Goal: Task Accomplishment & Management: Use online tool/utility

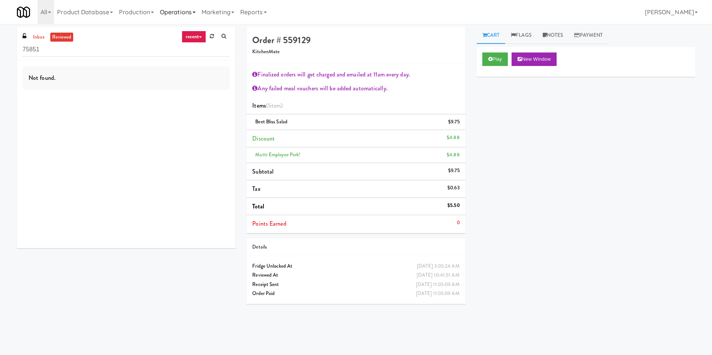
click at [195, 17] on link "Operations" at bounding box center [178, 12] width 42 height 24
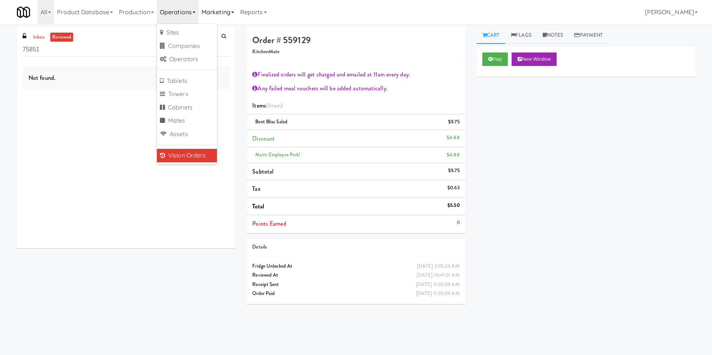
click at [217, 11] on link "Marketing" at bounding box center [218, 12] width 39 height 24
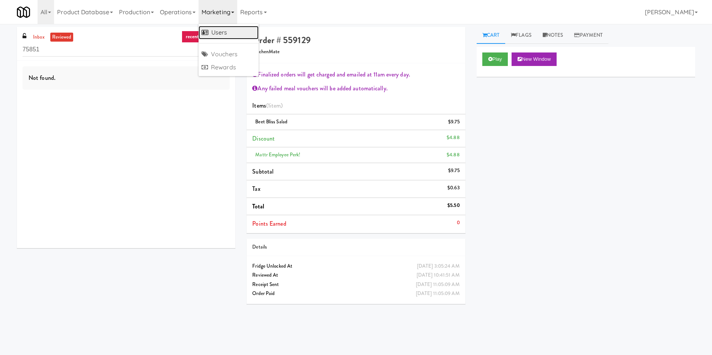
click at [218, 32] on link "Users" at bounding box center [229, 33] width 60 height 14
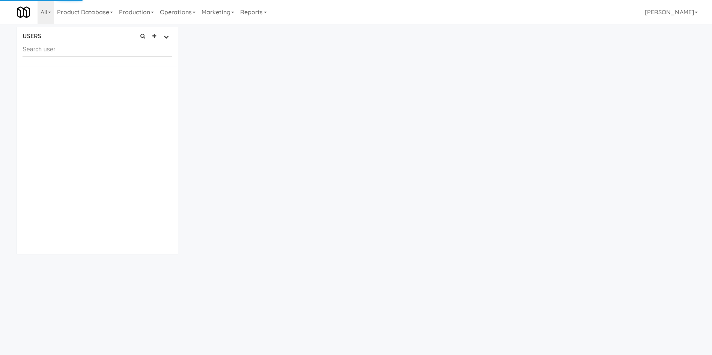
click at [161, 52] on input "text" at bounding box center [98, 50] width 150 height 14
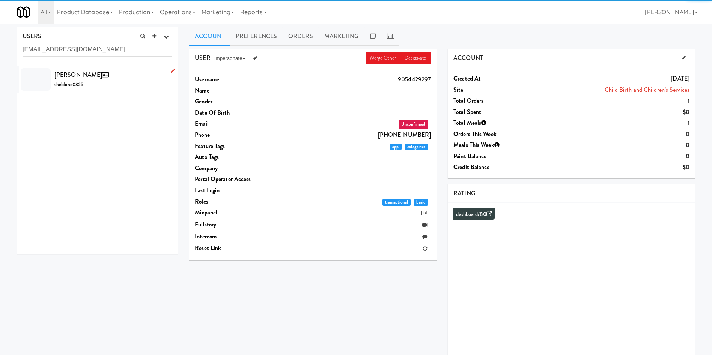
type input "heldoncorrea98@gmail.com"
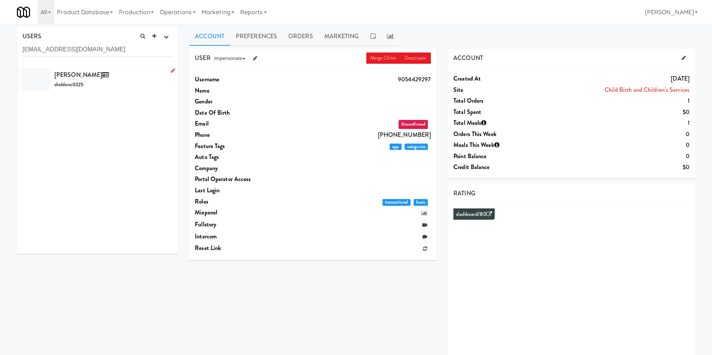
click at [116, 84] on div "Sheldon Correa sheldonc0325" at bounding box center [113, 79] width 118 height 20
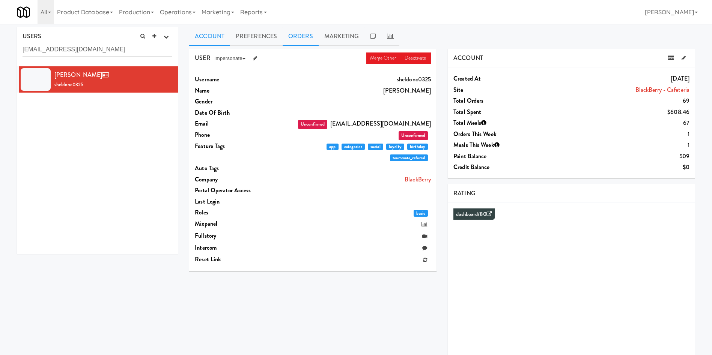
click at [316, 38] on link "Orders" at bounding box center [301, 36] width 36 height 19
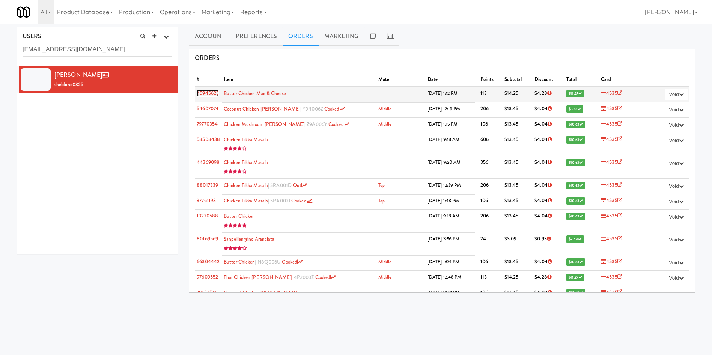
click at [207, 96] on link "45945625" at bounding box center [208, 93] width 22 height 7
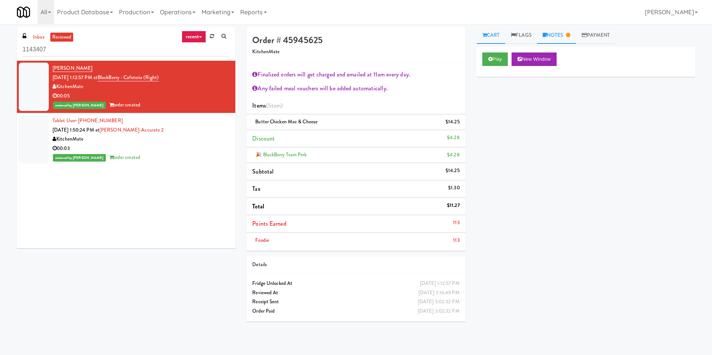
click at [570, 35] on icon at bounding box center [568, 35] width 4 height 5
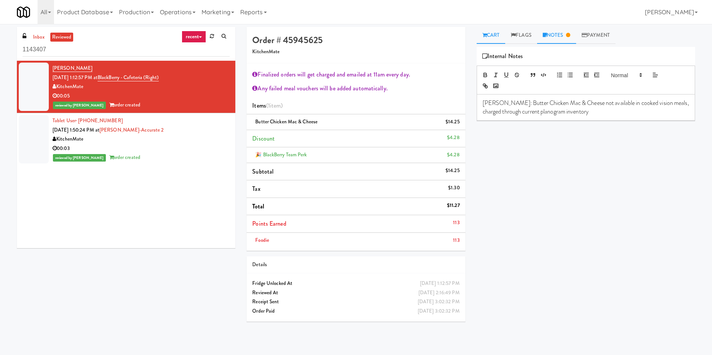
click at [484, 30] on link "Cart" at bounding box center [491, 35] width 29 height 17
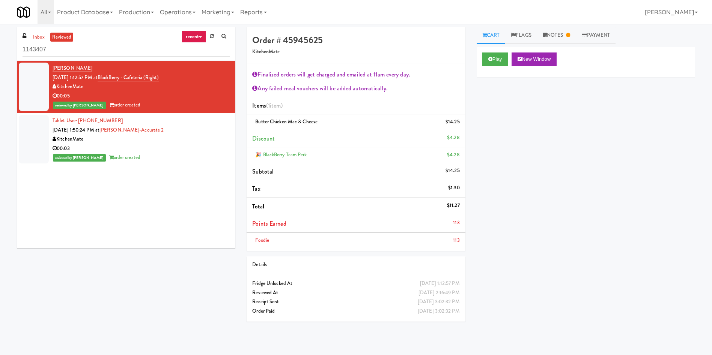
click at [496, 114] on div "Play New Window Primary Flag Clear Flag if unable to determine what was taken o…" at bounding box center [586, 187] width 218 height 281
drag, startPoint x: 65, startPoint y: 52, endPoint x: 0, endPoint y: 51, distance: 65.3
click at [0, 51] on div "inbox reviewed recent all unclear take inventory issue suspicious failed recent…" at bounding box center [356, 177] width 712 height 301
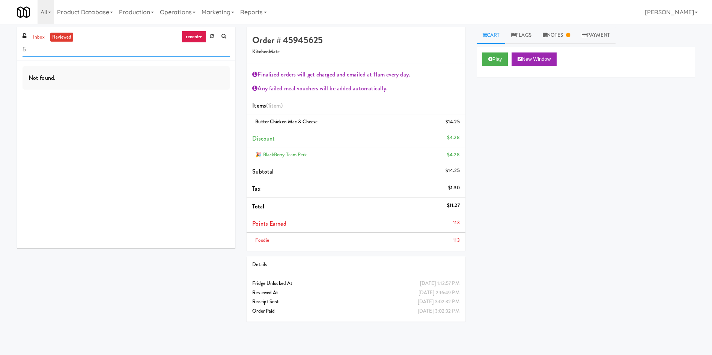
type input "50"
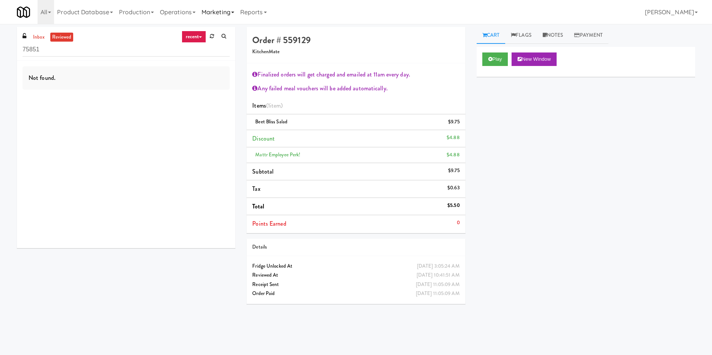
click at [207, 14] on link "Marketing" at bounding box center [218, 12] width 39 height 24
drag, startPoint x: 220, startPoint y: 33, endPoint x: 209, endPoint y: 36, distance: 12.2
click at [220, 33] on link "Users" at bounding box center [229, 33] width 60 height 14
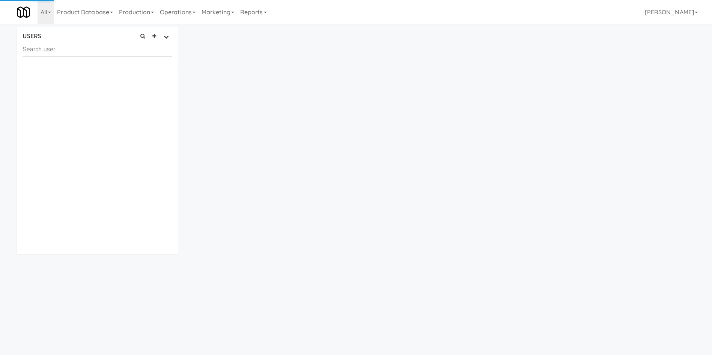
click at [127, 50] on input "text" at bounding box center [98, 50] width 150 height 14
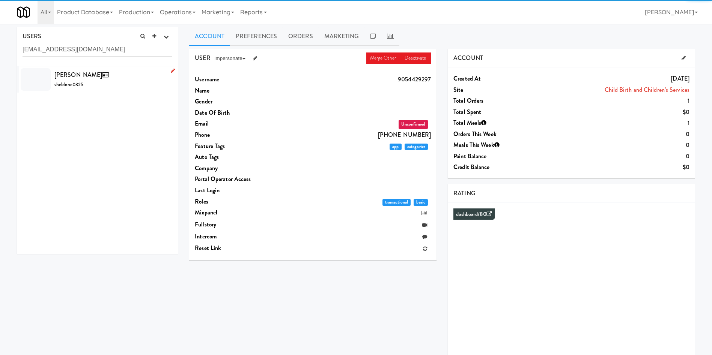
type input "sheldoncorrea98@gmail.com"
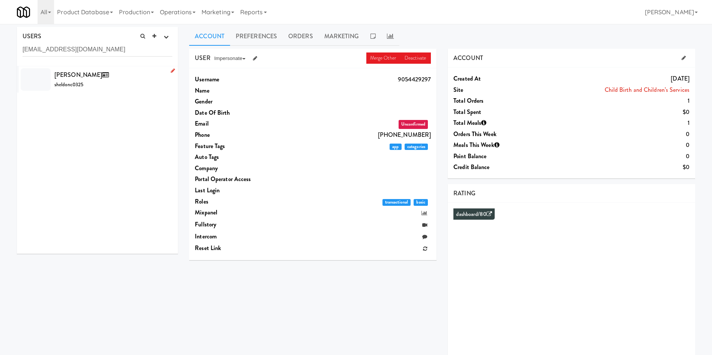
click at [44, 77] on div at bounding box center [36, 79] width 30 height 23
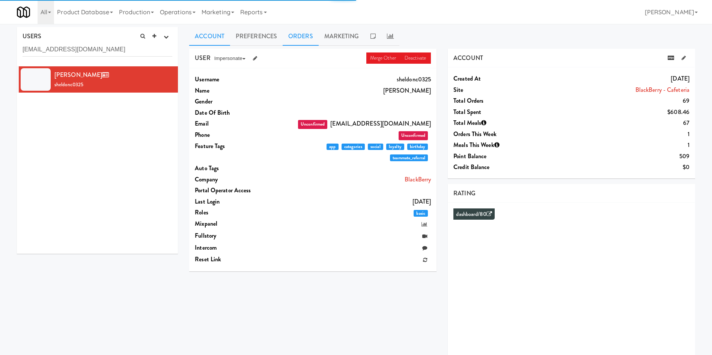
click at [295, 33] on link "Orders" at bounding box center [301, 36] width 36 height 19
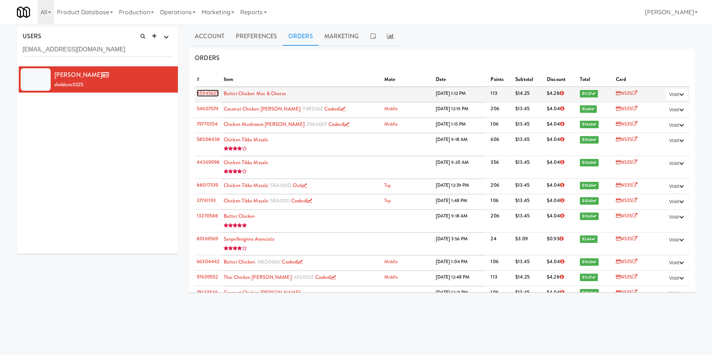
click at [203, 95] on link "45945625" at bounding box center [208, 93] width 22 height 7
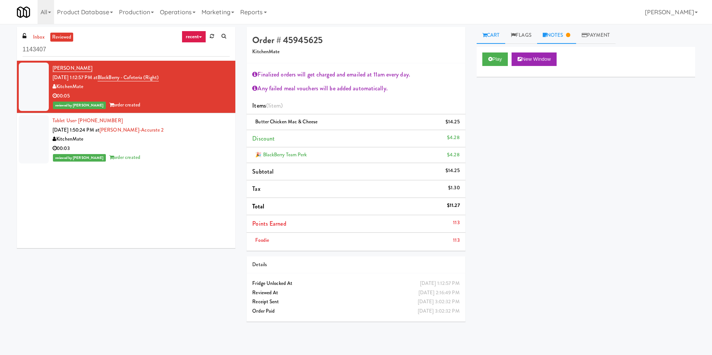
click at [474, 32] on link "Notes" at bounding box center [556, 35] width 39 height 17
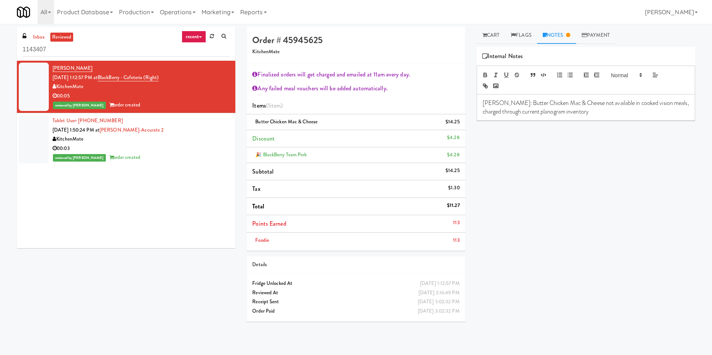
click at [474, 110] on p "Lyn: Butter Chicken Mac & Cheese not available in cooked vision meals, charged …" at bounding box center [586, 107] width 206 height 17
drag, startPoint x: 560, startPoint y: 128, endPoint x: 479, endPoint y: 132, distance: 80.8
click at [474, 132] on div "Lyn: Butter Chicken Mac & Cheese not available in cooked vision meals, charged …" at bounding box center [586, 116] width 218 height 43
click at [474, 74] on span at bounding box center [626, 75] width 37 height 9
click at [474, 128] on span at bounding box center [635, 129] width 48 height 15
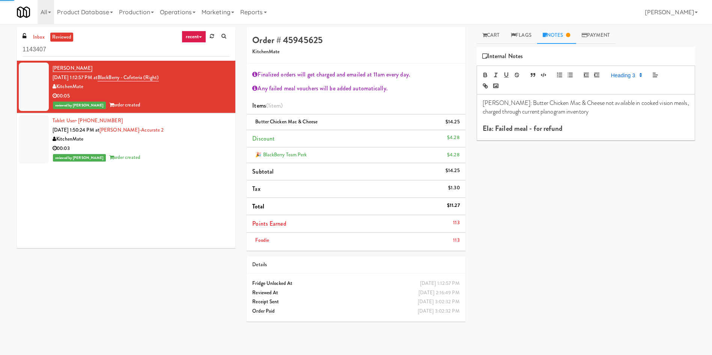
click at [474, 173] on div "Play New Window Primary Flag Clear Flag if unable to determine what was taken o…" at bounding box center [586, 187] width 218 height 281
click at [49, 141] on li "Tablet User · (647) 828-8044 Sep 22, 2025 1:50:24 PM at Bothwell-Accurate 2 Kit…" at bounding box center [126, 139] width 218 height 52
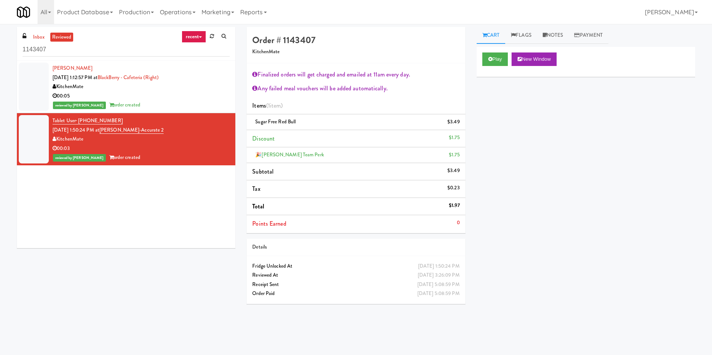
click at [39, 87] on div at bounding box center [34, 87] width 30 height 48
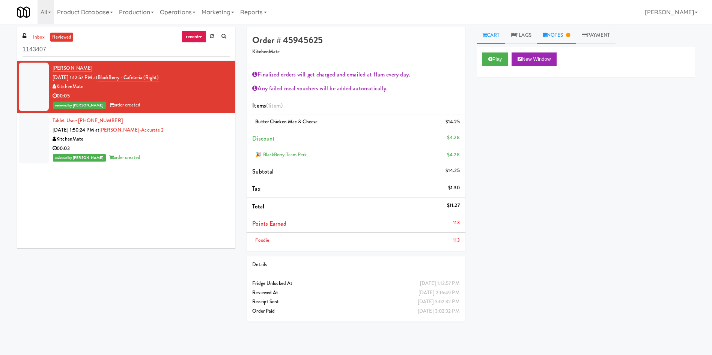
click at [474, 36] on link "Notes" at bounding box center [556, 35] width 39 height 17
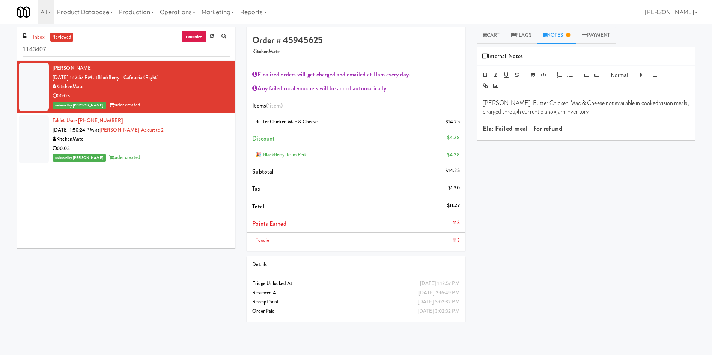
drag, startPoint x: 488, startPoint y: 41, endPoint x: 499, endPoint y: 47, distance: 12.3
click at [474, 41] on link "Cart" at bounding box center [491, 35] width 29 height 17
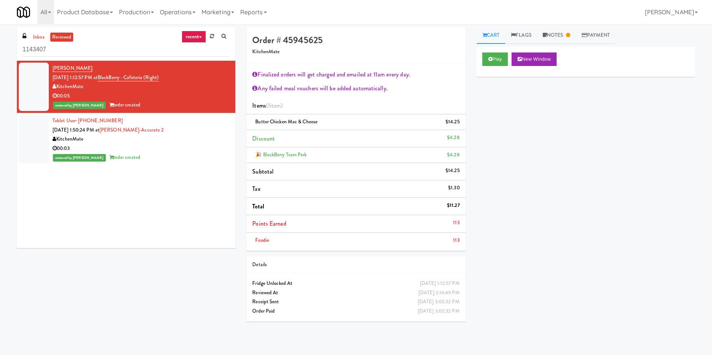
click at [474, 162] on div "Play New Window Primary Flag Clear Flag if unable to determine what was taken o…" at bounding box center [586, 187] width 218 height 281
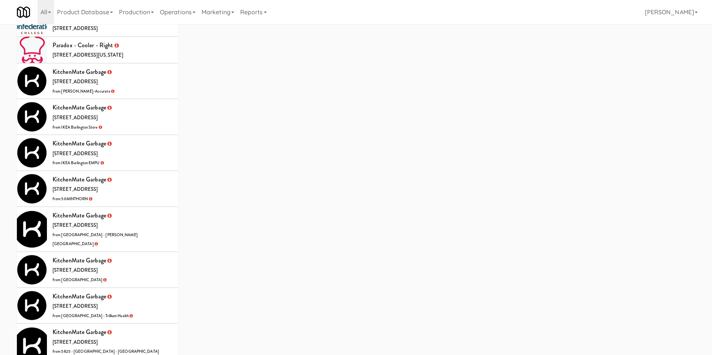
drag, startPoint x: 142, startPoint y: 80, endPoint x: 148, endPoint y: 83, distance: 7.1
click at [142, 80] on li "KitchenMate Garbage 325 Front St W, Toronto ON from Bothwell-Accurate" at bounding box center [97, 81] width 161 height 36
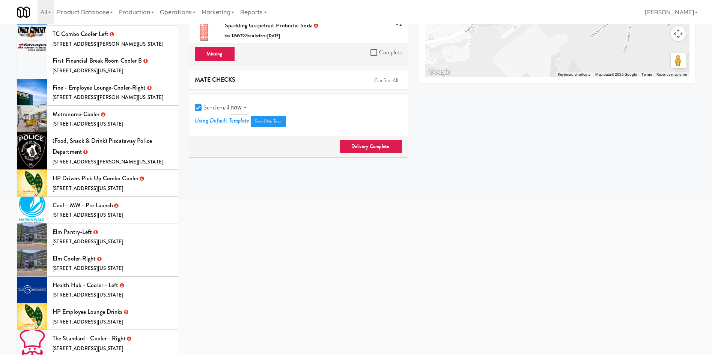
scroll to position [56, 0]
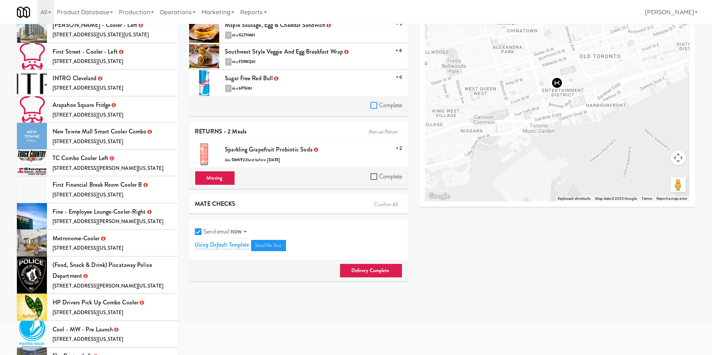
click at [375, 106] on input "Complete" at bounding box center [374, 106] width 9 height 6
checkbox input "true"
click at [370, 178] on input "Complete" at bounding box center [374, 177] width 9 height 6
checkbox input "true"
click at [200, 231] on input "Send email" at bounding box center [199, 232] width 9 height 6
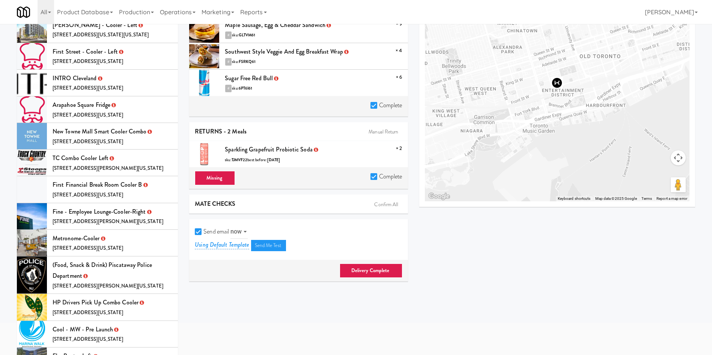
checkbox input "false"
click at [340, 267] on link "Delivery Complete" at bounding box center [371, 271] width 63 height 14
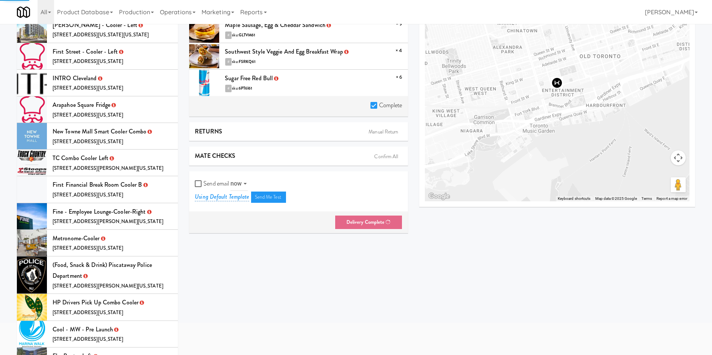
scroll to position [24, 0]
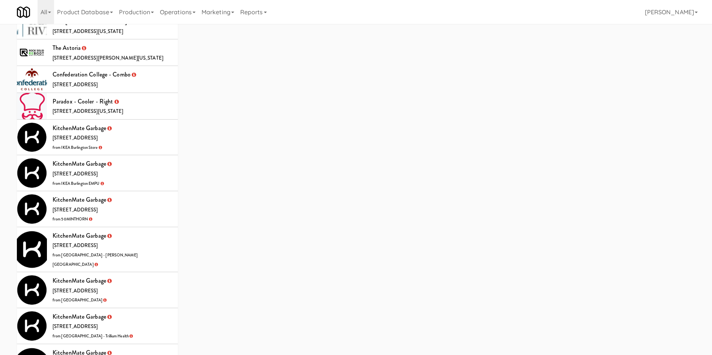
click at [144, 128] on li "KitchenMate Garbage 325 Front St W, Toronto ON from IKEA Burlington Store" at bounding box center [97, 138] width 161 height 36
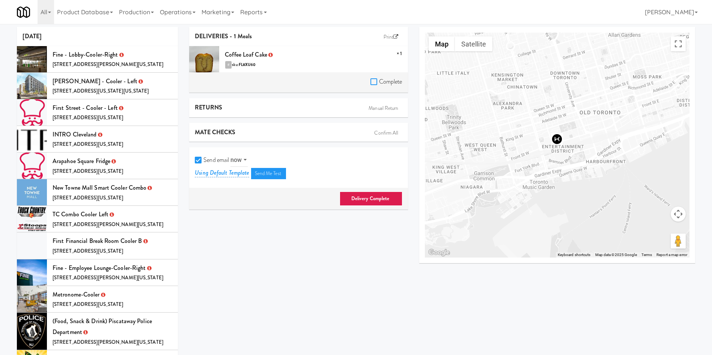
click at [372, 79] on input "Complete" at bounding box center [374, 82] width 9 height 6
checkbox input "true"
click at [202, 159] on input "Send email" at bounding box center [199, 161] width 9 height 6
checkbox input "false"
click at [402, 197] on div "Delivery Complete" at bounding box center [298, 199] width 218 height 22
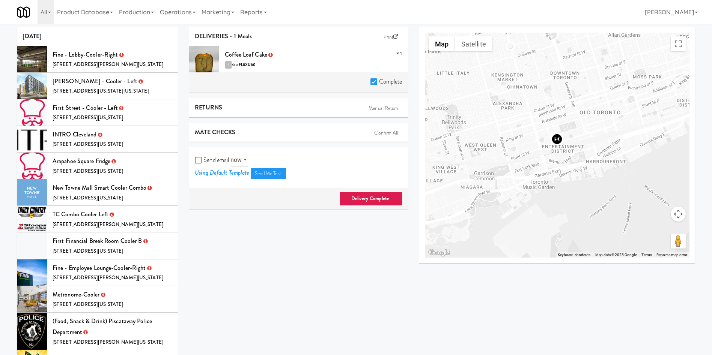
click at [384, 197] on link "Delivery Complete" at bounding box center [371, 199] width 63 height 14
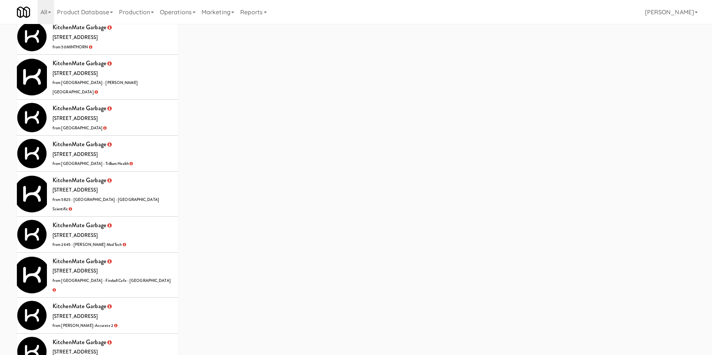
click at [126, 77] on li "KitchenMate Garbage 325 Front St W, Toronto ON from Home Depot - Bolton IC" at bounding box center [97, 77] width 161 height 45
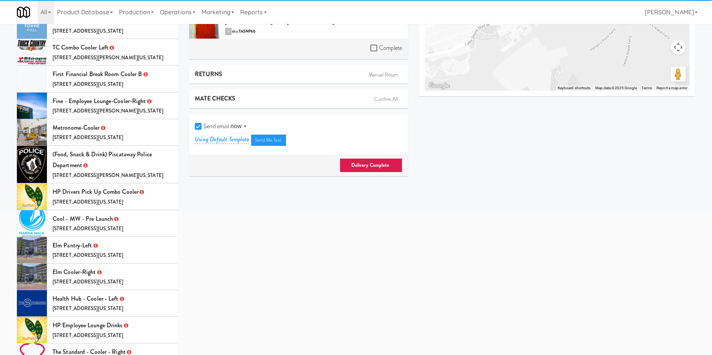
scroll to position [24, 0]
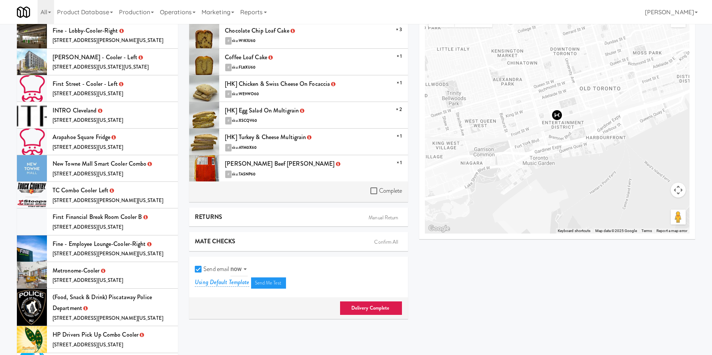
click at [376, 194] on label "Complete" at bounding box center [386, 190] width 32 height 11
click at [376, 194] on input "Complete" at bounding box center [374, 191] width 9 height 6
checkbox input "true"
click at [191, 273] on div "Send email now at Using Default Template Send Me Test" at bounding box center [298, 277] width 218 height 41
click at [198, 269] on input "Send email" at bounding box center [199, 270] width 9 height 6
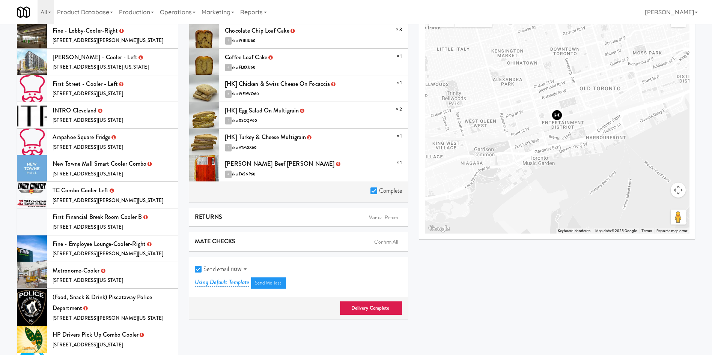
checkbox input "false"
click at [358, 315] on link "Delivery Complete" at bounding box center [371, 308] width 63 height 14
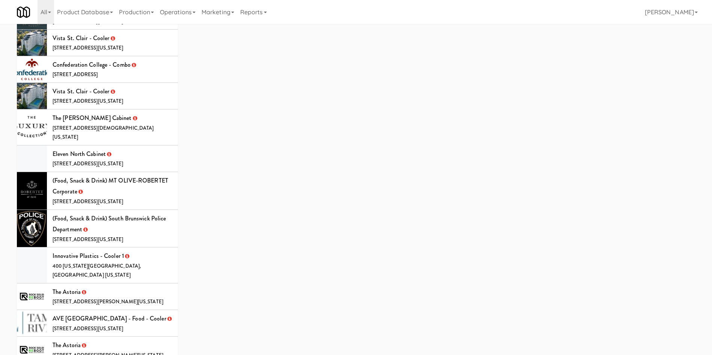
scroll to position [981, 0]
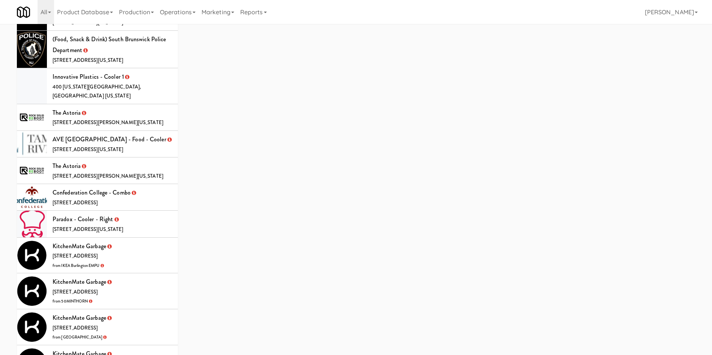
click at [128, 238] on li "KitchenMate Garbage 325 Front St W, Toronto ON from IKEA Burlington EMPU" at bounding box center [97, 256] width 161 height 36
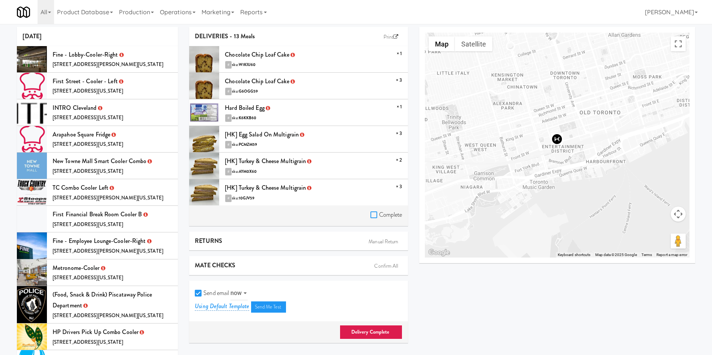
click at [373, 215] on input "Complete" at bounding box center [374, 215] width 9 height 6
checkbox input "true"
click at [197, 292] on input "Send email" at bounding box center [199, 294] width 9 height 6
checkbox input "false"
click at [373, 331] on link "Delivery Complete" at bounding box center [371, 332] width 63 height 14
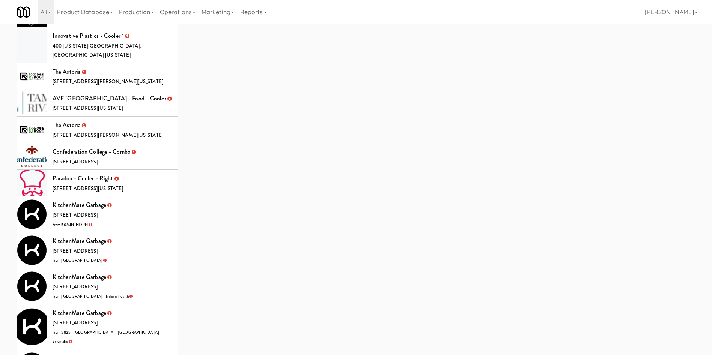
scroll to position [1070, 0]
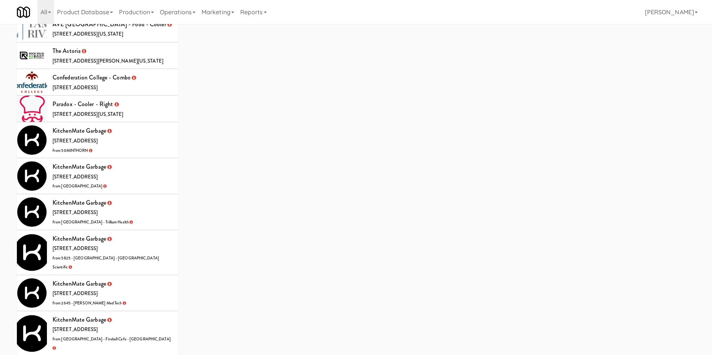
drag, startPoint x: 131, startPoint y: 125, endPoint x: 142, endPoint y: 121, distance: 12.2
click at [131, 124] on li "KitchenMate Garbage 325 Front St W, Toronto ON from 50MINTHORN" at bounding box center [97, 140] width 161 height 36
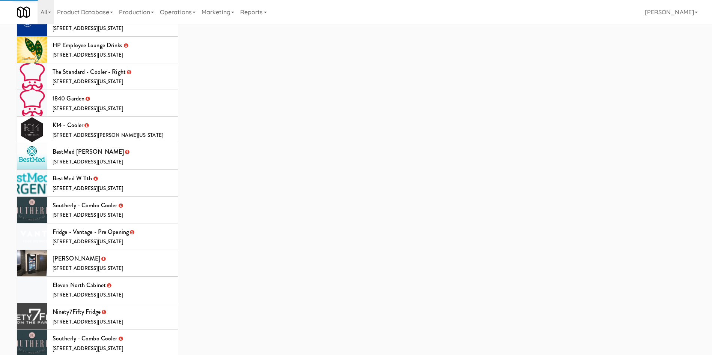
scroll to position [113, 0]
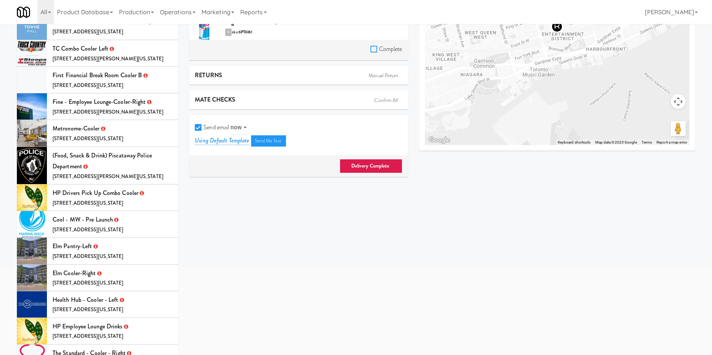
click at [377, 51] on input "Complete" at bounding box center [374, 50] width 9 height 6
checkbox input "true"
click at [196, 126] on input "Send email" at bounding box center [199, 128] width 9 height 6
checkbox input "false"
click at [367, 170] on link "Delivery Complete" at bounding box center [371, 166] width 63 height 14
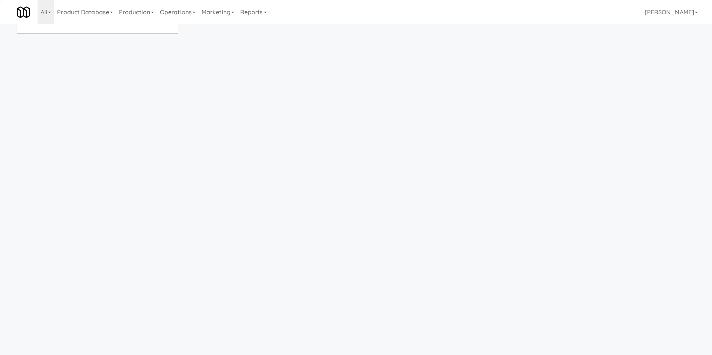
scroll to position [24, 0]
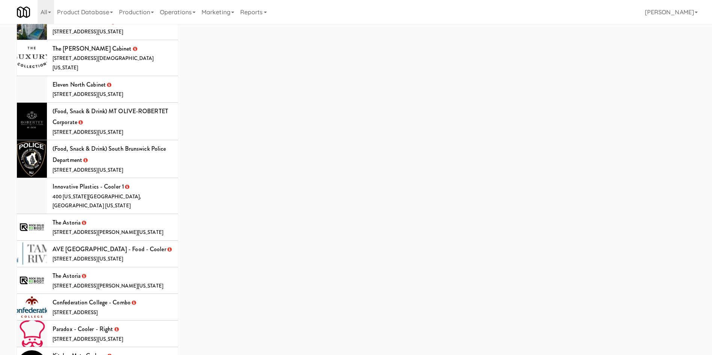
scroll to position [1126, 0]
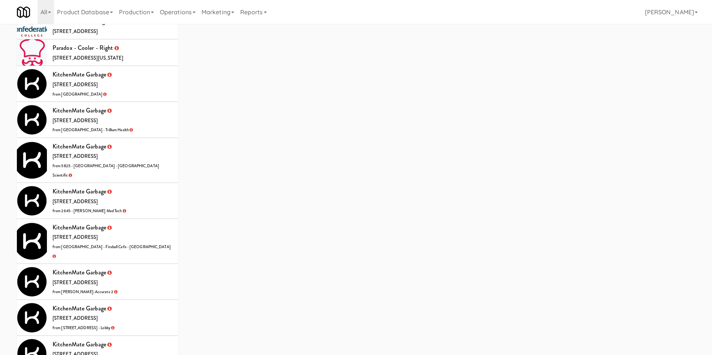
click at [138, 78] on li "KitchenMate Garbage 325 Front St W, Toronto ON from IKEA North York Store" at bounding box center [97, 84] width 161 height 36
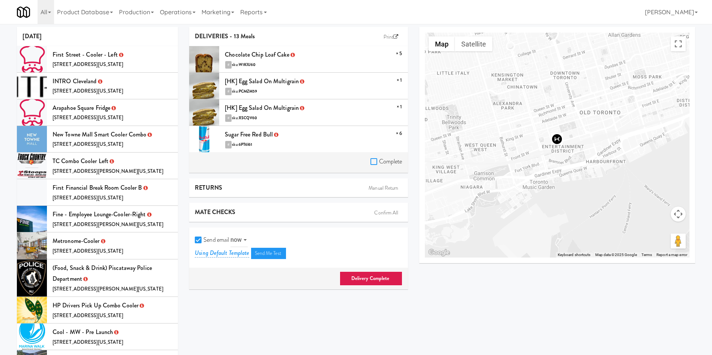
click at [375, 163] on input "Complete" at bounding box center [374, 162] width 9 height 6
checkbox input "true"
click at [199, 238] on input "Send email" at bounding box center [199, 241] width 9 height 6
checkbox input "false"
click at [347, 276] on link "Delivery Complete" at bounding box center [371, 279] width 63 height 14
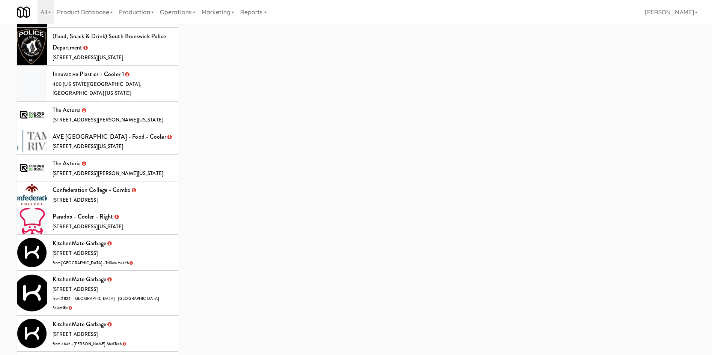
scroll to position [1126, 0]
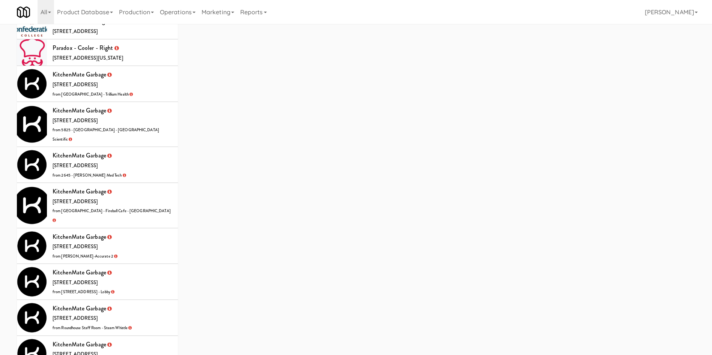
click at [147, 67] on li "KitchenMate Garbage 325 Front St W, Toronto ON from Credit Valley Hospital - Tr…" at bounding box center [97, 84] width 161 height 36
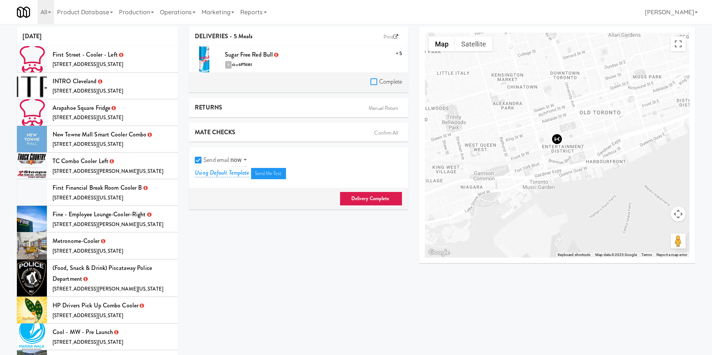
click at [375, 81] on input "Complete" at bounding box center [374, 82] width 9 height 6
checkbox input "true"
click at [199, 159] on input "Send email" at bounding box center [199, 161] width 9 height 6
checkbox input "false"
click at [385, 200] on link "Delivery Complete" at bounding box center [371, 199] width 63 height 14
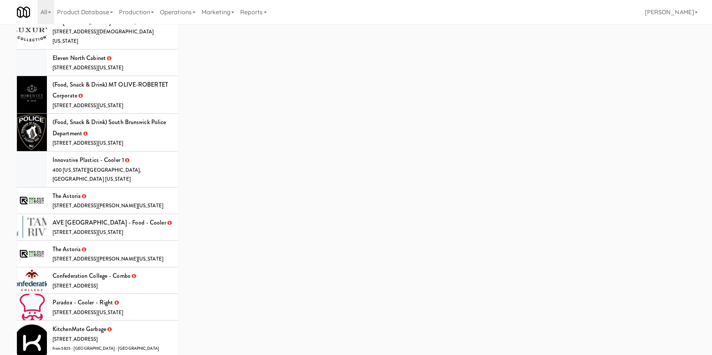
scroll to position [1070, 0]
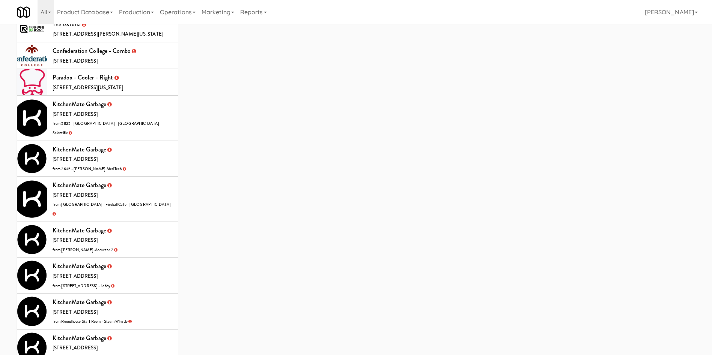
click at [155, 98] on li "KitchenMate Garbage 325 Front St W, Toronto ON from 5825 - Creekside Commons - …" at bounding box center [97, 118] width 161 height 45
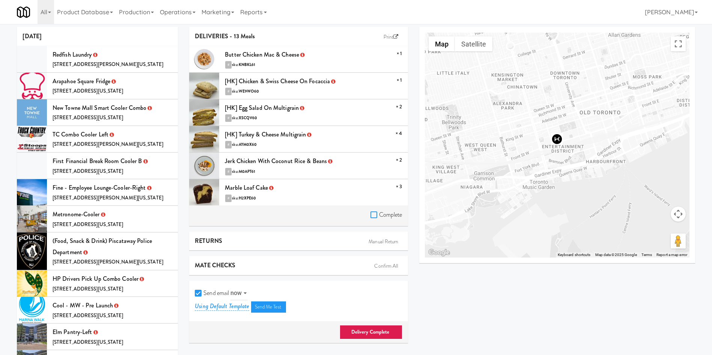
click at [373, 216] on input "Complete" at bounding box center [374, 215] width 9 height 6
checkbox input "true"
click at [197, 291] on input "Send email" at bounding box center [199, 294] width 9 height 6
checkbox input "false"
click at [376, 330] on link "Delivery Complete" at bounding box center [371, 332] width 63 height 14
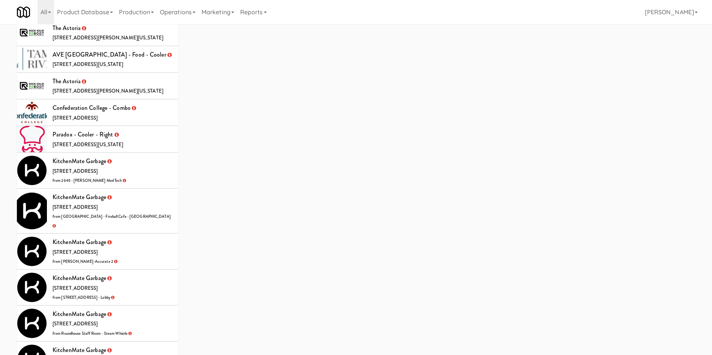
scroll to position [1070, 0]
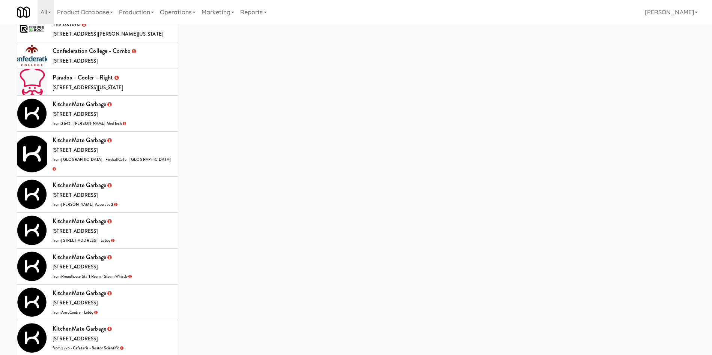
click at [155, 96] on li "KitchenMate Garbage 325 Front St W, Toronto ON from 2645 - Baylis Med Tech" at bounding box center [97, 114] width 161 height 36
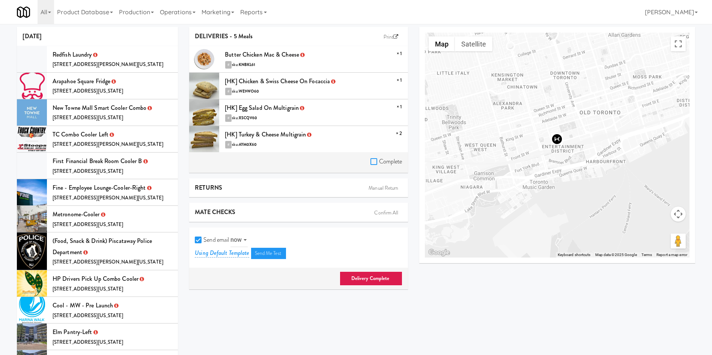
click at [375, 160] on input "Complete" at bounding box center [374, 162] width 9 height 6
checkbox input "true"
click at [200, 242] on input "Send email" at bounding box center [199, 241] width 9 height 6
checkbox input "false"
click at [357, 275] on link "Delivery Complete" at bounding box center [371, 279] width 63 height 14
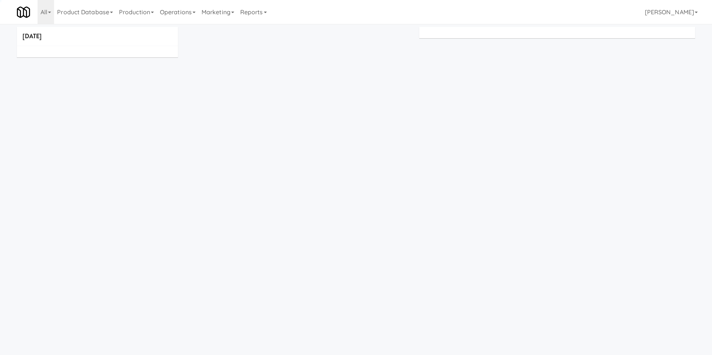
scroll to position [24, 0]
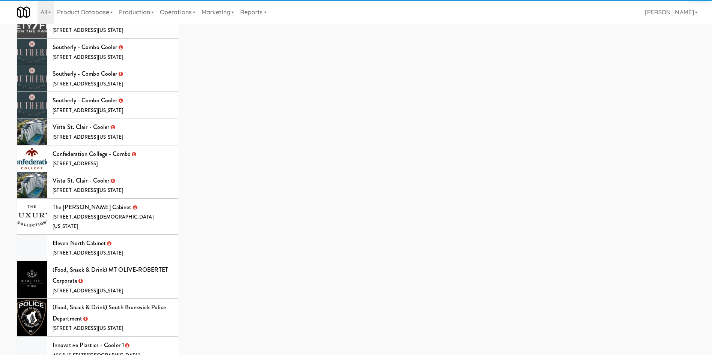
scroll to position [868, 0]
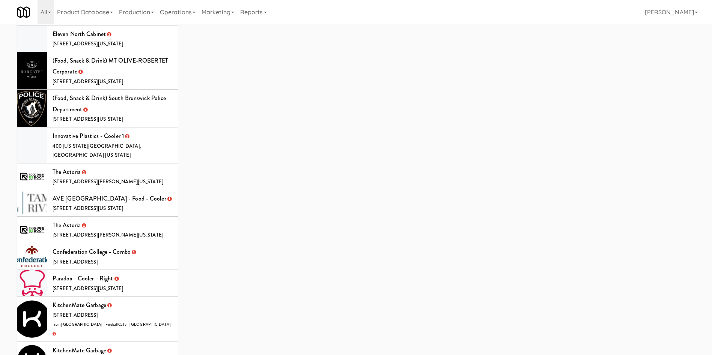
click at [138, 297] on li "KitchenMate Garbage 325 Front St W, Toronto ON from JHE Building - Fireball Caf…" at bounding box center [97, 319] width 161 height 45
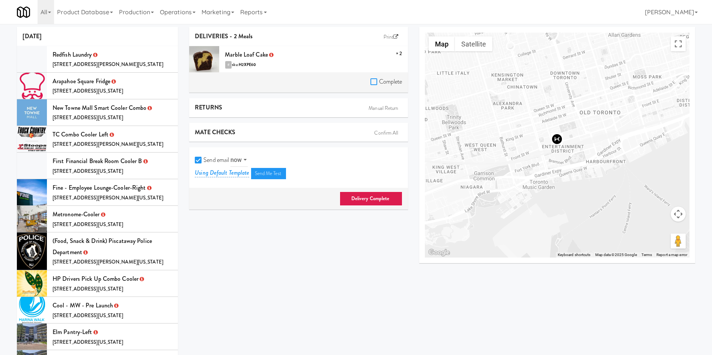
click at [373, 80] on input "Complete" at bounding box center [374, 82] width 9 height 6
checkbox input "true"
click at [200, 162] on input "Send email" at bounding box center [199, 161] width 9 height 6
checkbox input "false"
click at [356, 196] on link "Delivery Complete" at bounding box center [371, 199] width 63 height 14
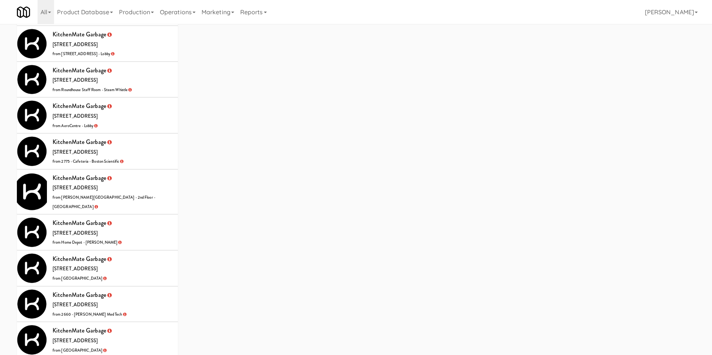
scroll to position [1238, 0]
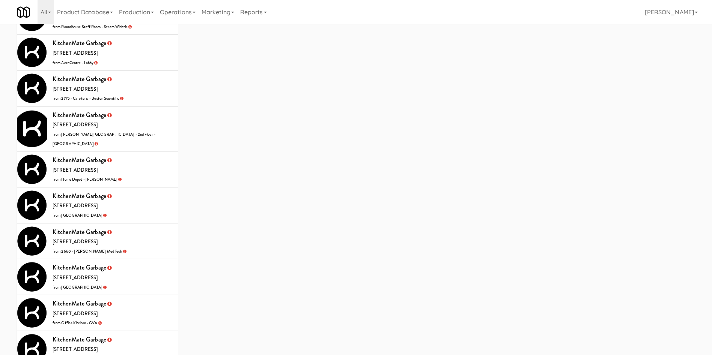
click at [149, 107] on li "KitchenMate Garbage 325 Front St W, Toronto ON from Mills Memorial Library - 2n…" at bounding box center [97, 129] width 161 height 45
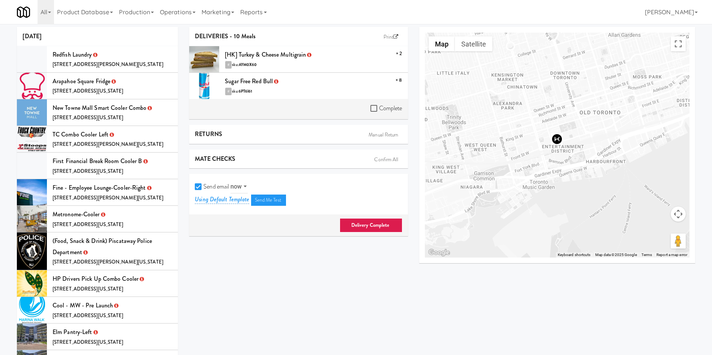
click at [367, 107] on div "Complete" at bounding box center [298, 109] width 218 height 21
click at [373, 110] on input "Complete" at bounding box center [374, 109] width 9 height 6
checkbox input "true"
click at [200, 185] on input "Send email" at bounding box center [199, 187] width 9 height 6
checkbox input "false"
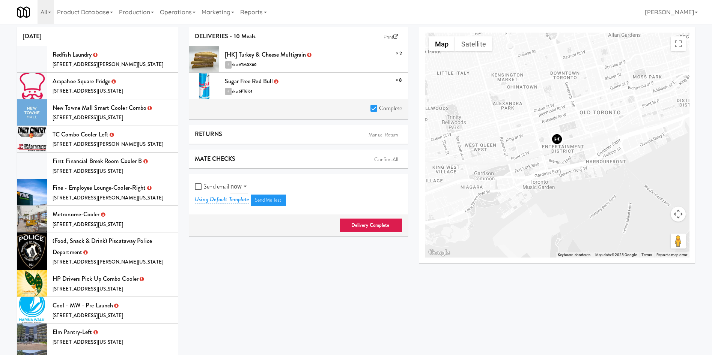
click at [359, 227] on link "Delivery Complete" at bounding box center [371, 225] width 63 height 14
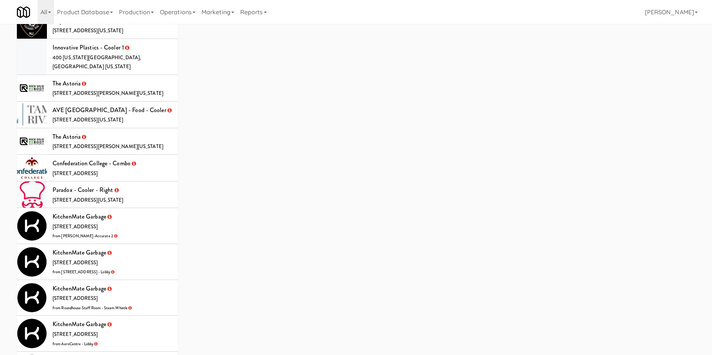
click at [146, 210] on li "KitchenMate Garbage 325 Front St W, Toronto ON from Bothwell-Accurate 2" at bounding box center [97, 226] width 161 height 36
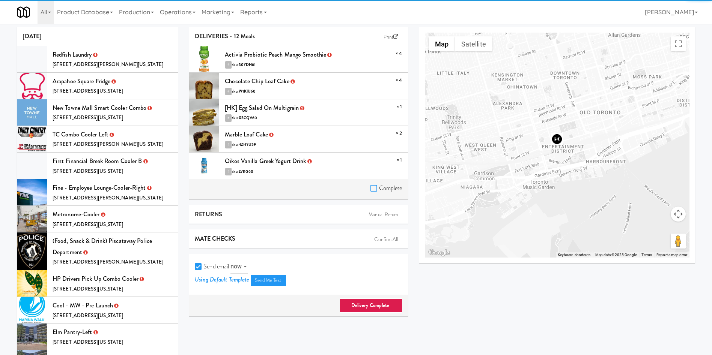
click at [376, 190] on input "Complete" at bounding box center [374, 189] width 9 height 6
checkbox input "true"
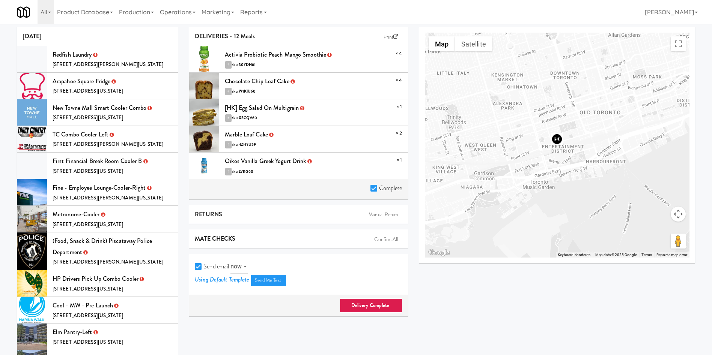
click at [200, 267] on input "Send email" at bounding box center [199, 267] width 9 height 6
checkbox input "false"
click at [365, 301] on link "Delivery Complete" at bounding box center [371, 306] width 63 height 14
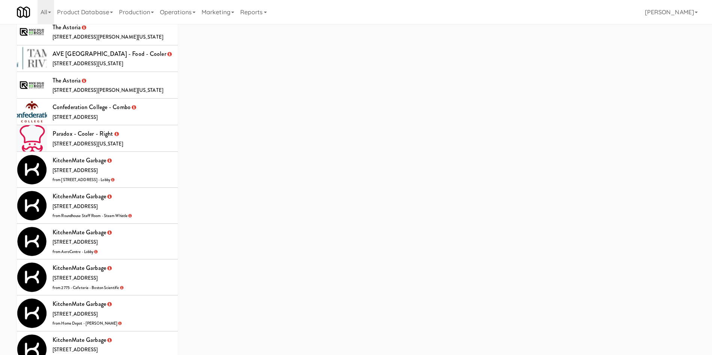
click at [154, 188] on li "KitchenMate Garbage 325 Front St W, Toronto ON from Roundhouse Staff Room - Ste…" at bounding box center [97, 206] width 161 height 36
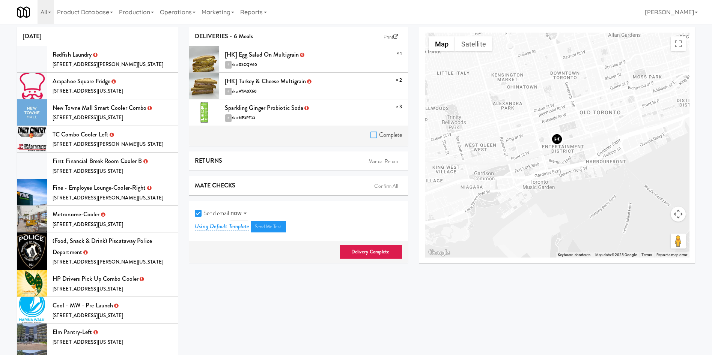
click at [373, 136] on input "Complete" at bounding box center [374, 135] width 9 height 6
checkbox input "true"
click at [199, 215] on input "Send email" at bounding box center [199, 214] width 9 height 6
checkbox input "false"
click at [377, 251] on link "Delivery Complete" at bounding box center [371, 252] width 63 height 14
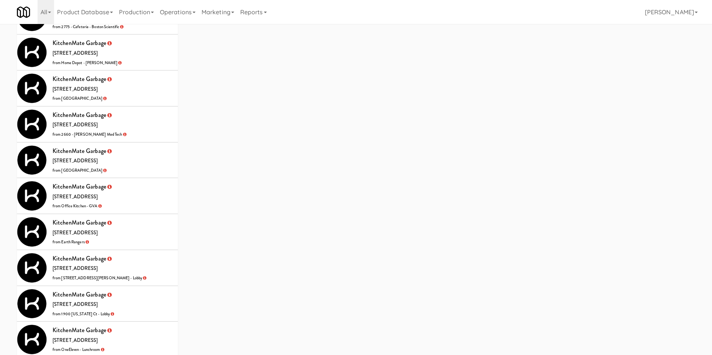
click at [139, 153] on li "KitchenMate Garbage 325 Front St W, Toronto ON from Cafe Valleywood" at bounding box center [97, 161] width 161 height 36
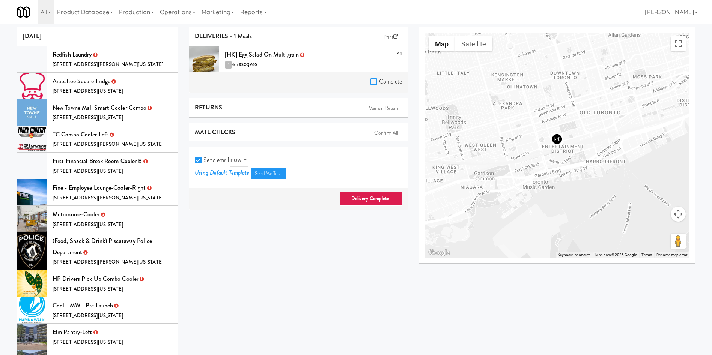
click at [372, 81] on input "Complete" at bounding box center [374, 82] width 9 height 6
checkbox input "true"
click at [202, 158] on input "Send email" at bounding box center [199, 161] width 9 height 6
checkbox input "false"
click at [366, 200] on link "Delivery Complete" at bounding box center [371, 199] width 63 height 14
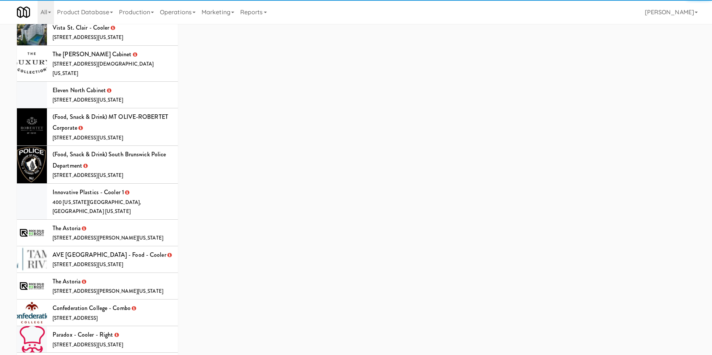
scroll to position [880, 0]
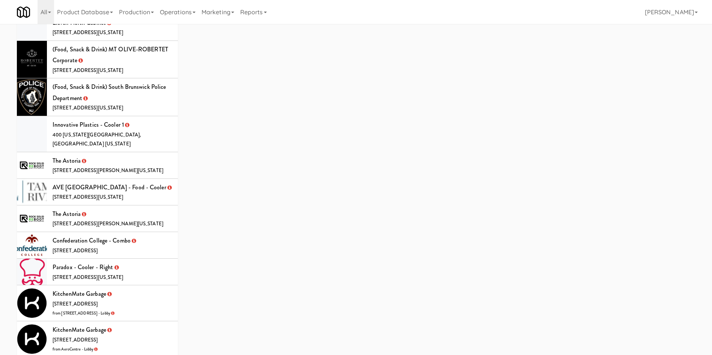
click at [160, 259] on li "Paradox - Cooler - Right 2301 North Miami Avenue, Miami Florida" at bounding box center [97, 272] width 161 height 27
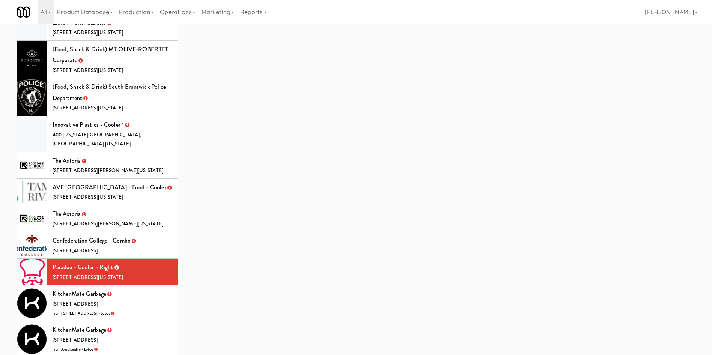
click at [142, 286] on li "KitchenMate Garbage 325 Front St W, Toronto ON from 325 Front St - Lobby" at bounding box center [97, 304] width 161 height 36
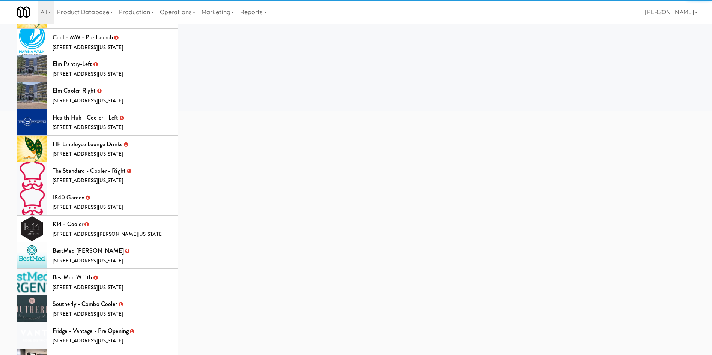
scroll to position [35, 0]
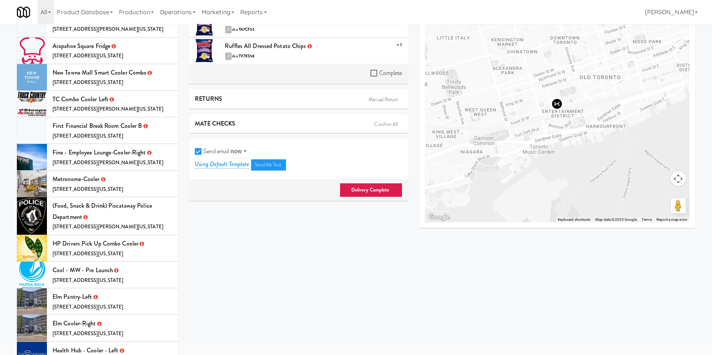
click at [366, 72] on div "Complete" at bounding box center [298, 74] width 218 height 21
click at [376, 71] on input "Complete" at bounding box center [374, 74] width 9 height 6
checkbox input "true"
click at [201, 153] on input "Send email" at bounding box center [199, 152] width 9 height 6
checkbox input "false"
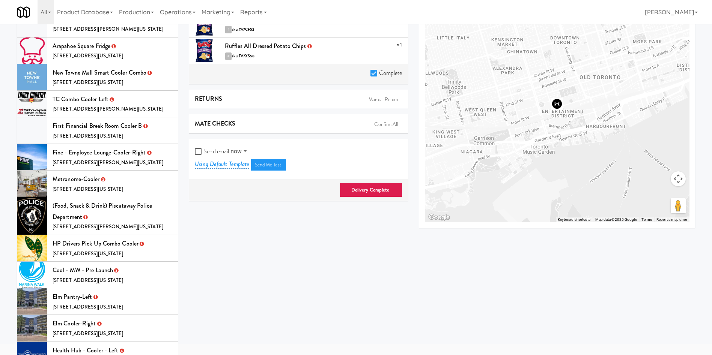
click at [369, 189] on link "Delivery Complete" at bounding box center [371, 190] width 63 height 14
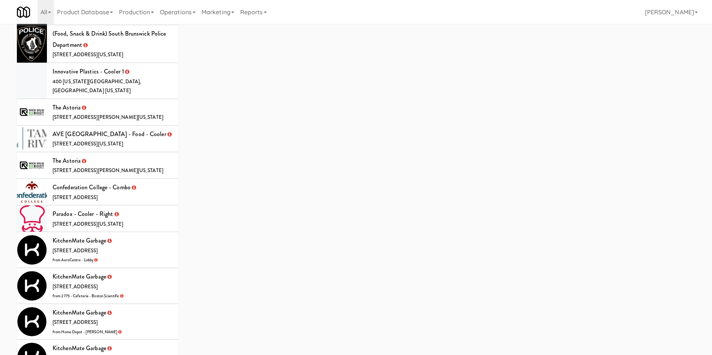
scroll to position [992, 0]
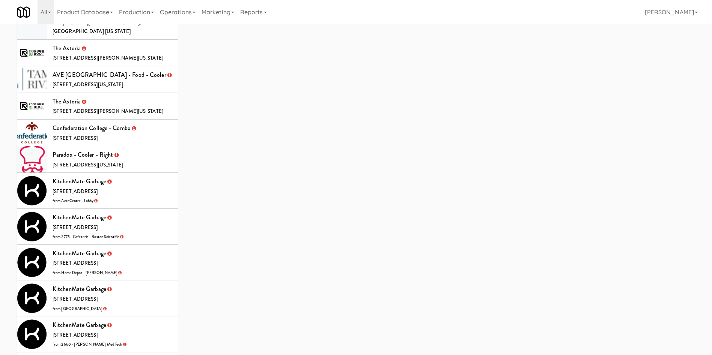
drag, startPoint x: 144, startPoint y: 178, endPoint x: 191, endPoint y: 171, distance: 48.2
click at [144, 178] on li "KitchenMate Garbage 325 Front St W, Toronto ON from AeroCentre - Lobby" at bounding box center [97, 191] width 161 height 36
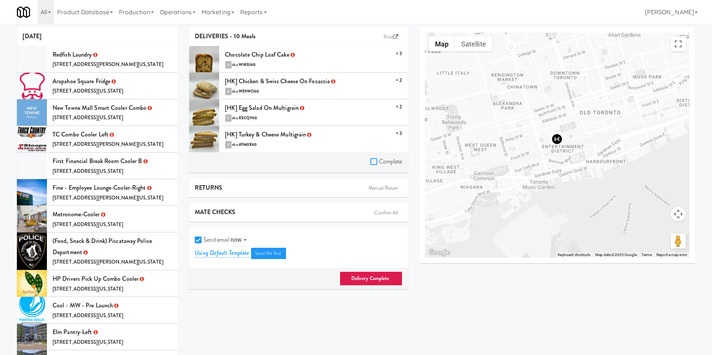
click at [372, 162] on input "Complete" at bounding box center [374, 162] width 9 height 6
checkbox input "true"
click at [193, 243] on div "Send email now at Using Default Template Send Me Test" at bounding box center [298, 248] width 218 height 41
click at [200, 241] on input "Send email" at bounding box center [199, 241] width 9 height 6
checkbox input "false"
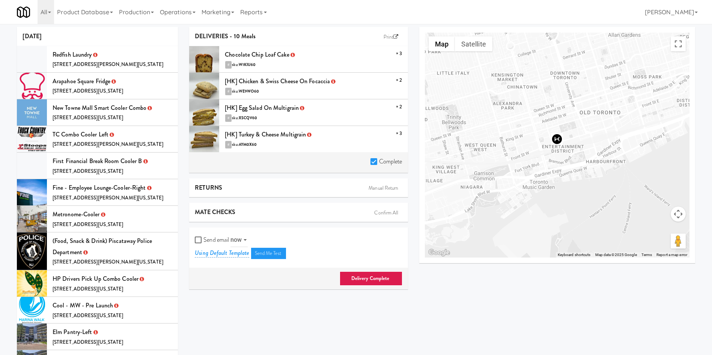
click at [390, 282] on link "Delivery Complete" at bounding box center [371, 279] width 63 height 14
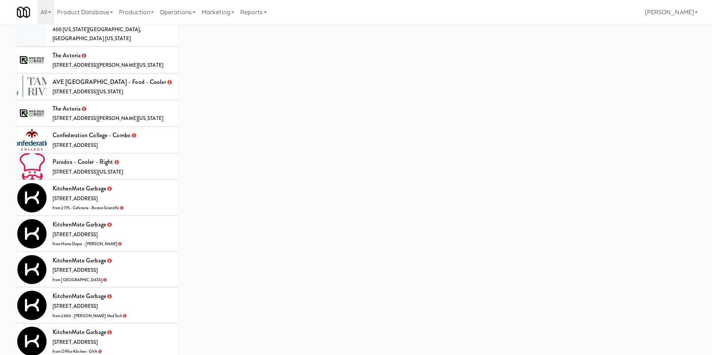
scroll to position [1070, 0]
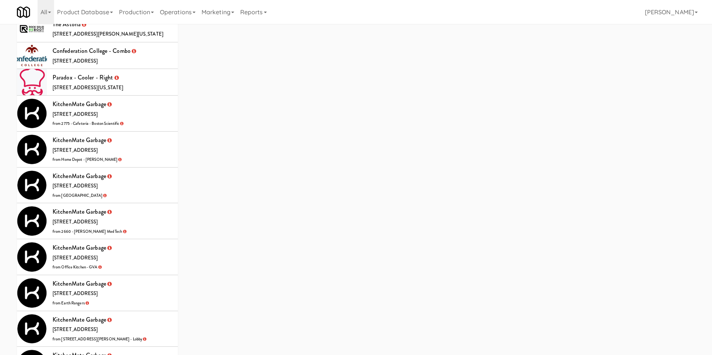
drag, startPoint x: 152, startPoint y: 106, endPoint x: 170, endPoint y: 117, distance: 21.4
click at [152, 106] on li "KitchenMate Garbage 325 Front St W, Toronto ON from 2775 - Cafeteria - Boston S…" at bounding box center [97, 114] width 161 height 36
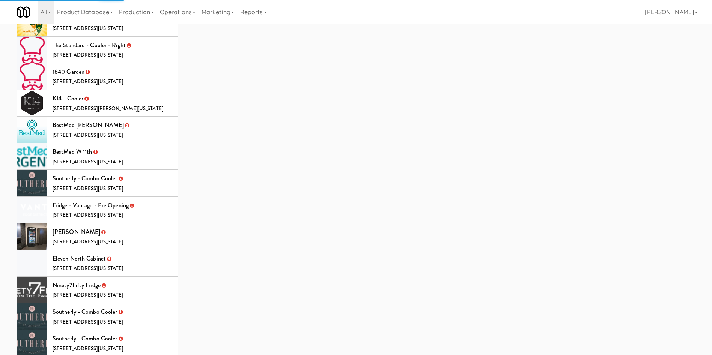
scroll to position [56, 0]
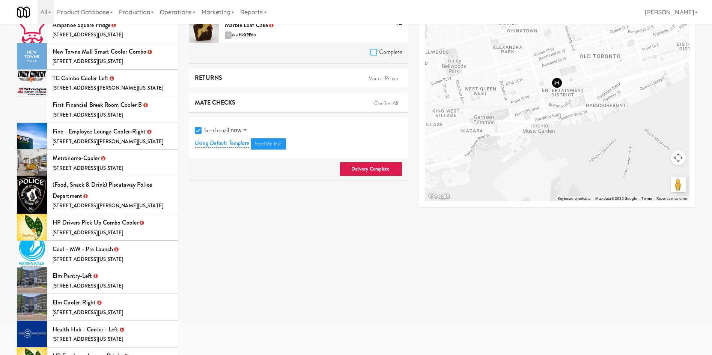
click at [376, 53] on input "Complete" at bounding box center [374, 53] width 9 height 6
checkbox input "true"
click at [196, 132] on input "Send email" at bounding box center [199, 131] width 9 height 6
checkbox input "false"
click at [363, 168] on link "Delivery Complete" at bounding box center [371, 169] width 63 height 14
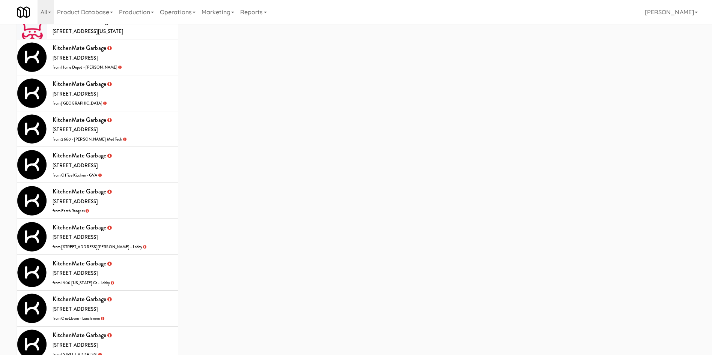
click at [151, 111] on li "KitchenMate Garbage 325 Front St W, Toronto ON from 2660 - Baylis Med Tech" at bounding box center [97, 129] width 161 height 36
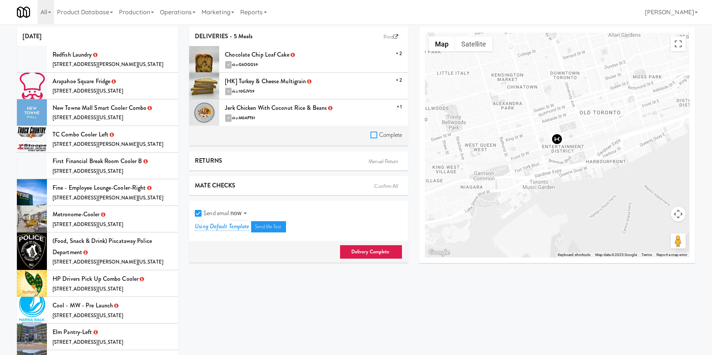
click at [372, 134] on input "Complete" at bounding box center [374, 135] width 9 height 6
checkbox input "true"
click at [201, 213] on input "Send email" at bounding box center [199, 214] width 9 height 6
checkbox input "false"
click at [385, 253] on link "Delivery Complete" at bounding box center [371, 252] width 63 height 14
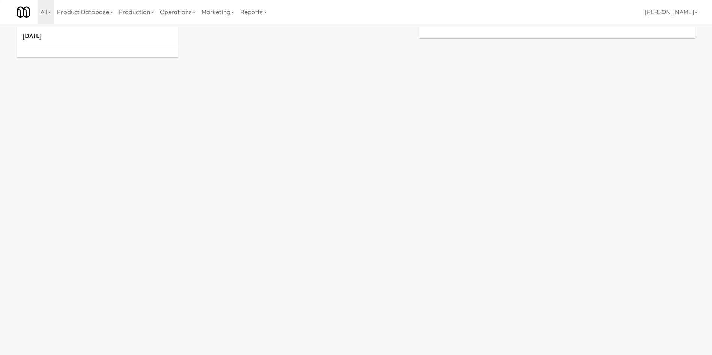
scroll to position [24, 0]
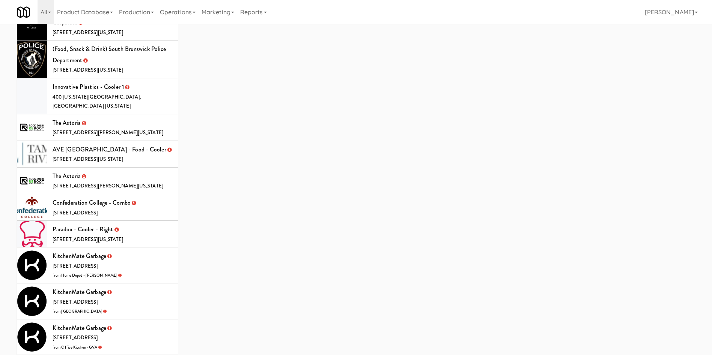
scroll to position [981, 0]
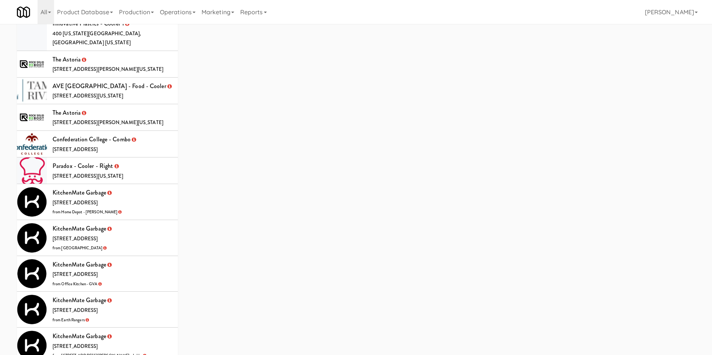
click at [162, 197] on li "KitchenMate Garbage 325 Front St W, Toronto ON from Home Depot - Vaughn DC" at bounding box center [97, 202] width 161 height 36
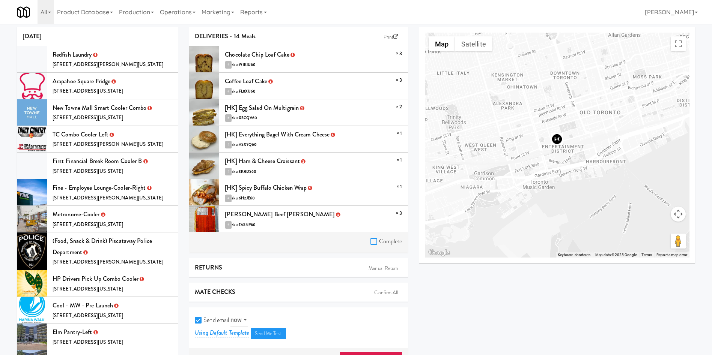
click at [375, 240] on input "Complete" at bounding box center [374, 242] width 9 height 6
checkbox input "true"
click at [201, 315] on label "Send email" at bounding box center [212, 320] width 34 height 11
click at [201, 318] on input "Send email" at bounding box center [199, 321] width 9 height 6
checkbox input "false"
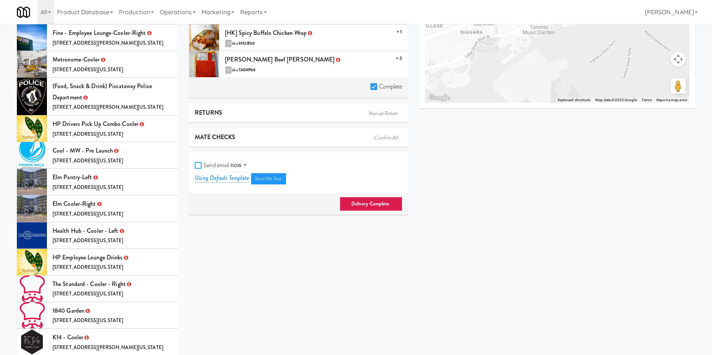
scroll to position [225, 0]
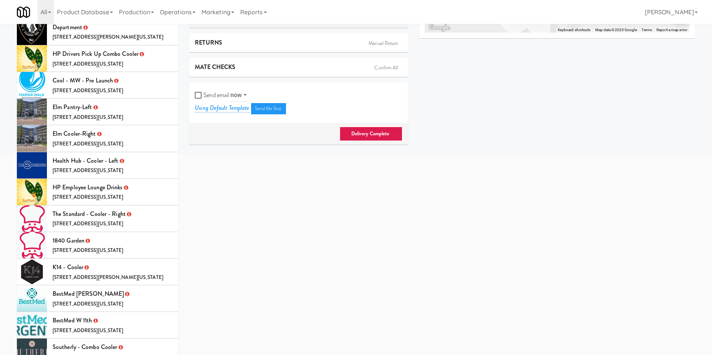
click at [371, 137] on link "Delivery Complete" at bounding box center [371, 134] width 63 height 14
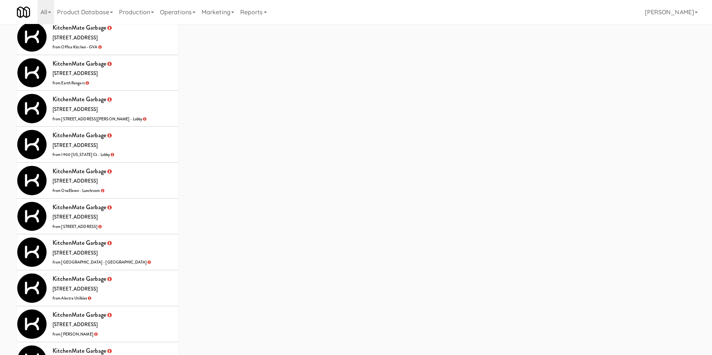
click at [144, 93] on li "KitchenMate Garbage 325 Front St W, Toronto ON from 100 Sheppard Ave - Lobby" at bounding box center [97, 109] width 161 height 36
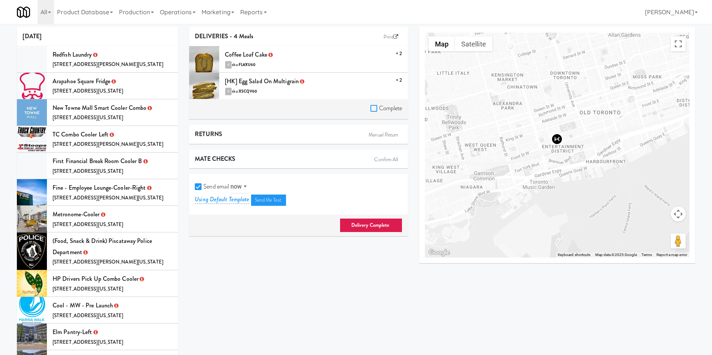
click at [370, 109] on input "Complete" at bounding box center [374, 109] width 9 height 6
checkbox input "true"
click at [197, 186] on input "Send email" at bounding box center [199, 187] width 9 height 6
checkbox input "false"
click at [393, 220] on link "Delivery Complete" at bounding box center [371, 225] width 63 height 14
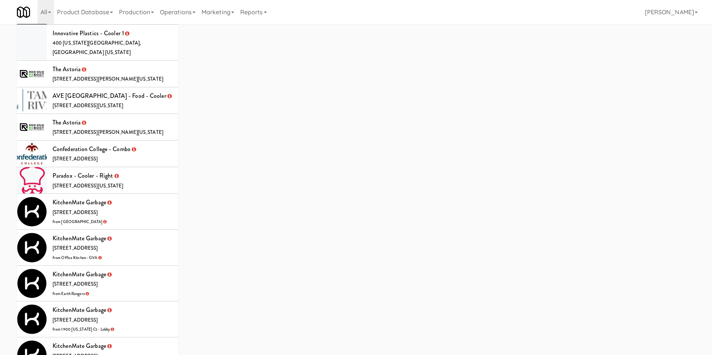
scroll to position [1013, 0]
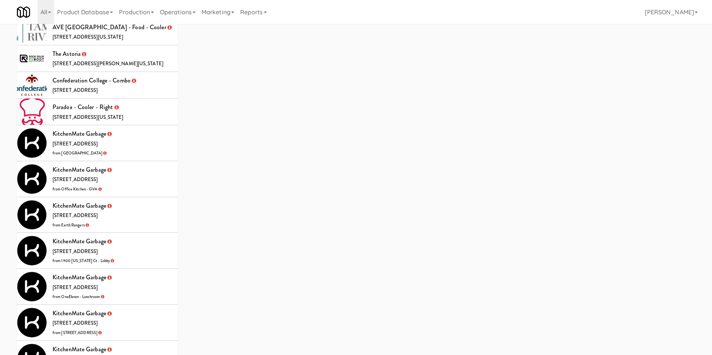
click at [133, 125] on li "KitchenMate Garbage 325 Front St W, Toronto ON from Mississauga Executive Centre" at bounding box center [97, 143] width 161 height 36
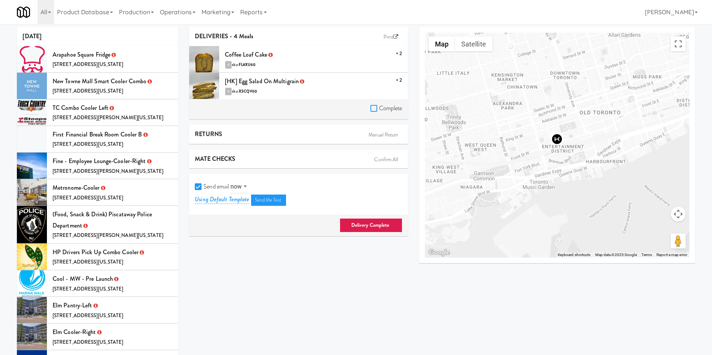
click at [374, 109] on input "Complete" at bounding box center [374, 109] width 9 height 6
checkbox input "true"
click at [196, 187] on input "Send email" at bounding box center [199, 187] width 9 height 6
checkbox input "false"
click at [377, 227] on link "Delivery Complete" at bounding box center [371, 225] width 63 height 14
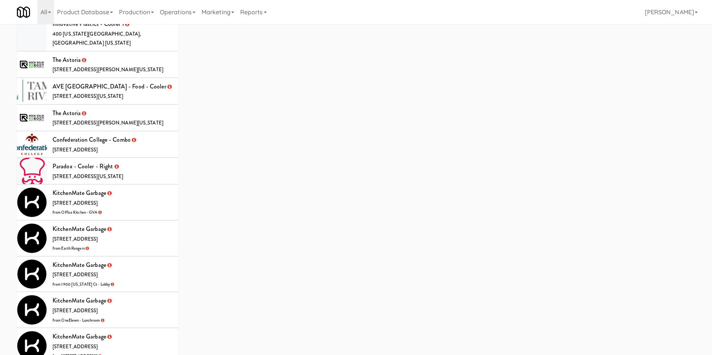
scroll to position [1013, 0]
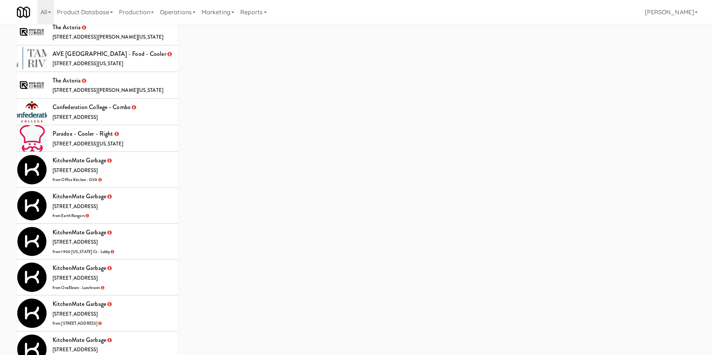
click at [153, 152] on li "KitchenMate Garbage 325 Front St W, Toronto ON from Office Kitchen - GVA" at bounding box center [97, 170] width 161 height 36
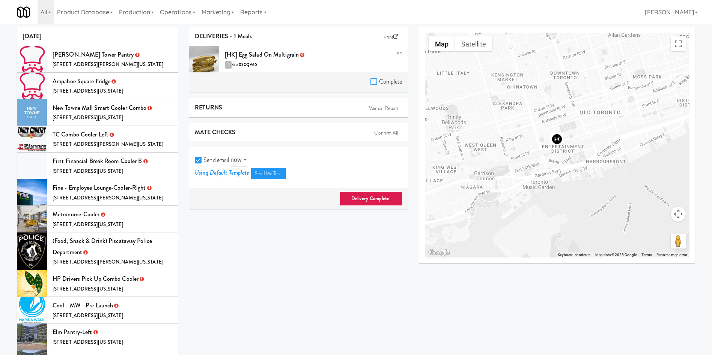
click at [376, 83] on input "Complete" at bounding box center [374, 82] width 9 height 6
checkbox input "true"
click at [198, 160] on input "Send email" at bounding box center [199, 161] width 9 height 6
checkbox input "false"
click at [374, 194] on link "Delivery Complete" at bounding box center [371, 199] width 63 height 14
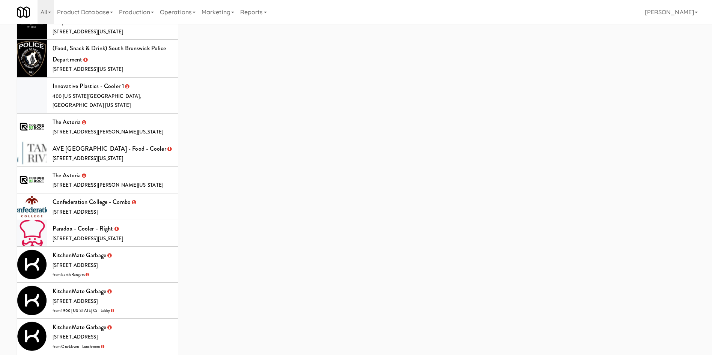
scroll to position [957, 0]
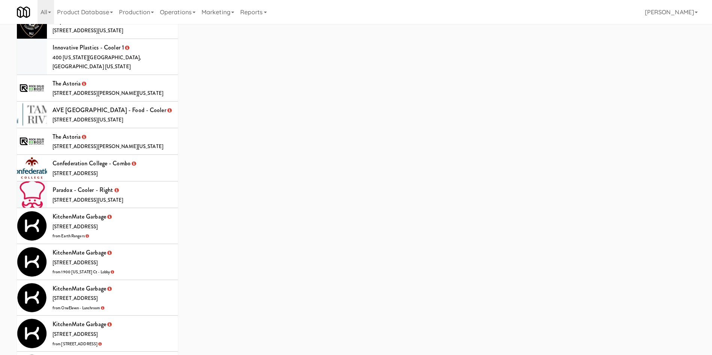
click at [150, 253] on li "KitchenMate Garbage 325 Front St W, Toronto ON from 1900 Minnesota Ct - Lobby" at bounding box center [97, 262] width 161 height 36
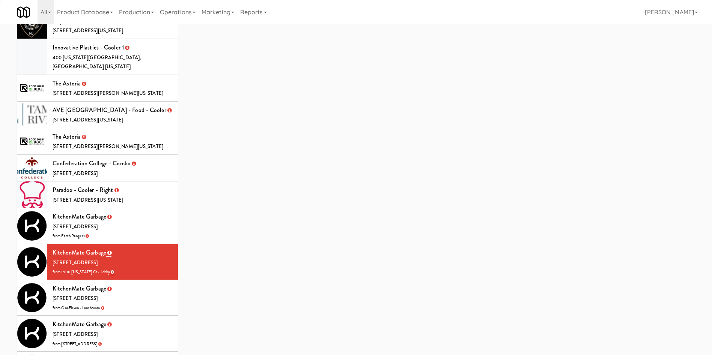
click at [148, 221] on li "KitchenMate Garbage 325 Front St W, Toronto ON from Earth Rangers" at bounding box center [97, 226] width 161 height 36
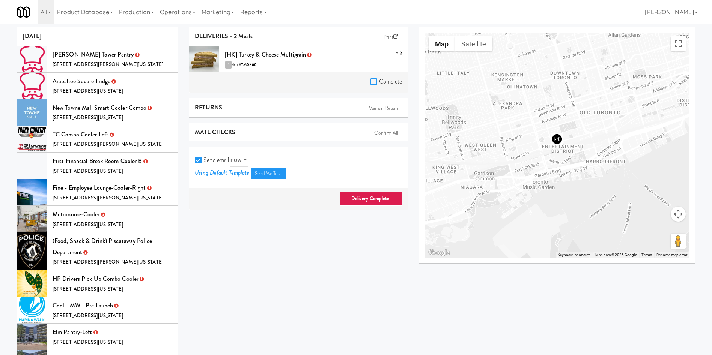
click at [370, 83] on input "Complete" at bounding box center [374, 82] width 9 height 6
checkbox input "true"
click at [198, 162] on input "Send email" at bounding box center [199, 161] width 9 height 6
checkbox input "false"
click at [371, 195] on link "Delivery Complete" at bounding box center [371, 199] width 63 height 14
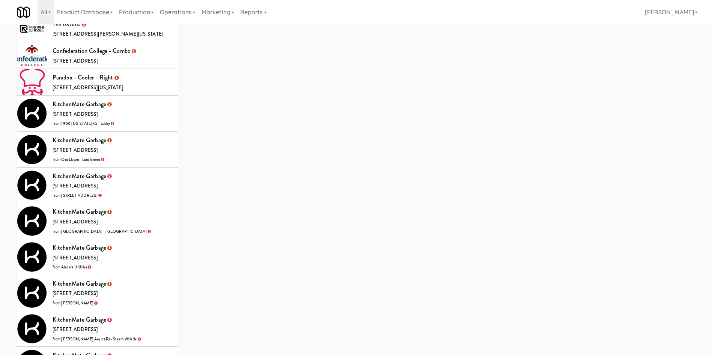
scroll to position [1013, 0]
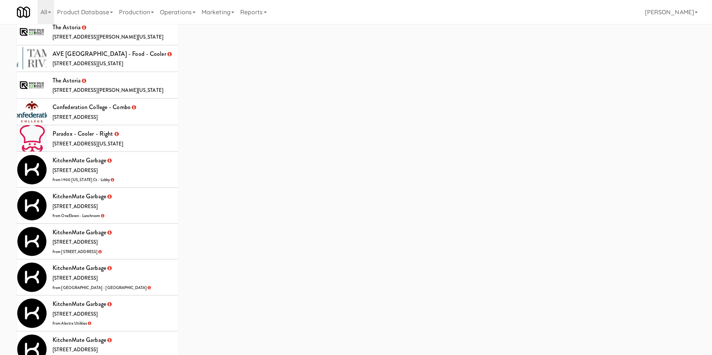
click at [143, 163] on li "KitchenMate Garbage 325 Front St W, Toronto ON from 1900 Minnesota Ct - Lobby" at bounding box center [97, 170] width 161 height 36
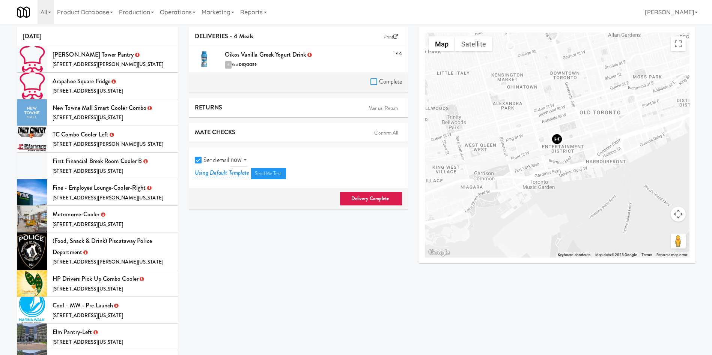
drag, startPoint x: 375, startPoint y: 81, endPoint x: 314, endPoint y: 100, distance: 63.1
click at [375, 81] on input "Complete" at bounding box center [374, 82] width 9 height 6
checkbox input "true"
click at [195, 162] on input "Send email" at bounding box center [199, 161] width 9 height 6
checkbox input "false"
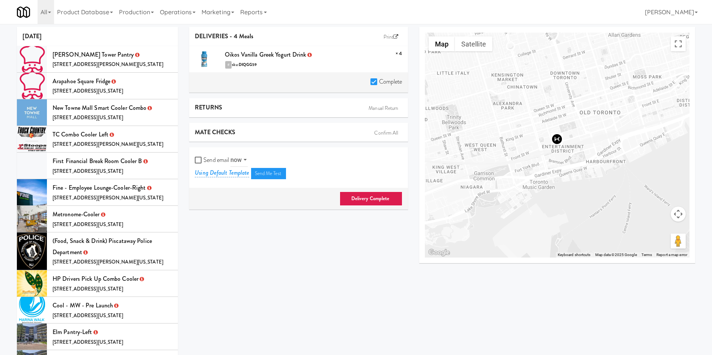
click at [356, 198] on link "Delivery Complete" at bounding box center [371, 199] width 63 height 14
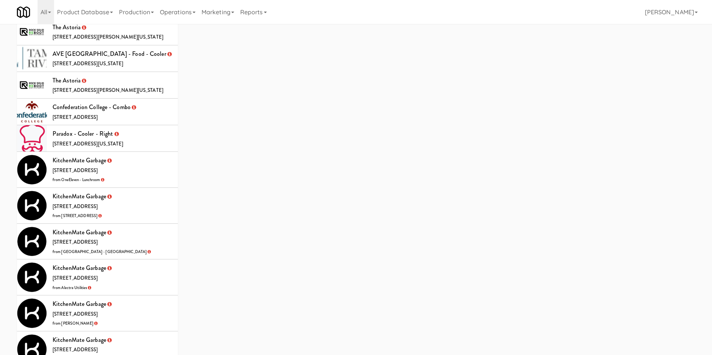
click at [145, 152] on li "KitchenMate Garbage 325 Front St W, Toronto ON from OneEleven - Lunchroom" at bounding box center [97, 170] width 161 height 36
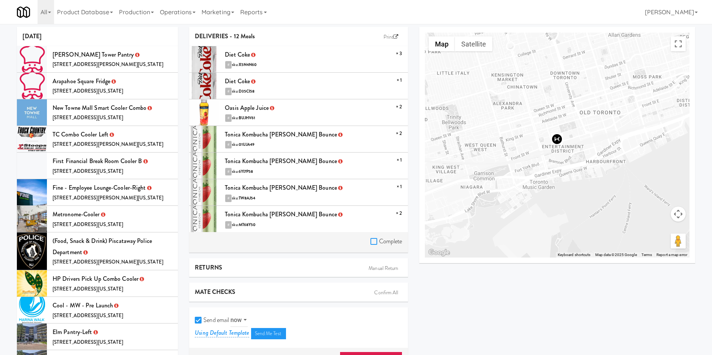
click at [374, 240] on input "Complete" at bounding box center [374, 242] width 9 height 6
checkbox input "true"
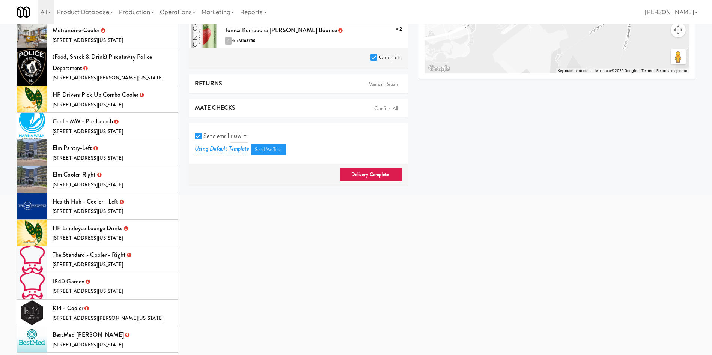
scroll to position [225, 0]
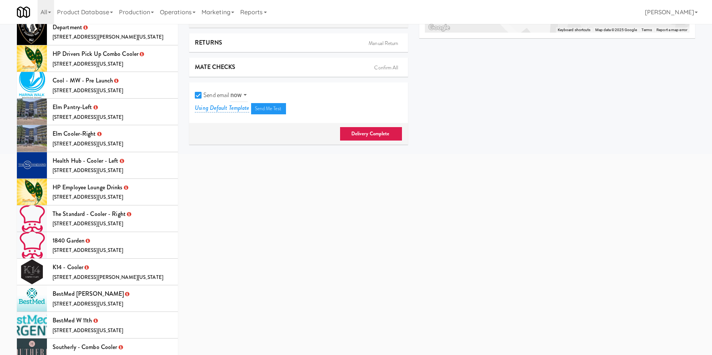
click at [197, 95] on input "Send email" at bounding box center [199, 96] width 9 height 6
checkbox input "false"
click at [362, 134] on link "Delivery Complete" at bounding box center [371, 134] width 63 height 14
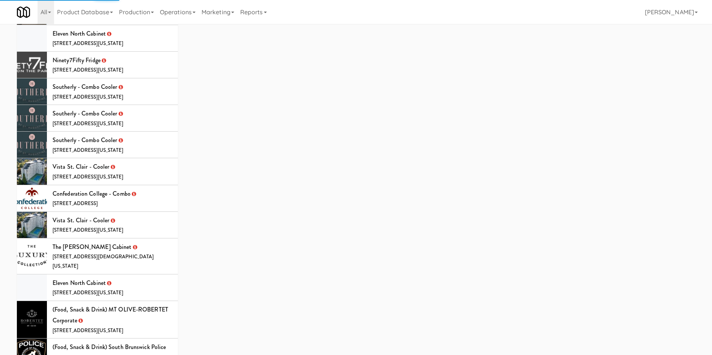
scroll to position [24, 0]
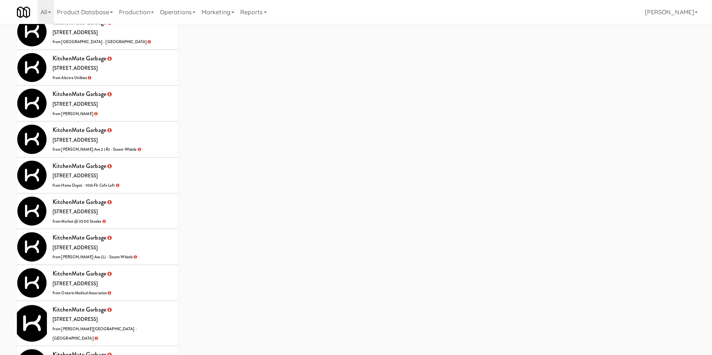
scroll to position [1075, 0]
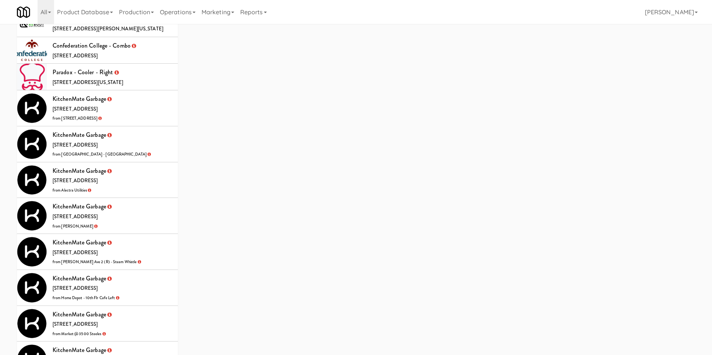
click at [150, 90] on li "KitchenMate Garbage 325 Front St W, Toronto ON from 2 Lansing Square" at bounding box center [97, 108] width 161 height 36
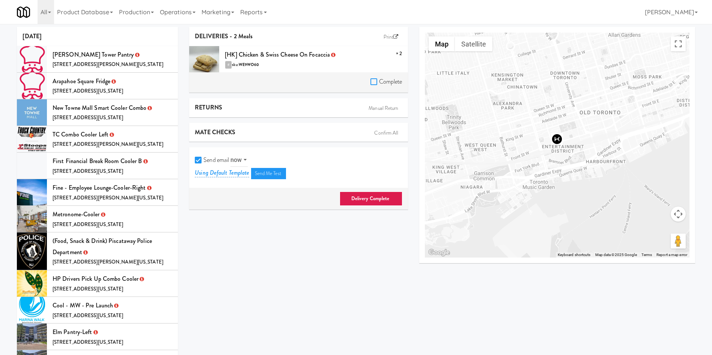
click at [370, 80] on input "Complete" at bounding box center [374, 82] width 9 height 6
checkbox input "true"
click at [198, 155] on label "Send email" at bounding box center [212, 160] width 34 height 11
click at [198, 158] on input "Send email" at bounding box center [199, 161] width 9 height 6
checkbox input "false"
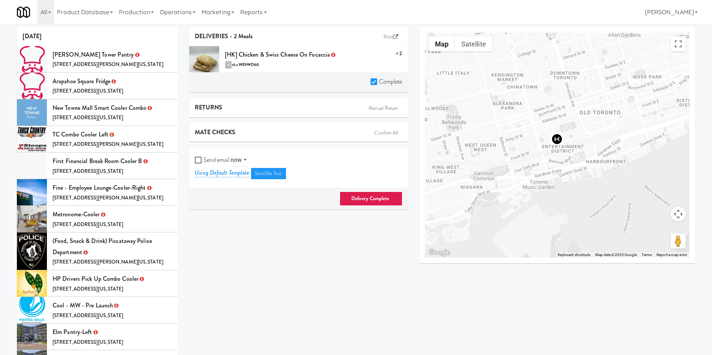
click at [372, 200] on link "Delivery Complete" at bounding box center [371, 199] width 63 height 14
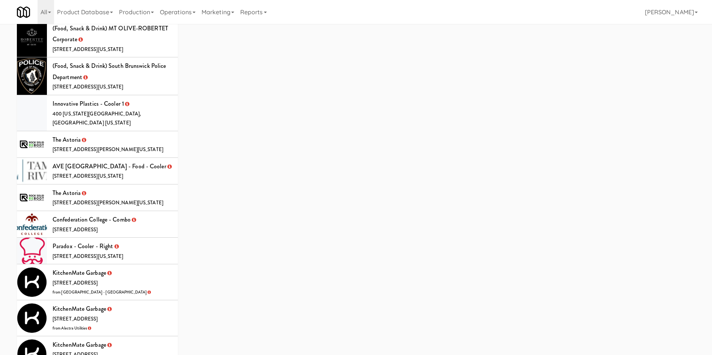
click at [131, 265] on li "KitchenMate Garbage 325 Front St W, Toronto ON from Markham Campus - York Unive…" at bounding box center [97, 283] width 161 height 36
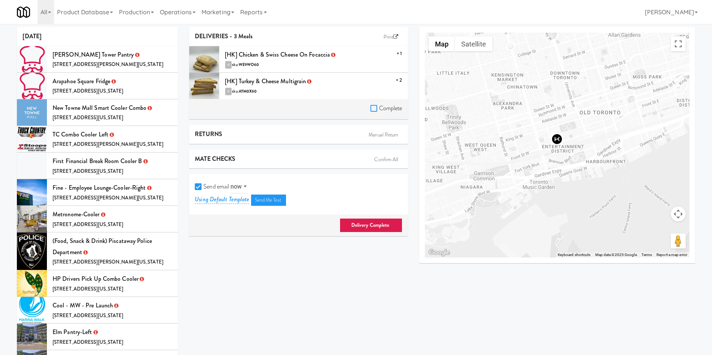
click at [372, 108] on input "Complete" at bounding box center [374, 109] width 9 height 6
checkbox input "true"
click at [203, 185] on input "Send email" at bounding box center [199, 187] width 9 height 6
checkbox input "false"
click at [393, 223] on link "Delivery Complete" at bounding box center [371, 225] width 63 height 14
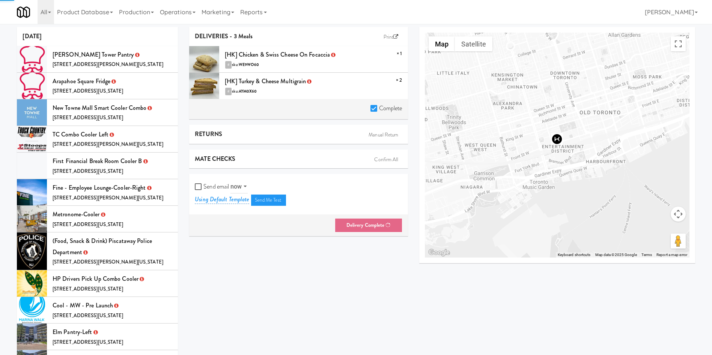
scroll to position [24, 0]
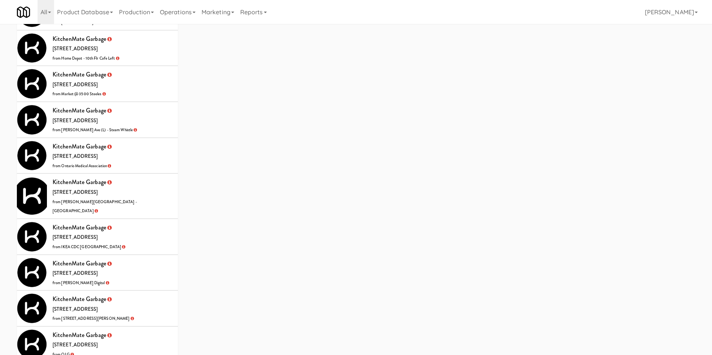
click at [154, 102] on li "KitchenMate Garbage 325 Front St W, Toronto ON from Evans Ave (L) - Steam Whist…" at bounding box center [97, 120] width 161 height 36
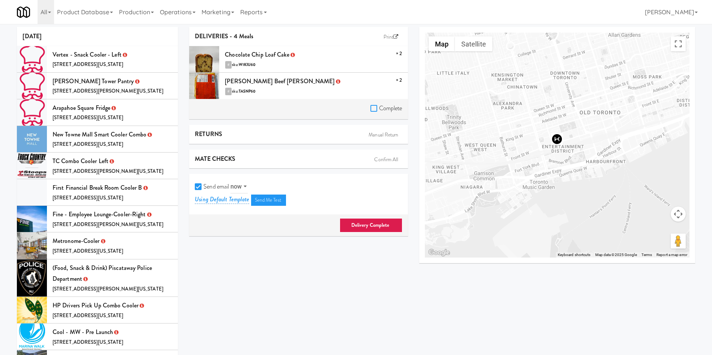
click at [376, 106] on input "Complete" at bounding box center [374, 109] width 9 height 6
checkbox input "true"
click at [197, 190] on input "Send email" at bounding box center [199, 187] width 9 height 6
checkbox input "false"
click at [363, 217] on div "Delivery Complete" at bounding box center [298, 226] width 218 height 22
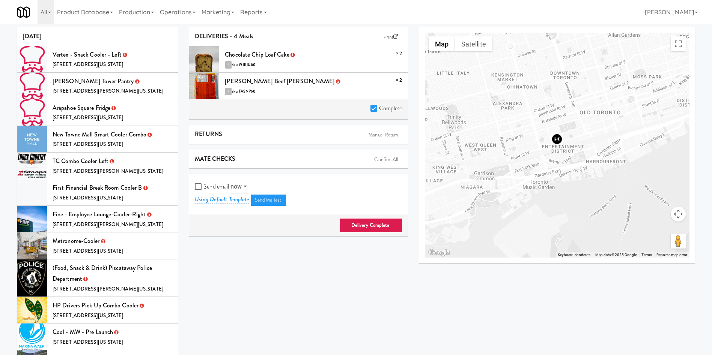
click at [364, 227] on link "Delivery Complete" at bounding box center [371, 225] width 63 height 14
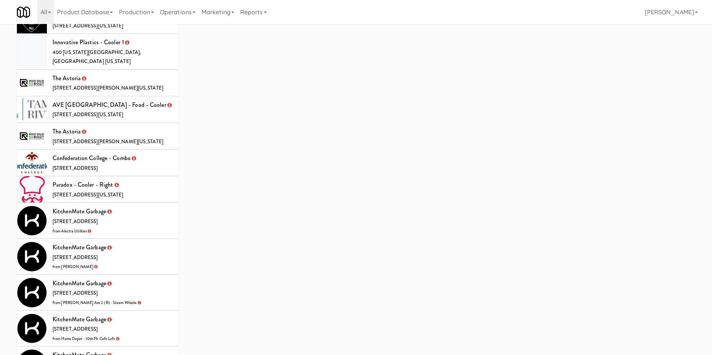
click at [149, 239] on li "KitchenMate Garbage 325 Front St W, Toronto ON from Desjardins" at bounding box center [97, 257] width 161 height 36
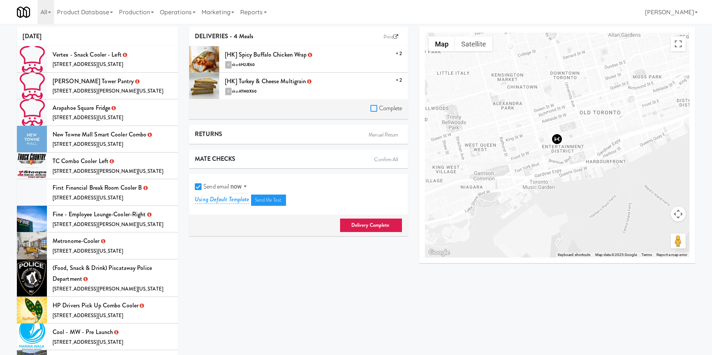
click at [376, 108] on input "Complete" at bounding box center [374, 109] width 9 height 6
checkbox input "true"
click at [194, 189] on div "Send email now at Using Default Template Send Me Test" at bounding box center [298, 194] width 218 height 41
click at [201, 187] on input "Send email" at bounding box center [199, 187] width 9 height 6
checkbox input "false"
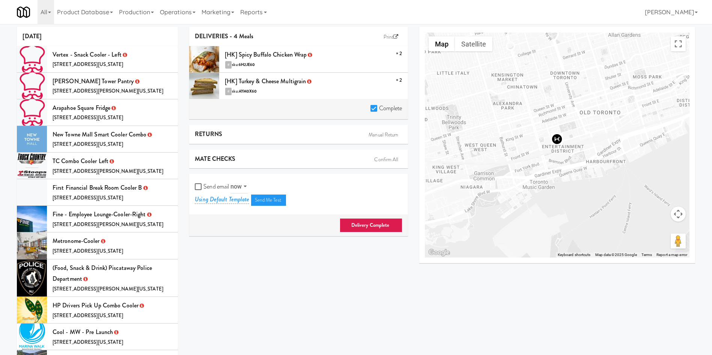
click at [371, 225] on link "Delivery Complete" at bounding box center [371, 225] width 63 height 14
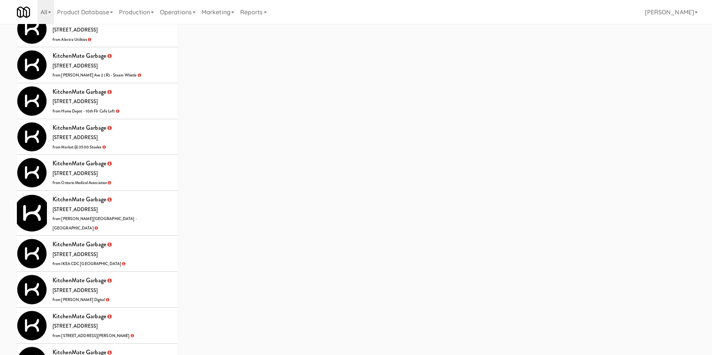
click at [140, 204] on li "KitchenMate Garbage 325 Front St W, Toronto ON from Glendon Campus - York Unive…" at bounding box center [97, 213] width 161 height 45
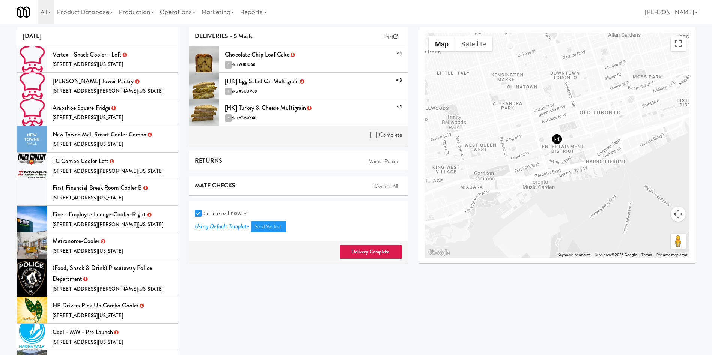
click at [375, 140] on label "Complete" at bounding box center [386, 134] width 32 height 11
click at [375, 138] on input "Complete" at bounding box center [374, 135] width 9 height 6
checkbox input "true"
click at [202, 215] on input "Send email" at bounding box center [199, 214] width 9 height 6
checkbox input "false"
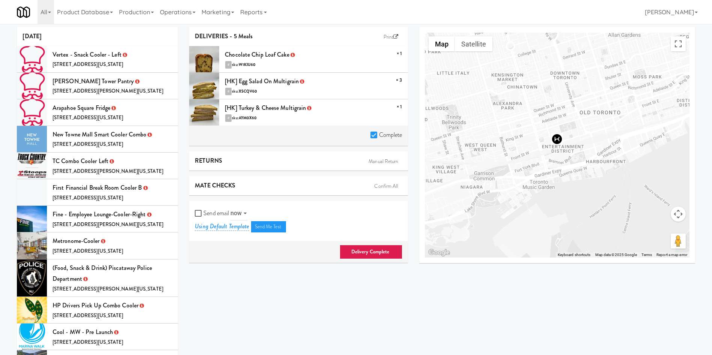
click at [385, 251] on link "Delivery Complete" at bounding box center [371, 252] width 63 height 14
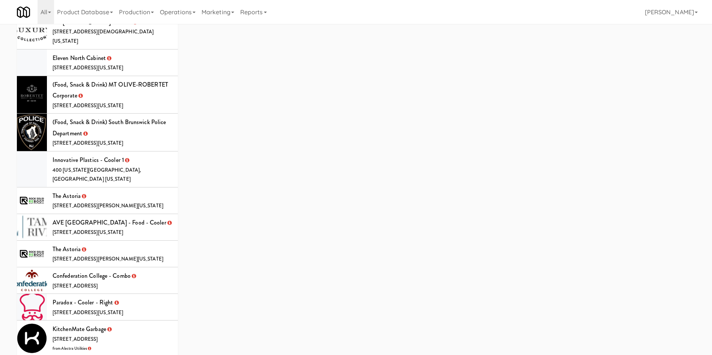
scroll to position [1013, 0]
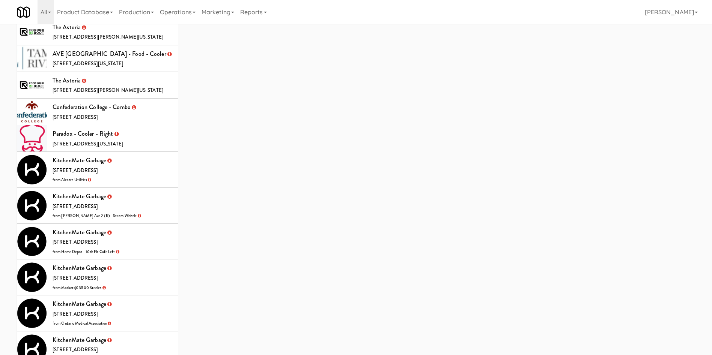
click at [139, 152] on li "KitchenMate Garbage 325 Front St W, Toronto ON from Alectra Utilities" at bounding box center [97, 170] width 161 height 36
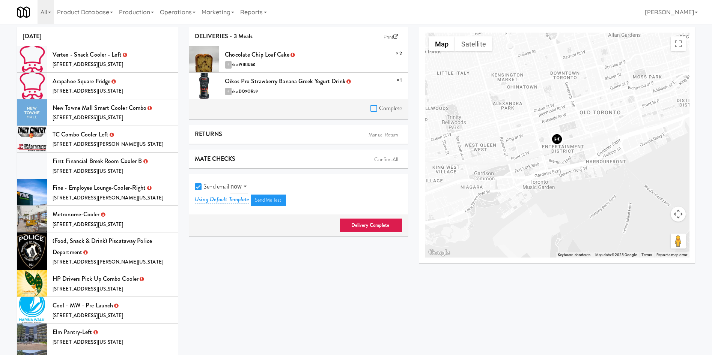
click at [372, 108] on input "Complete" at bounding box center [374, 109] width 9 height 6
checkbox input "true"
click at [198, 187] on input "Send email" at bounding box center [199, 187] width 9 height 6
checkbox input "false"
click at [401, 224] on link "Delivery Complete" at bounding box center [371, 225] width 63 height 14
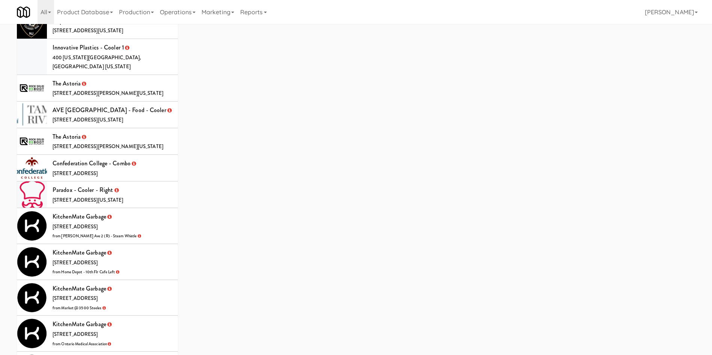
click at [143, 215] on li "KitchenMate Garbage 325 Front St W, Toronto ON from Evans Ave 2 (R) - Steam Whi…" at bounding box center [97, 226] width 161 height 36
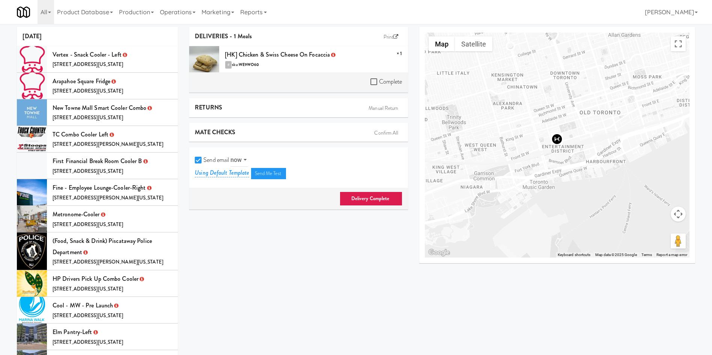
click at [373, 86] on label "Complete" at bounding box center [386, 81] width 32 height 11
click at [373, 85] on input "Complete" at bounding box center [374, 82] width 9 height 6
checkbox input "true"
click at [199, 160] on input "Send email" at bounding box center [199, 161] width 9 height 6
checkbox input "false"
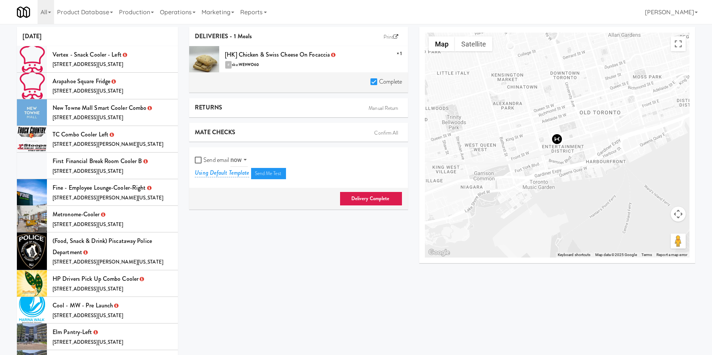
drag, startPoint x: 359, startPoint y: 197, endPoint x: 297, endPoint y: 150, distance: 78.4
click at [360, 197] on link "Delivery Complete" at bounding box center [371, 199] width 63 height 14
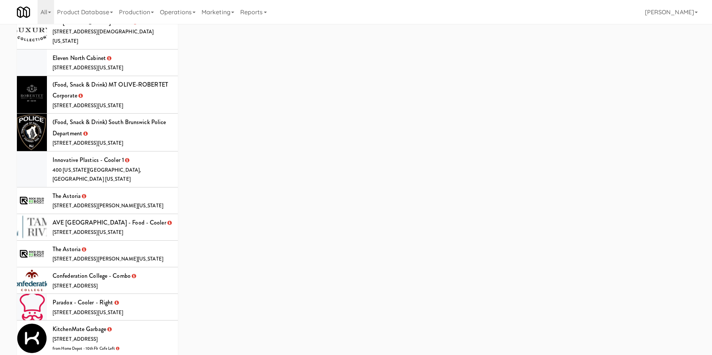
scroll to position [1120, 0]
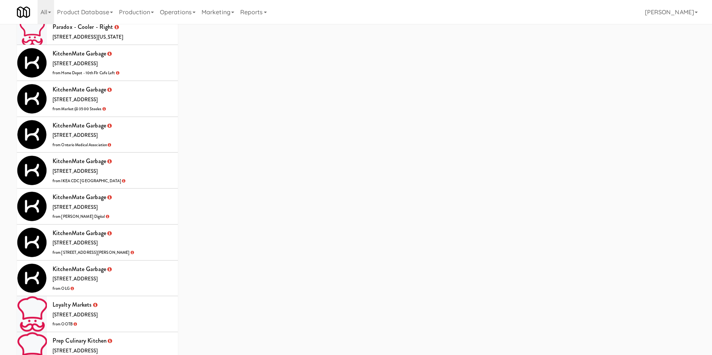
click at [144, 93] on li "KitchenMate Garbage 325 Front St W, Toronto ON from Market @ 3500 Steeles" at bounding box center [97, 99] width 161 height 36
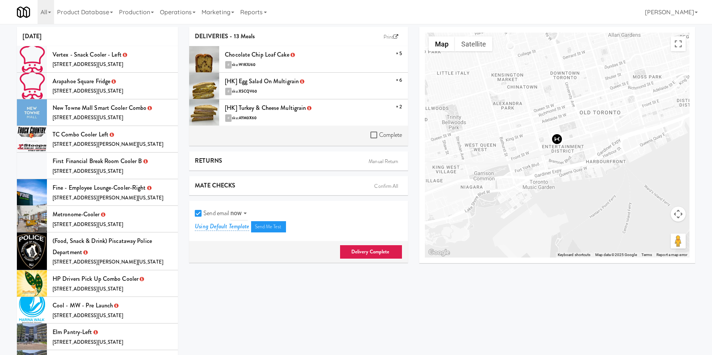
click at [376, 131] on label "Complete" at bounding box center [386, 134] width 32 height 11
click at [376, 132] on input "Complete" at bounding box center [374, 135] width 9 height 6
checkbox input "true"
click at [189, 213] on div "DELIVERIES - 13 Meals Print × 5 Chocolate Chip Loaf Cake # sku: W1KIU60 × 6 [HK…" at bounding box center [299, 148] width 230 height 242
click at [199, 216] on input "Send email" at bounding box center [199, 214] width 9 height 6
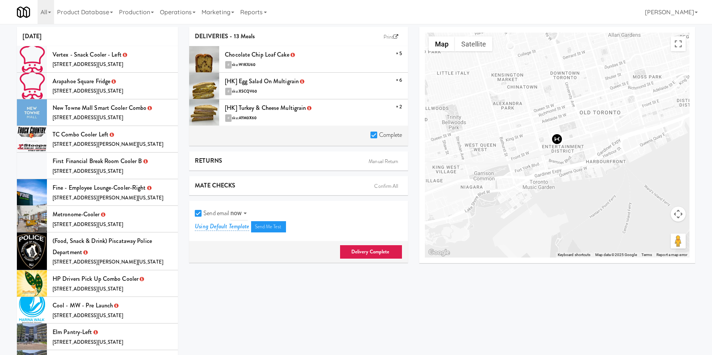
checkbox input "false"
click at [392, 249] on link "Delivery Complete" at bounding box center [371, 252] width 63 height 14
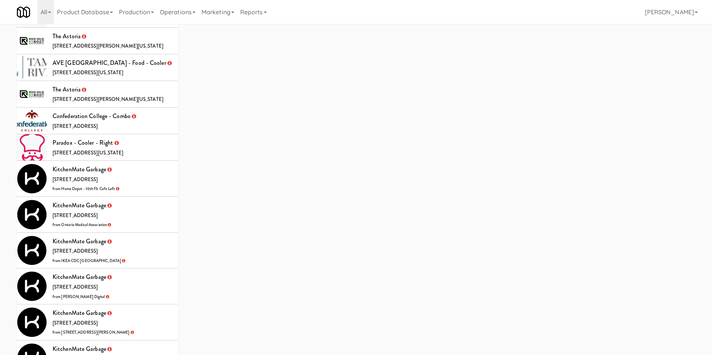
scroll to position [1084, 0]
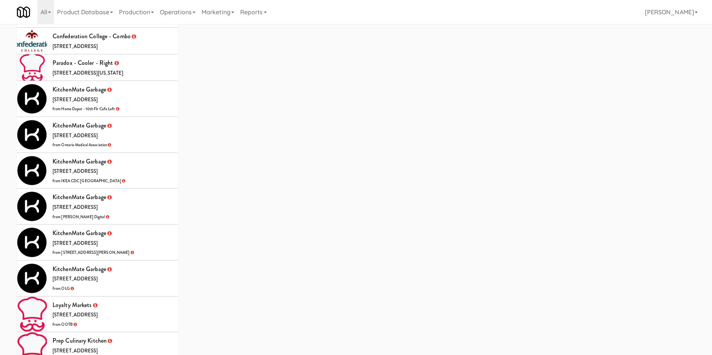
click at [148, 117] on li "KitchenMate Garbage 325 Front St W, Toronto ON from Ontario Medical Association" at bounding box center [97, 135] width 161 height 36
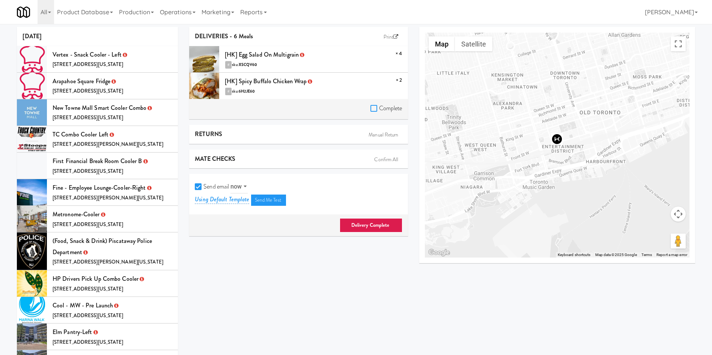
drag, startPoint x: 372, startPoint y: 110, endPoint x: 189, endPoint y: 206, distance: 206.3
click at [372, 110] on input "Complete" at bounding box center [374, 109] width 9 height 6
checkbox input "true"
click at [196, 188] on input "Send email" at bounding box center [199, 187] width 9 height 6
checkbox input "false"
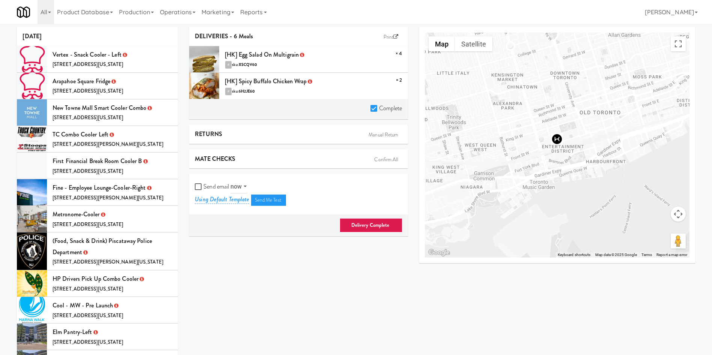
click at [353, 219] on link "Delivery Complete" at bounding box center [371, 225] width 63 height 14
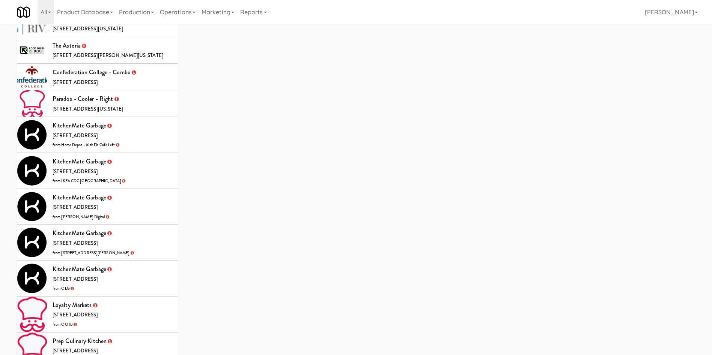
click at [152, 189] on li "KitchenMate Garbage 325 Front St W, Toronto ON from William Thomas Digital" at bounding box center [97, 207] width 161 height 36
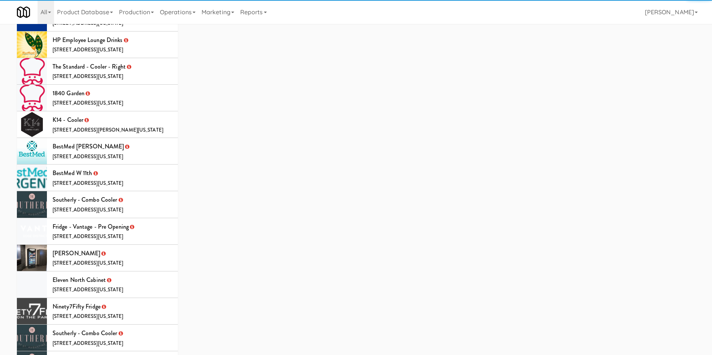
scroll to position [35, 0]
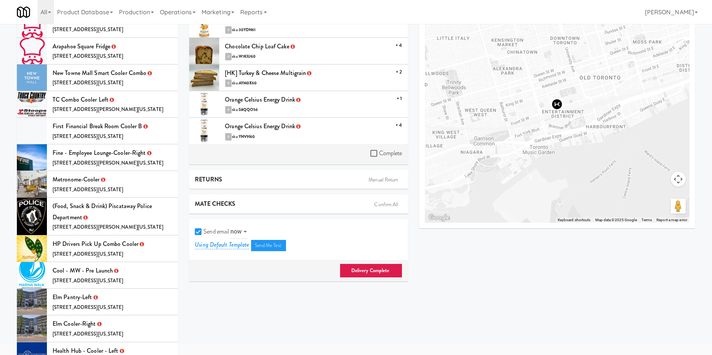
click at [372, 157] on label "Complete" at bounding box center [386, 153] width 32 height 11
click at [372, 157] on input "Complete" at bounding box center [374, 154] width 9 height 6
checkbox input "true"
click at [196, 233] on input "Send email" at bounding box center [199, 232] width 9 height 6
checkbox input "false"
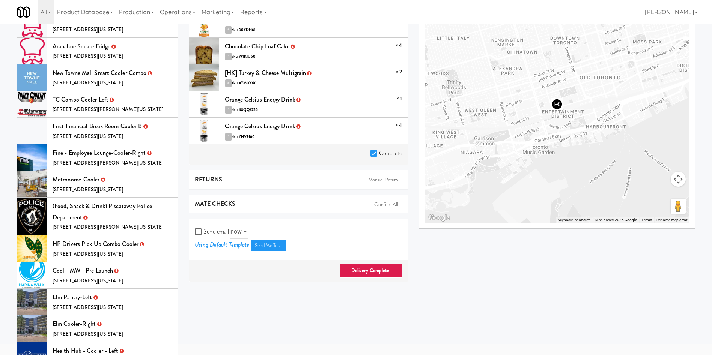
click at [394, 270] on link "Delivery Complete" at bounding box center [371, 271] width 63 height 14
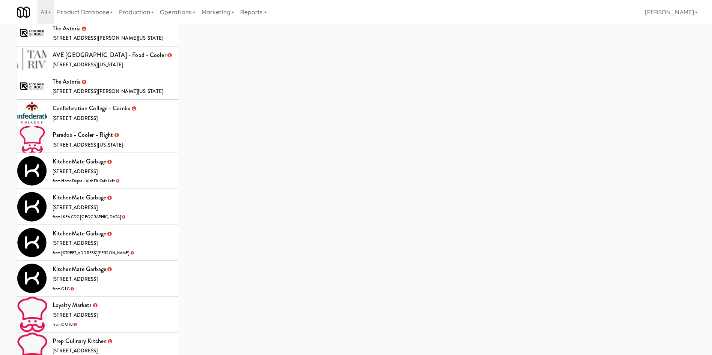
click at [151, 189] on li "KitchenMate Garbage 325 Front St W, Toronto ON from IKEA CDC Mississauga" at bounding box center [97, 207] width 161 height 36
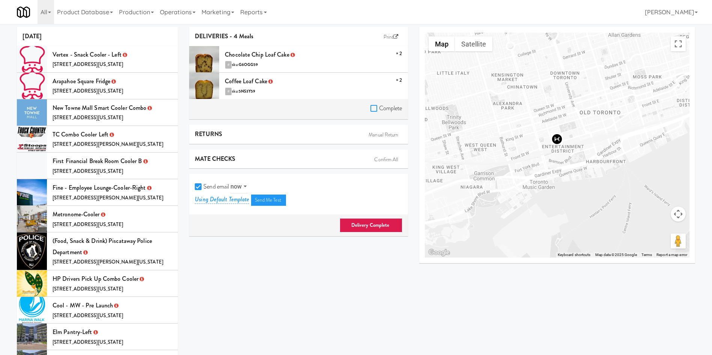
click at [374, 106] on input "Complete" at bounding box center [374, 109] width 9 height 6
checkbox input "true"
click at [202, 185] on input "Send email" at bounding box center [199, 187] width 9 height 6
checkbox input "false"
click at [378, 227] on link "Delivery Complete" at bounding box center [371, 225] width 63 height 14
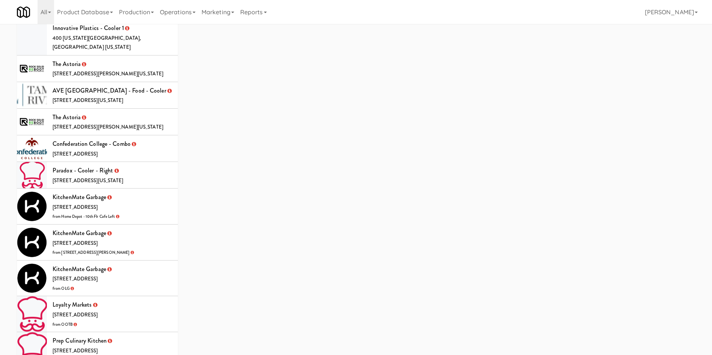
click at [145, 197] on li "KitchenMate Garbage 325 Front St W, Toronto ON from Home Depot - 10th Flr Cafe …" at bounding box center [97, 207] width 161 height 36
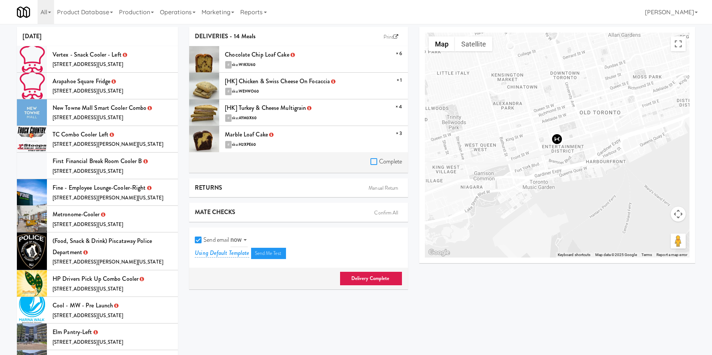
click at [373, 163] on input "Complete" at bounding box center [374, 162] width 9 height 6
checkbox input "true"
click at [200, 240] on input "Send email" at bounding box center [199, 241] width 9 height 6
checkbox input "false"
click at [350, 274] on link "Delivery Complete" at bounding box center [371, 279] width 63 height 14
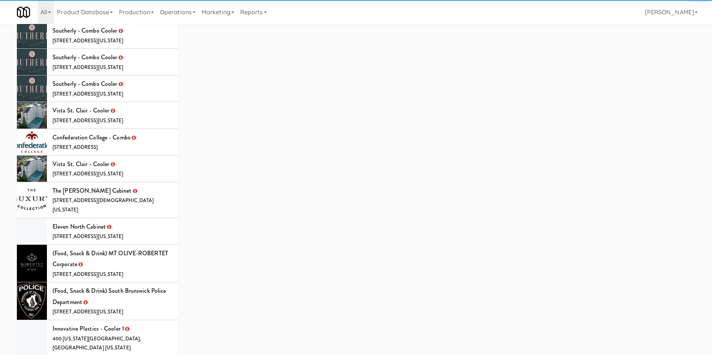
scroll to position [940, 0]
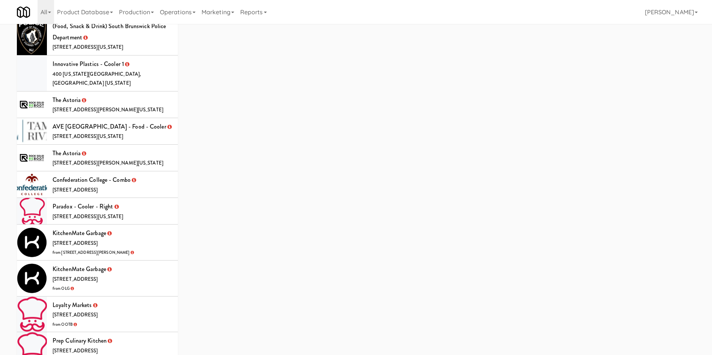
click at [142, 261] on li "KitchenMate Garbage 325 Front St W, Toronto ON from OLG" at bounding box center [97, 279] width 161 height 36
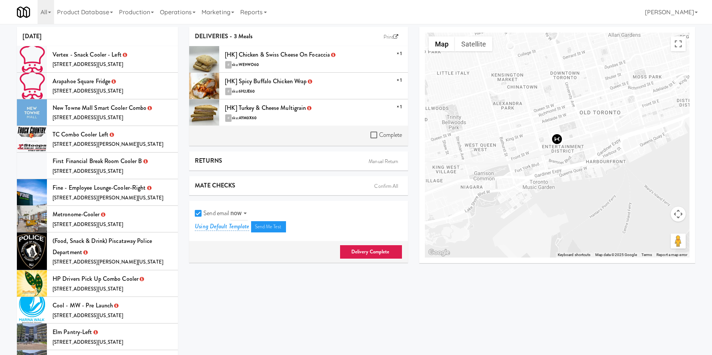
click at [374, 140] on div "Complete" at bounding box center [386, 135] width 32 height 13
click at [372, 137] on input "Complete" at bounding box center [374, 135] width 9 height 6
checkbox input "true"
click at [198, 214] on input "Send email" at bounding box center [199, 214] width 9 height 6
checkbox input "false"
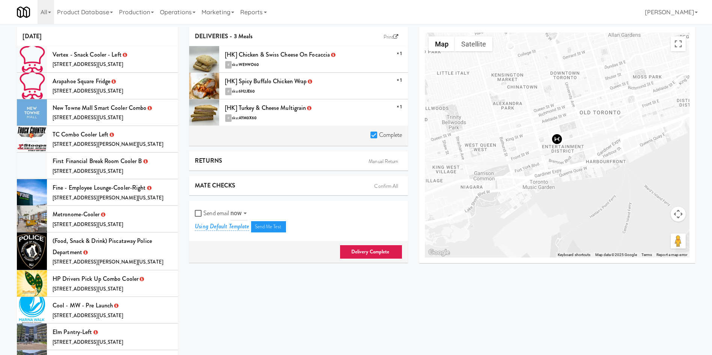
click at [361, 256] on link "Delivery Complete" at bounding box center [371, 252] width 63 height 14
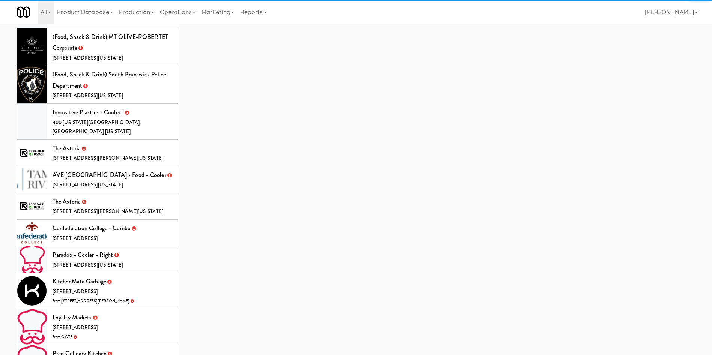
scroll to position [904, 0]
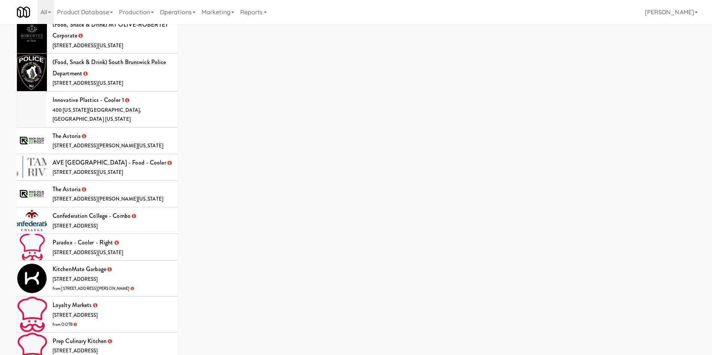
click at [157, 261] on li "KitchenMate Garbage 325 Front St W, Toronto ON from 2075 - Kennedy Rd" at bounding box center [97, 279] width 161 height 36
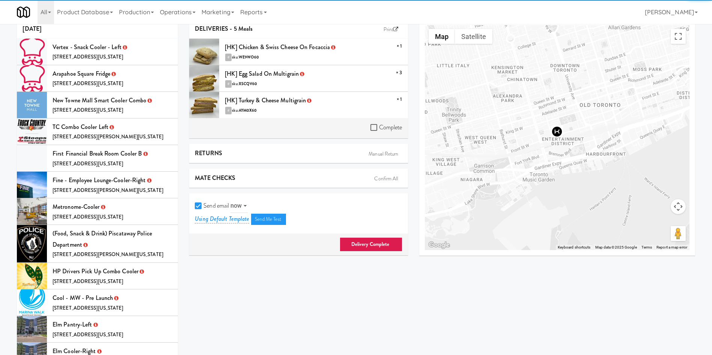
scroll to position [4, 0]
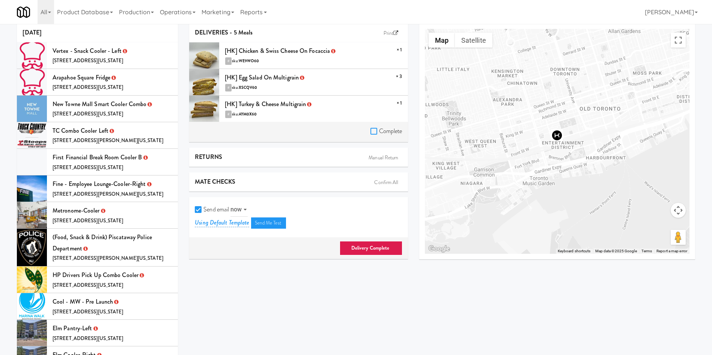
click at [375, 132] on input "Complete" at bounding box center [374, 132] width 9 height 6
checkbox input "true"
click at [199, 213] on input "Send email" at bounding box center [199, 210] width 9 height 6
checkbox input "false"
click at [349, 247] on link "Delivery Complete" at bounding box center [371, 248] width 63 height 14
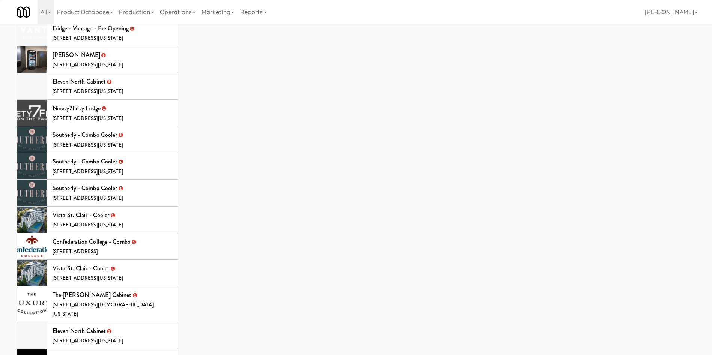
scroll to position [895, 0]
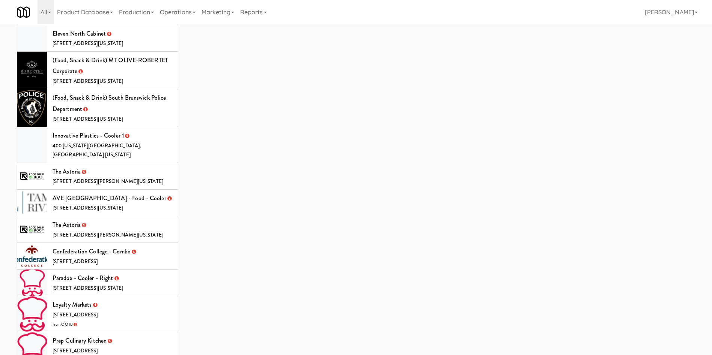
click at [141, 296] on li "Loyalty Markets 1177 Caledonia Rd, Toronto ON from OOTB" at bounding box center [97, 314] width 161 height 36
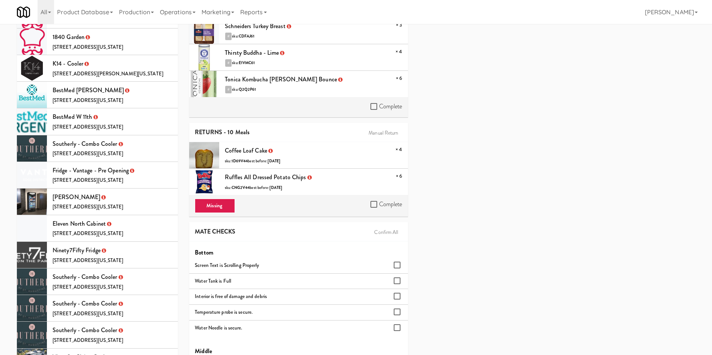
scroll to position [507, 0]
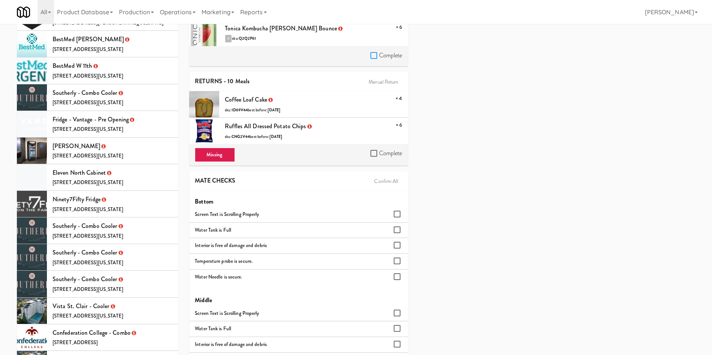
click at [375, 55] on input "Complete" at bounding box center [374, 56] width 9 height 6
checkbox input "true"
click at [378, 148] on label "Complete" at bounding box center [386, 153] width 32 height 11
click at [378, 151] on input "Complete" at bounding box center [374, 154] width 9 height 6
click at [372, 151] on input "Complete" at bounding box center [374, 154] width 9 height 6
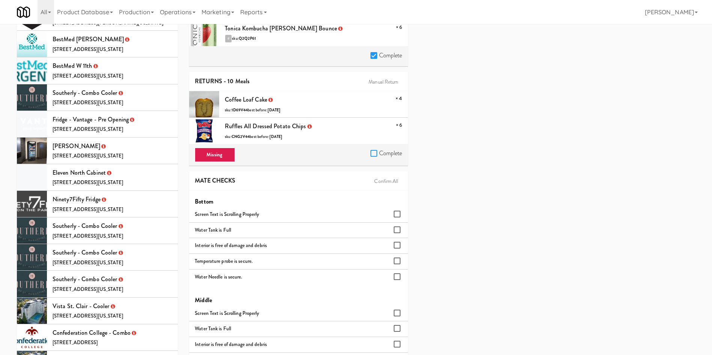
click at [372, 151] on input "Complete" at bounding box center [374, 154] width 9 height 6
checkbox input "true"
click at [389, 181] on link "Confirm All" at bounding box center [386, 181] width 32 height 11
checkbox input "true"
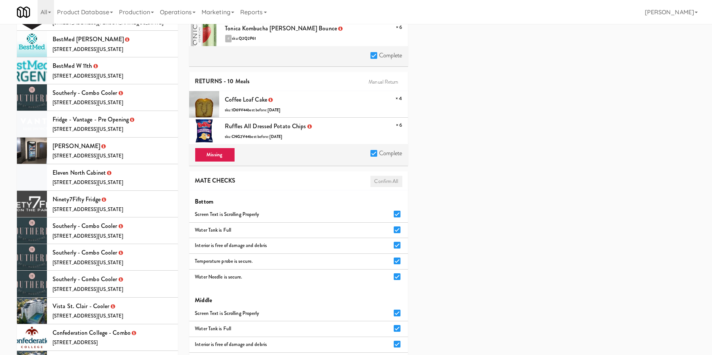
checkbox input "true"
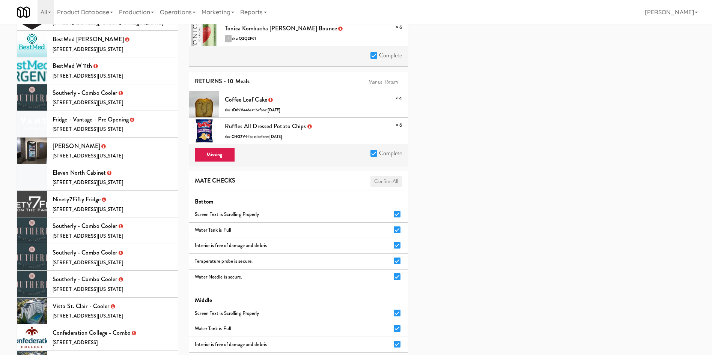
checkbox input "true"
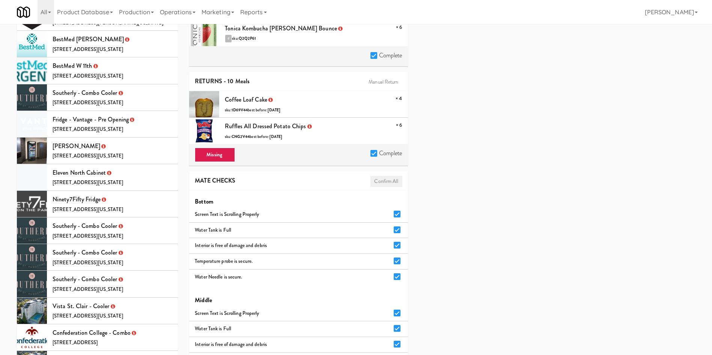
checkbox input "true"
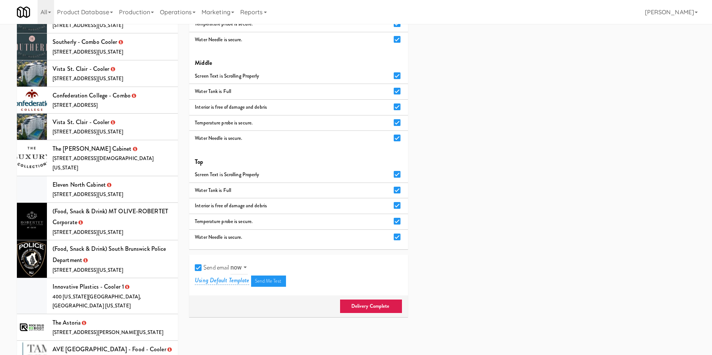
scroll to position [788, 0]
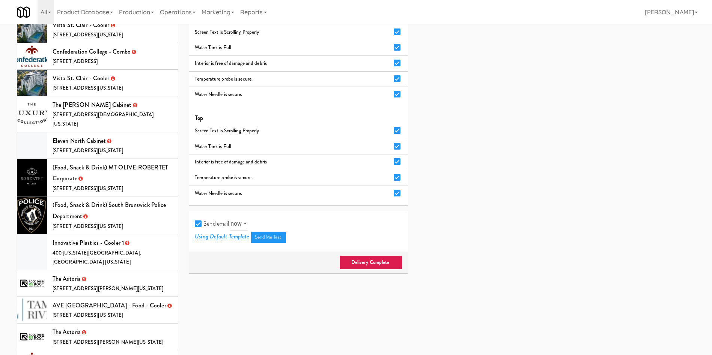
click at [200, 225] on input "Send email" at bounding box center [199, 224] width 9 height 6
checkbox input "false"
click at [359, 262] on link "Delivery Complete" at bounding box center [371, 263] width 63 height 14
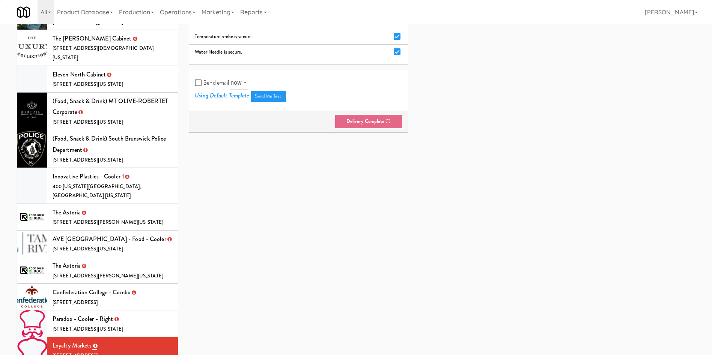
scroll to position [895, 0]
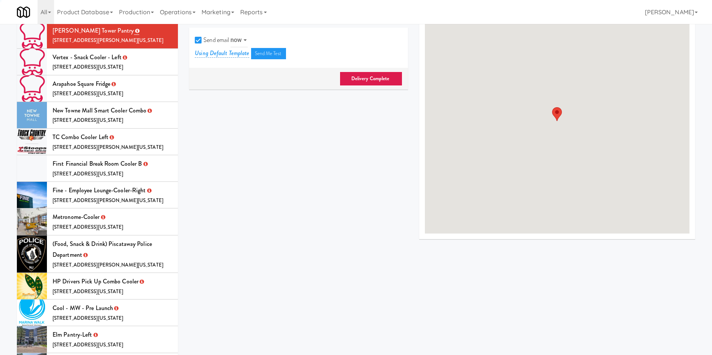
scroll to position [859, 0]
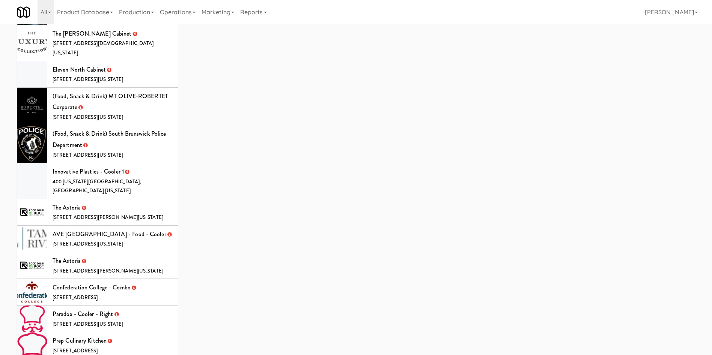
click at [134, 332] on li "Prep Culinary Kitchen 315 Humberline Dr, Toronto ON from OOTB" at bounding box center [97, 350] width 161 height 36
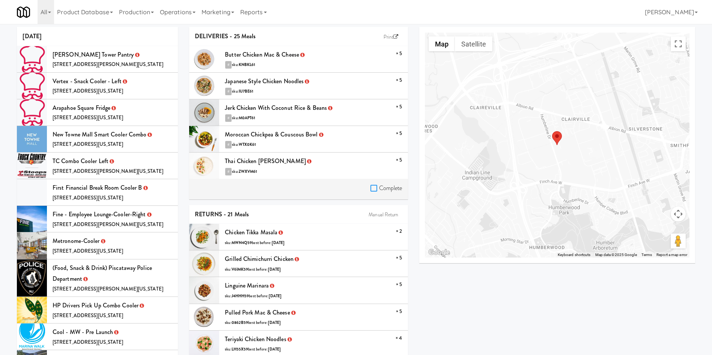
click at [375, 187] on input "Complete" at bounding box center [374, 189] width 9 height 6
checkbox input "true"
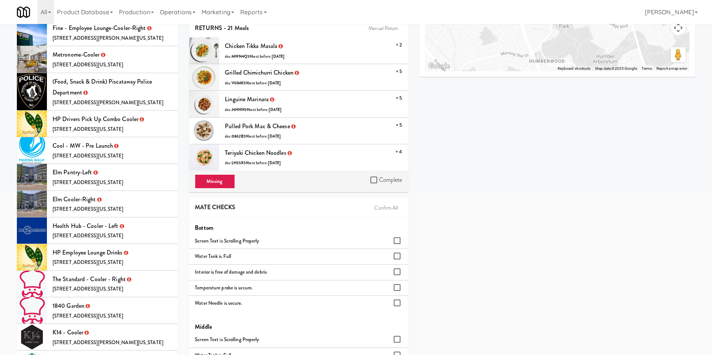
scroll to position [169, 0]
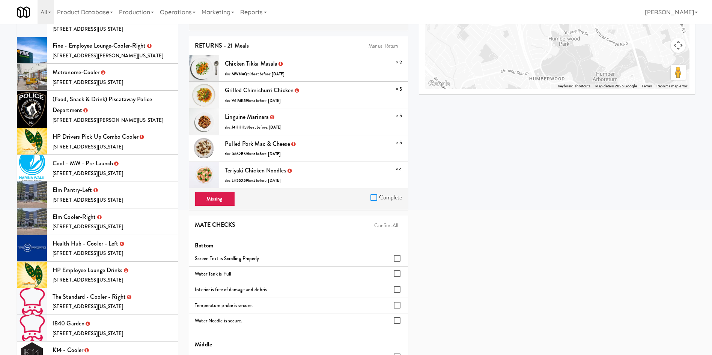
click at [376, 200] on input "Complete" at bounding box center [374, 198] width 9 height 6
checkbox input "true"
click at [382, 226] on link "Confirm All" at bounding box center [386, 225] width 32 height 11
checkbox input "true"
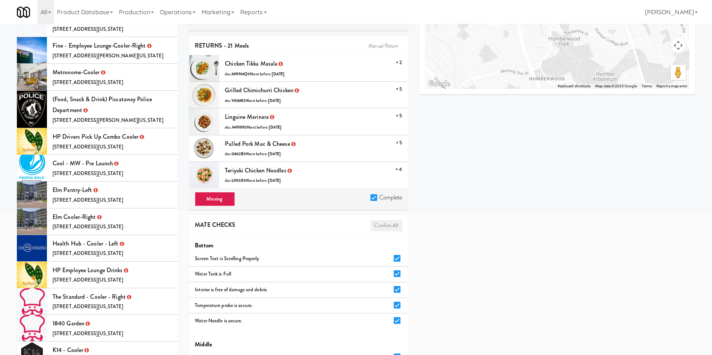
checkbox input "true"
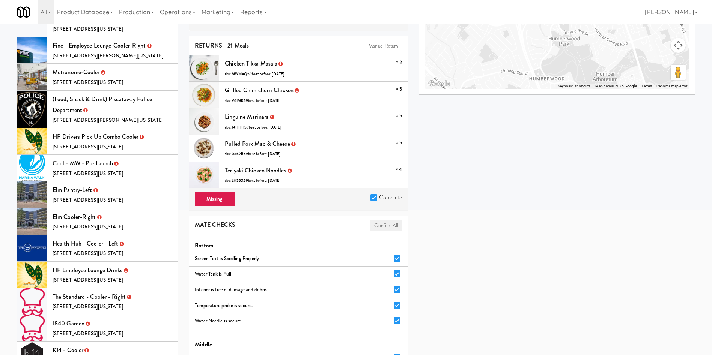
checkbox input "true"
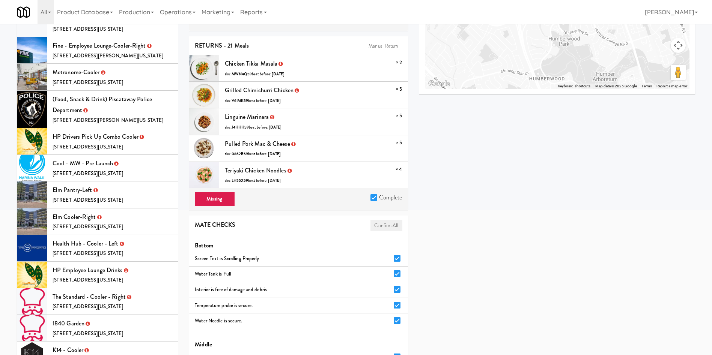
checkbox input "true"
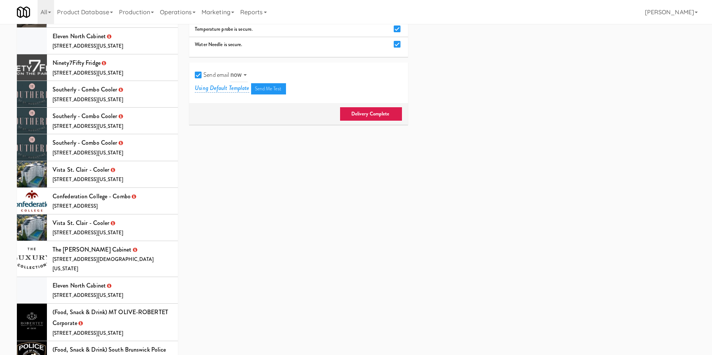
scroll to position [563, 0]
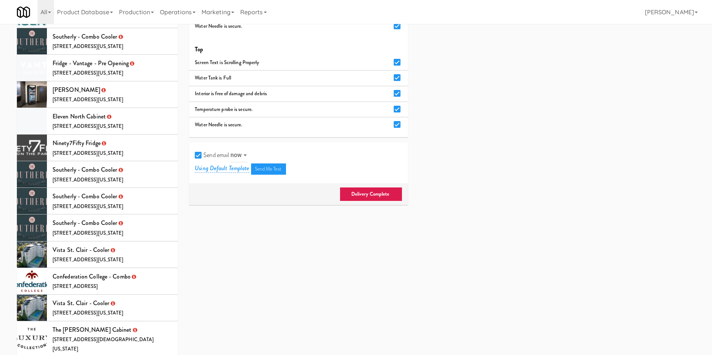
drag, startPoint x: 200, startPoint y: 155, endPoint x: 215, endPoint y: 159, distance: 15.9
click at [200, 155] on input "Send email" at bounding box center [199, 156] width 9 height 6
checkbox input "false"
click at [365, 197] on link "Delivery Complete" at bounding box center [371, 194] width 63 height 14
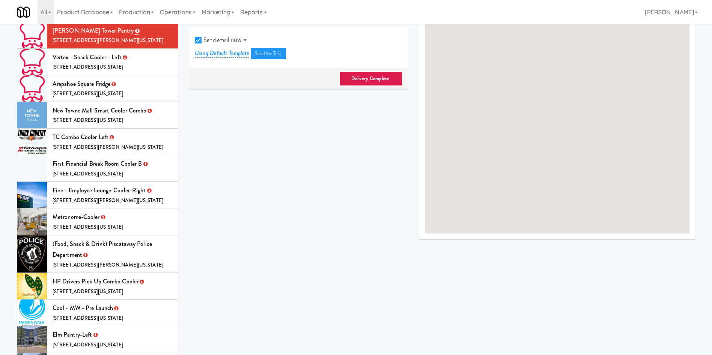
scroll to position [823, 0]
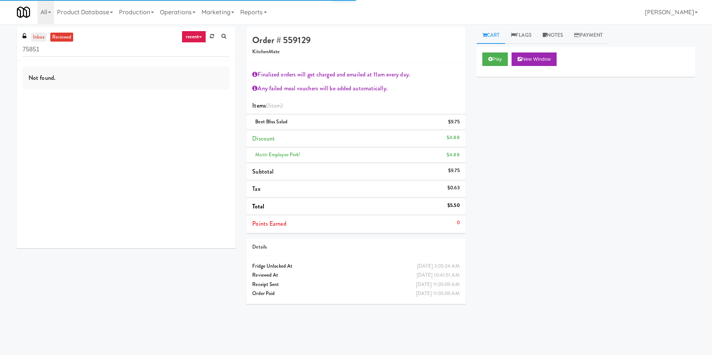
click at [44, 39] on link "inbox" at bounding box center [38, 37] width 15 height 9
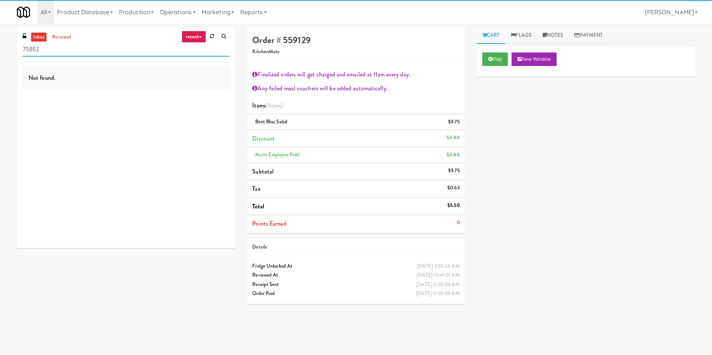
paste input "[STREET_ADDRESS]"
drag, startPoint x: 50, startPoint y: 51, endPoint x: 0, endPoint y: 53, distance: 50.3
click at [0, 53] on div "inbox reviewed recent all unclear take inventory issue suspicious failed recent…" at bounding box center [356, 177] width 712 height 301
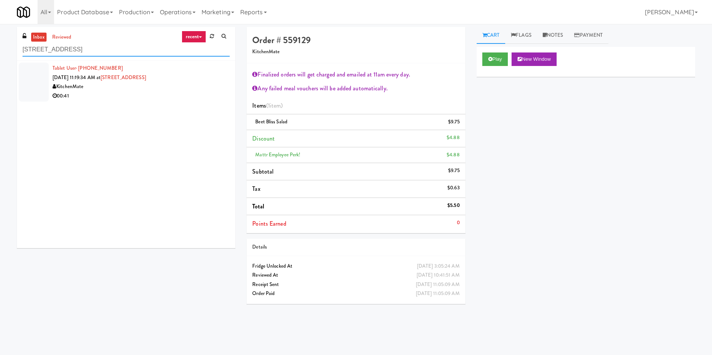
type input "5035 South Service Road"
click at [39, 81] on div at bounding box center [34, 82] width 30 height 39
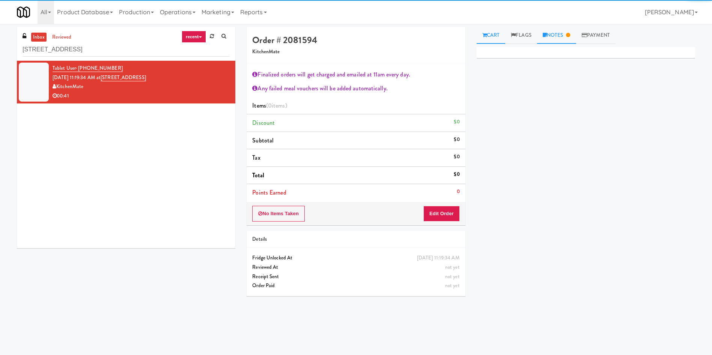
click at [565, 39] on link "Notes" at bounding box center [556, 35] width 39 height 17
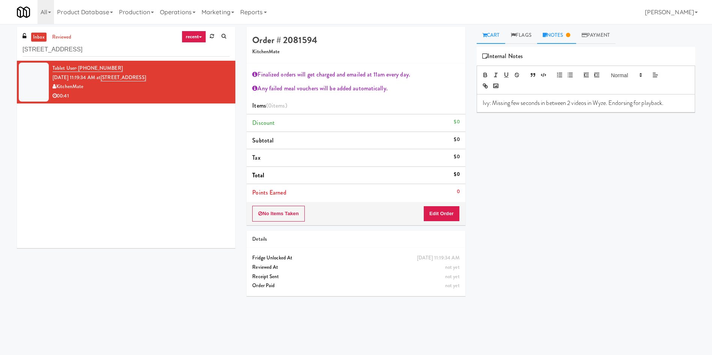
click at [489, 32] on link "Cart" at bounding box center [491, 35] width 29 height 17
click at [450, 209] on button "Edit Order" at bounding box center [441, 214] width 36 height 16
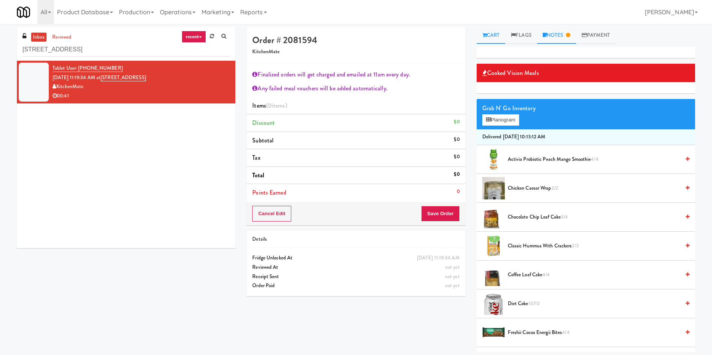
click at [550, 36] on link "Notes" at bounding box center [556, 35] width 39 height 17
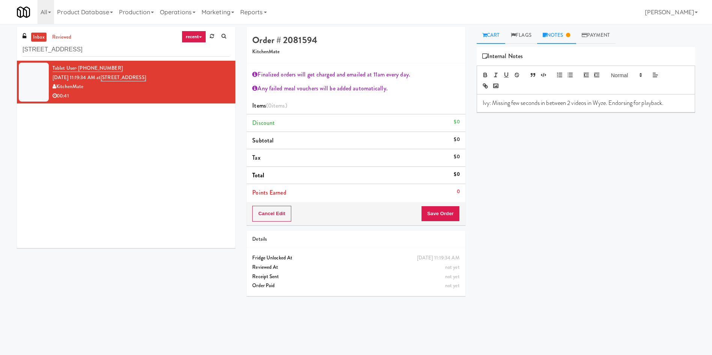
click at [500, 33] on link "Cart" at bounding box center [491, 35] width 29 height 17
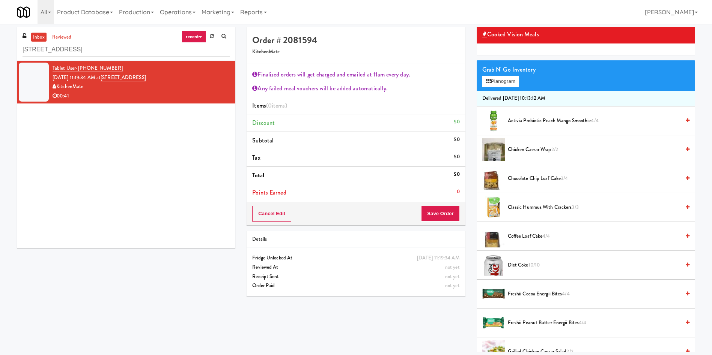
scroll to position [56, 0]
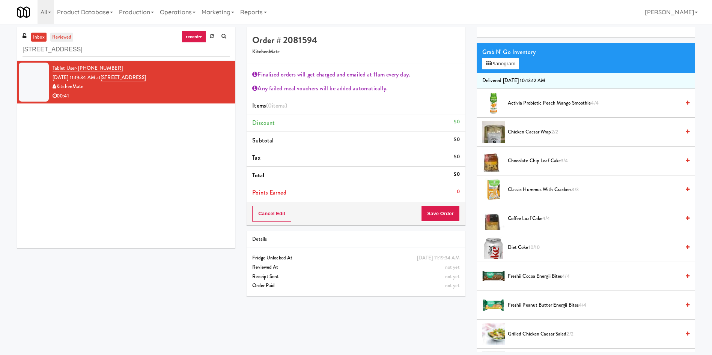
click at [66, 35] on link "reviewed" at bounding box center [61, 37] width 23 height 9
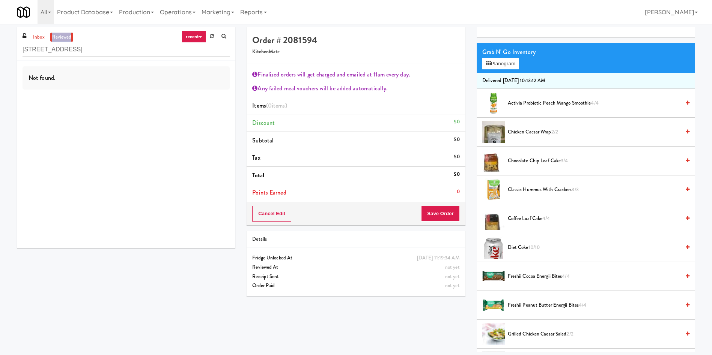
click at [67, 35] on link "reviewed" at bounding box center [61, 37] width 23 height 9
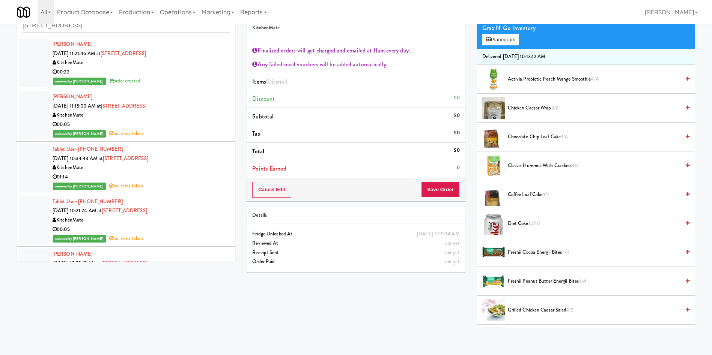
scroll to position [0, 0]
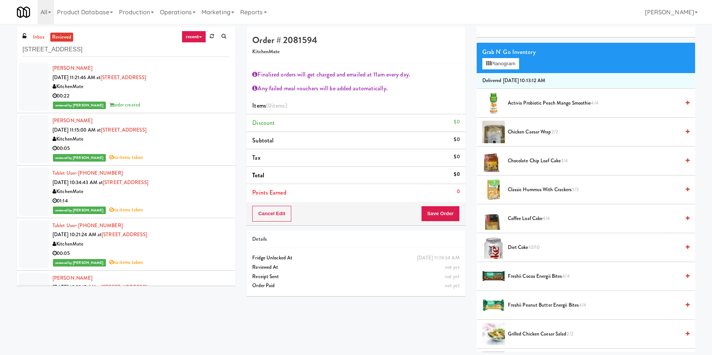
click at [26, 82] on div at bounding box center [34, 87] width 30 height 48
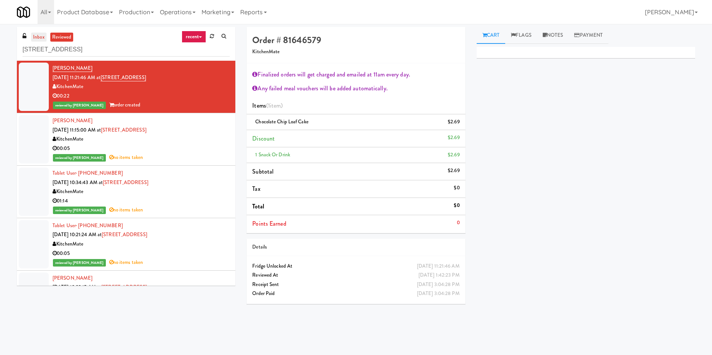
click at [39, 36] on link "inbox" at bounding box center [38, 37] width 15 height 9
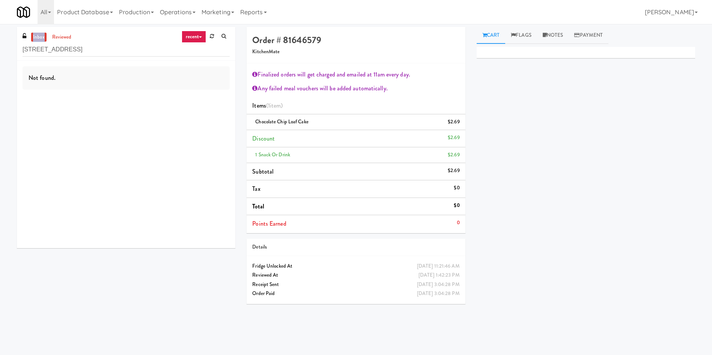
click at [39, 36] on link "inbox" at bounding box center [38, 37] width 15 height 9
click at [36, 76] on div at bounding box center [34, 82] width 30 height 39
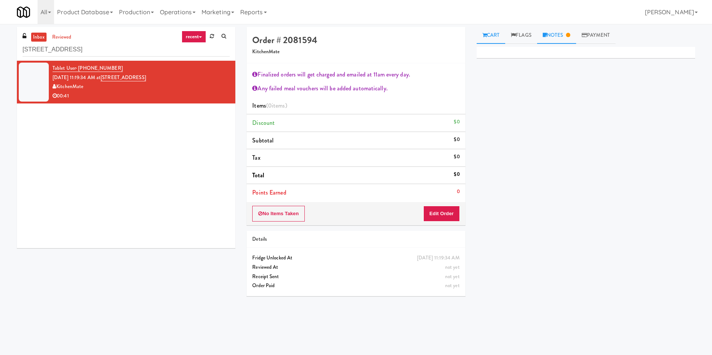
click at [562, 35] on link "Notes" at bounding box center [556, 35] width 39 height 17
click at [489, 36] on link "Cart" at bounding box center [491, 35] width 29 height 17
click at [282, 216] on button "No Items Taken" at bounding box center [278, 214] width 53 height 16
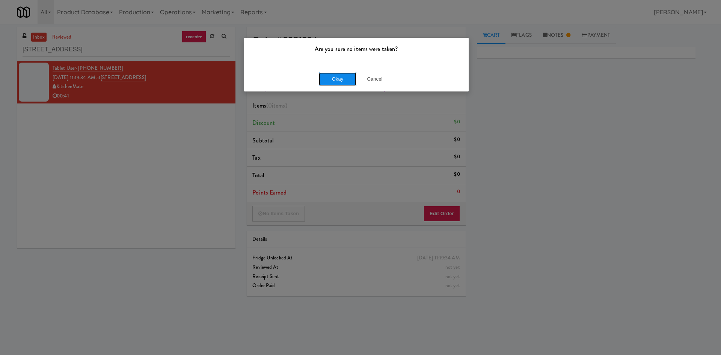
click at [334, 75] on button "Okay" at bounding box center [338, 79] width 38 height 14
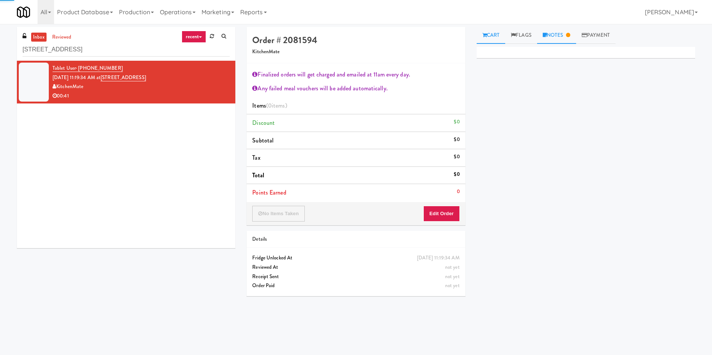
click at [564, 36] on link "Notes" at bounding box center [556, 35] width 39 height 17
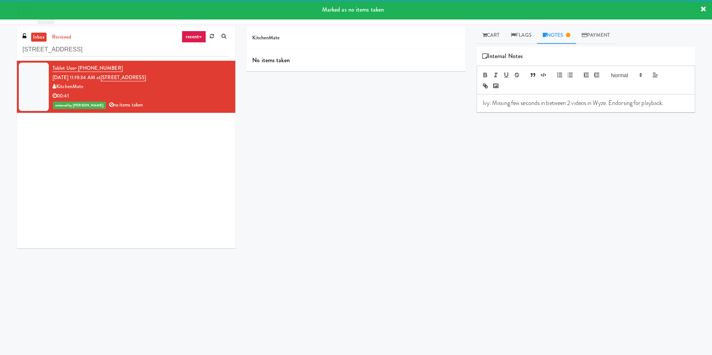
click at [665, 107] on p "Ivy: Missing few seconds in between 2 videos in Wyze. Endorsing for playback." at bounding box center [586, 103] width 206 height 8
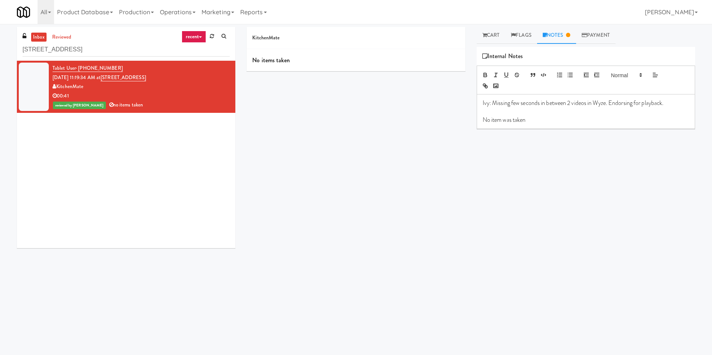
drag, startPoint x: 505, startPoint y: 122, endPoint x: 513, endPoint y: 85, distance: 37.7
click at [505, 122] on p "No item was taken" at bounding box center [586, 120] width 206 height 8
drag, startPoint x: 144, startPoint y: 48, endPoint x: 47, endPoint y: 8, distance: 105.5
click at [0, 50] on div "inbox reviewed recent all unclear take inventory issue suspicious failed recent…" at bounding box center [356, 177] width 712 height 301
paste input "2660 - Baylis Med Tech"
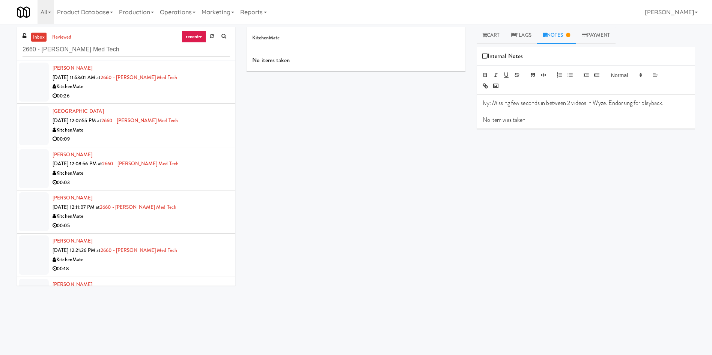
click at [36, 75] on div at bounding box center [34, 82] width 30 height 39
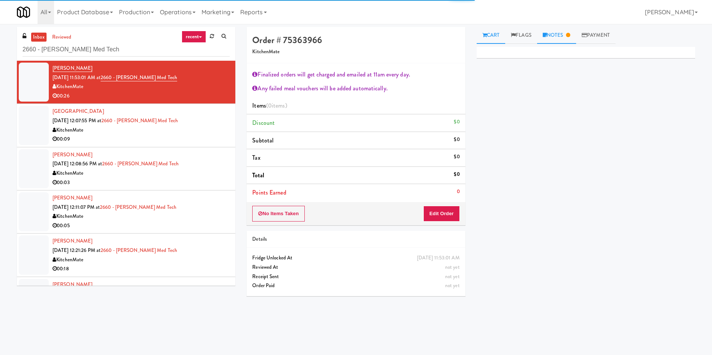
click at [563, 34] on link "Notes" at bounding box center [556, 35] width 39 height 17
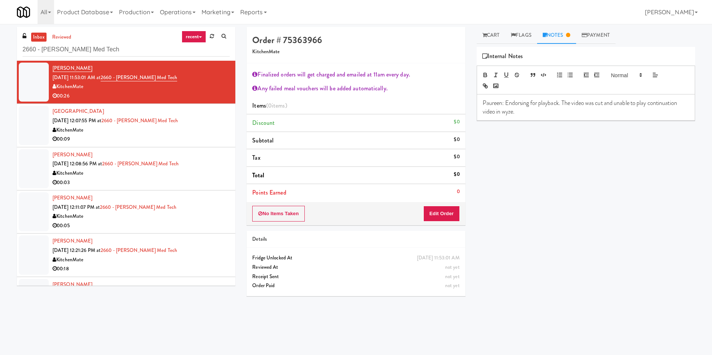
click at [553, 181] on div "Primary Flag Clear Flag if unable to determine what was taken or order not proc…" at bounding box center [586, 187] width 218 height 281
click at [497, 35] on link "Cart" at bounding box center [491, 35] width 29 height 17
click at [447, 206] on button "Edit Order" at bounding box center [441, 214] width 36 height 16
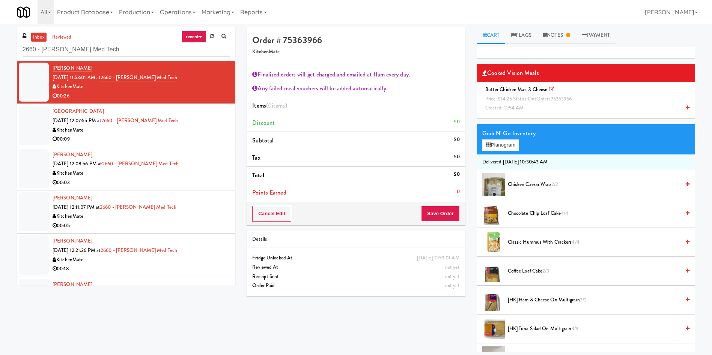
click at [513, 104] on div "Butter Chicken Mac & Cheese Price: $14.25 Status: out Order: 75363966 Created: …" at bounding box center [585, 99] width 207 height 28
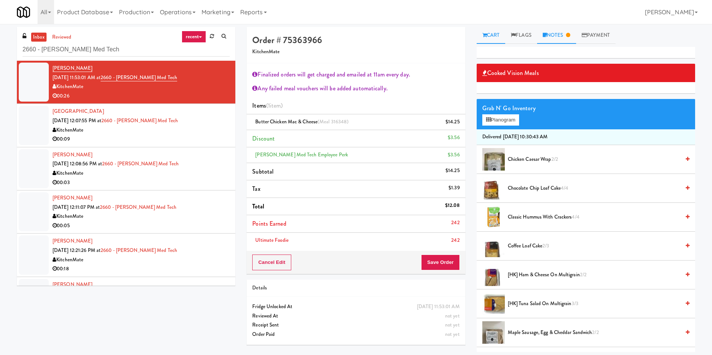
click at [563, 32] on link "Notes" at bounding box center [556, 35] width 39 height 17
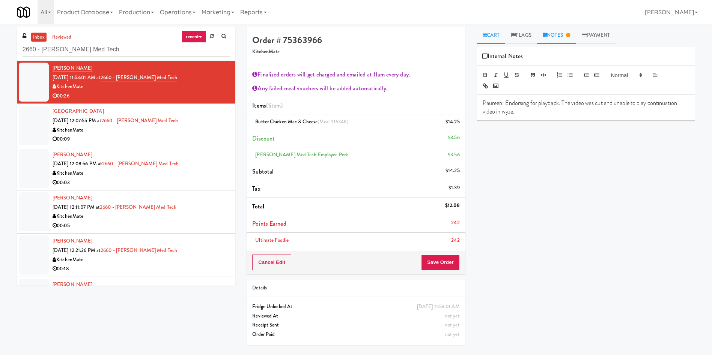
click at [499, 36] on link "Cart" at bounding box center [491, 35] width 29 height 17
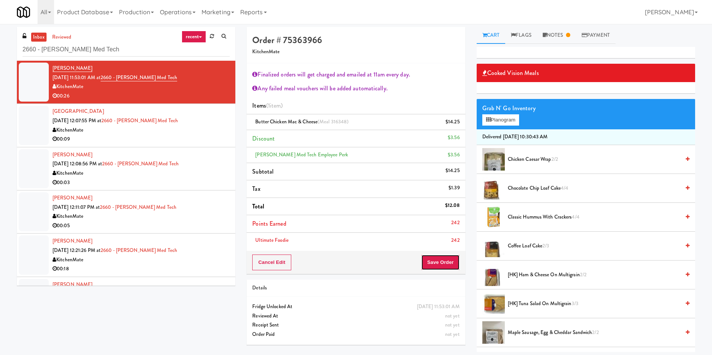
click at [448, 265] on button "Save Order" at bounding box center [440, 263] width 38 height 16
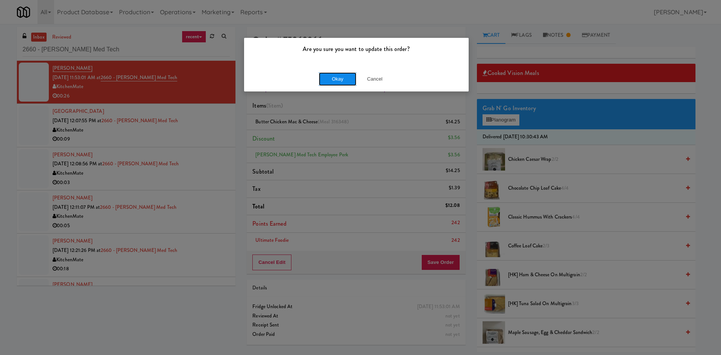
click at [335, 80] on button "Okay" at bounding box center [338, 79] width 38 height 14
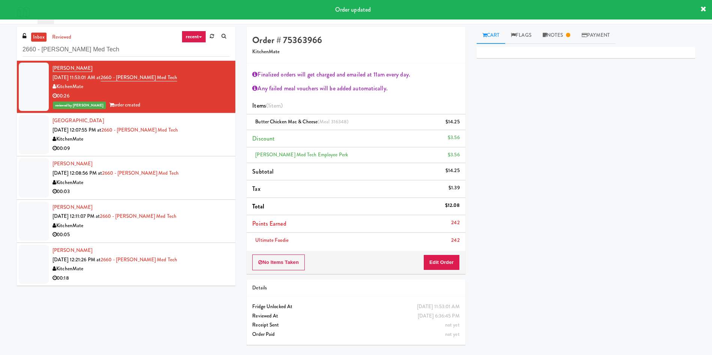
click at [22, 126] on div at bounding box center [34, 134] width 30 height 39
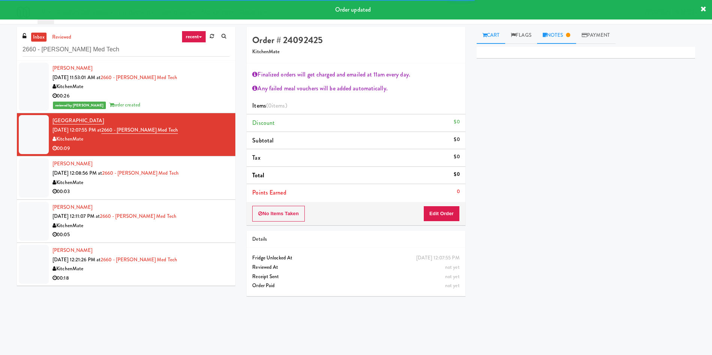
click at [555, 35] on link "Notes" at bounding box center [556, 35] width 39 height 17
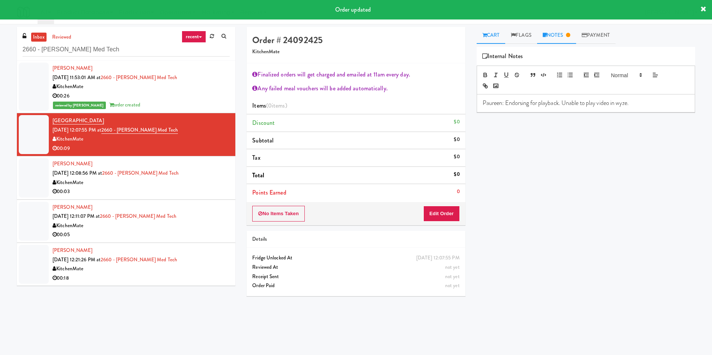
click at [495, 39] on link "Cart" at bounding box center [491, 35] width 29 height 17
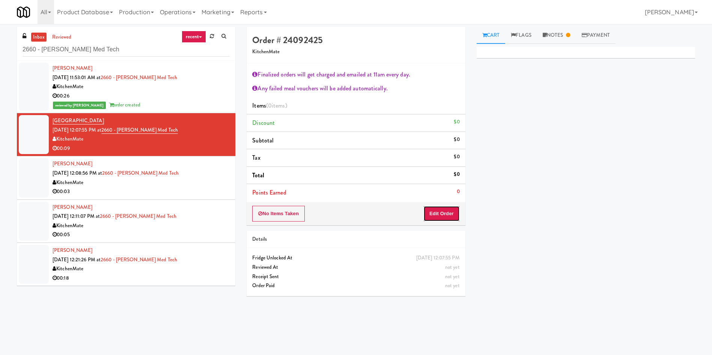
click at [446, 220] on button "Edit Order" at bounding box center [441, 214] width 36 height 16
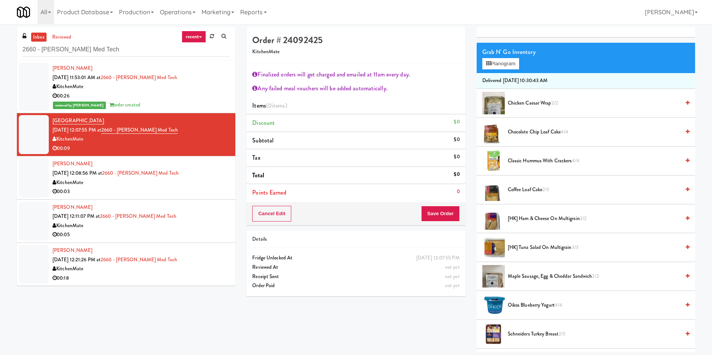
click at [43, 77] on div at bounding box center [34, 87] width 30 height 48
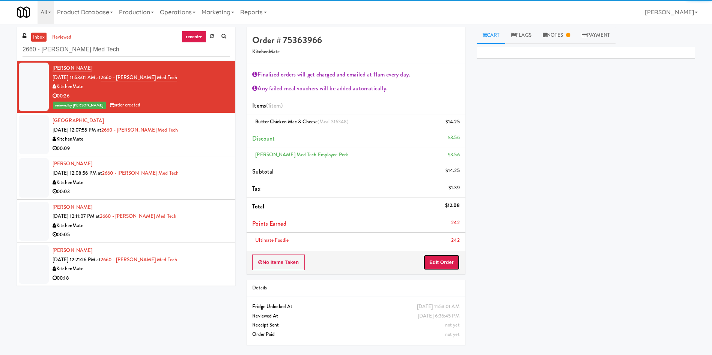
click at [439, 268] on button "Edit Order" at bounding box center [441, 263] width 36 height 16
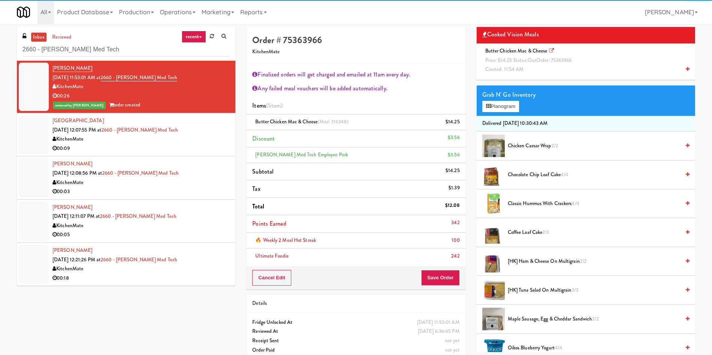
scroll to position [56, 0]
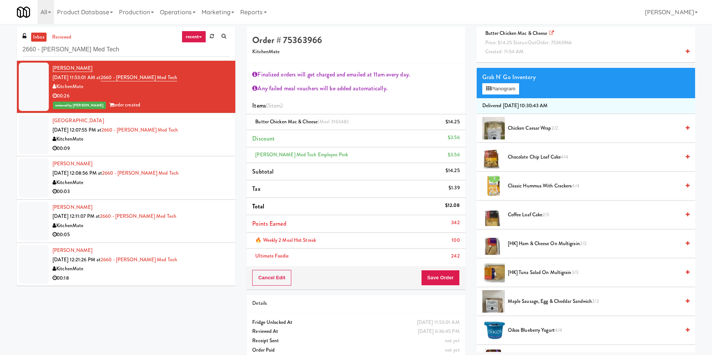
click at [532, 300] on span "Maple Sausage, Egg & Cheddar Sandwich 2/2" at bounding box center [594, 301] width 172 height 9
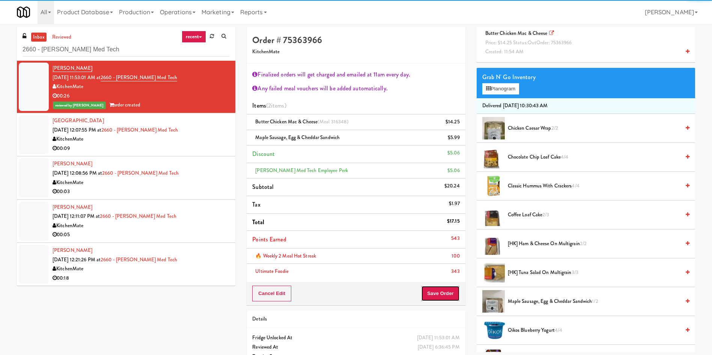
click at [450, 296] on button "Save Order" at bounding box center [440, 294] width 38 height 16
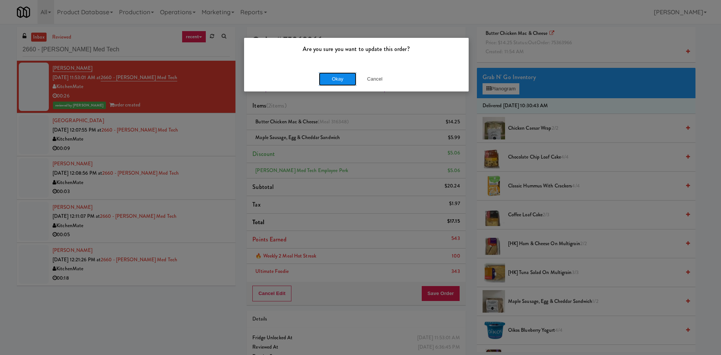
click at [337, 83] on button "Okay" at bounding box center [338, 79] width 38 height 14
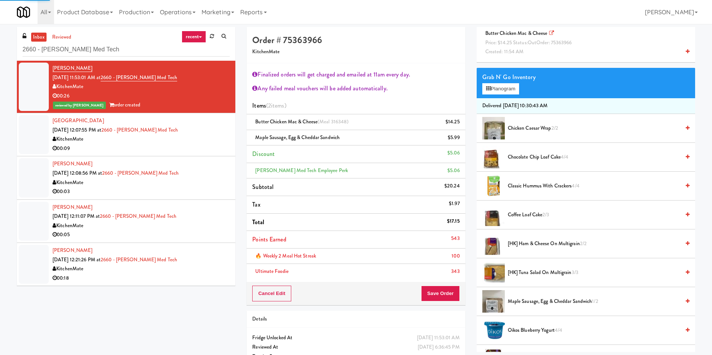
click at [35, 126] on div at bounding box center [34, 134] width 30 height 39
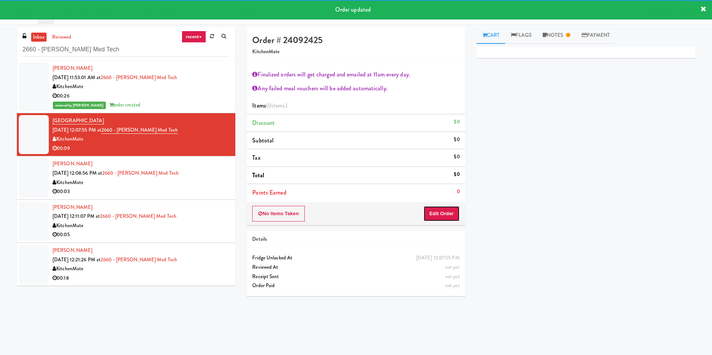
click at [444, 213] on button "Edit Order" at bounding box center [441, 214] width 36 height 16
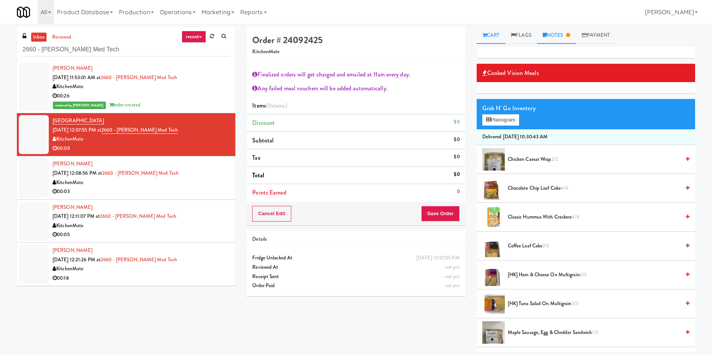
click at [569, 33] on icon at bounding box center [568, 35] width 4 height 5
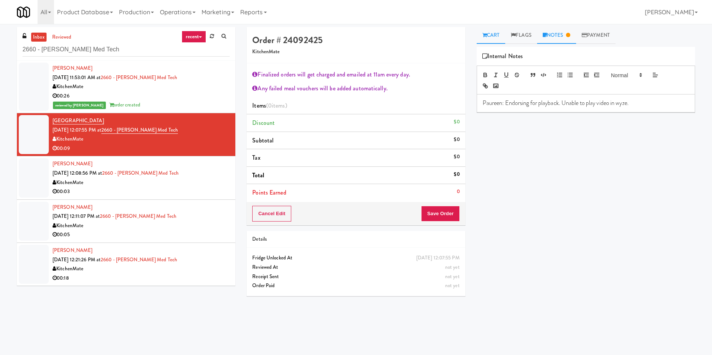
click at [489, 33] on link "Cart" at bounding box center [491, 35] width 29 height 17
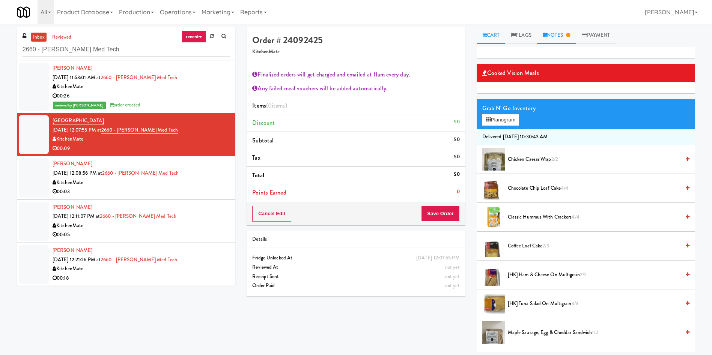
click at [562, 30] on link "Notes" at bounding box center [556, 35] width 39 height 17
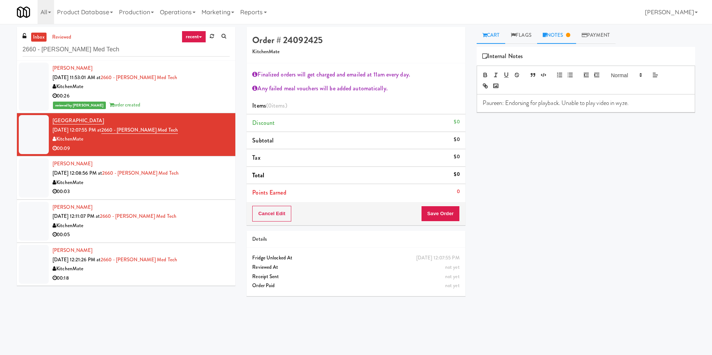
click at [493, 30] on link "Cart" at bounding box center [491, 35] width 29 height 17
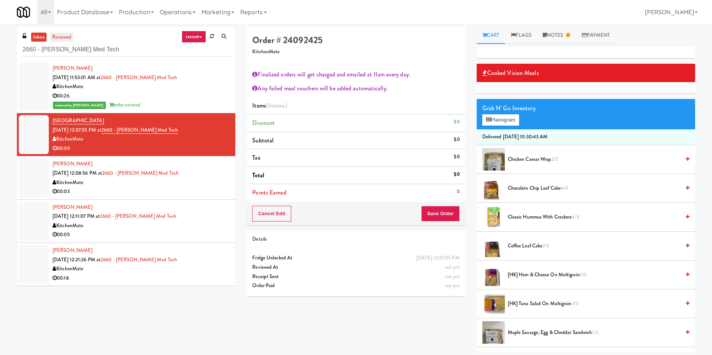
click at [64, 33] on link "reviewed" at bounding box center [61, 37] width 23 height 9
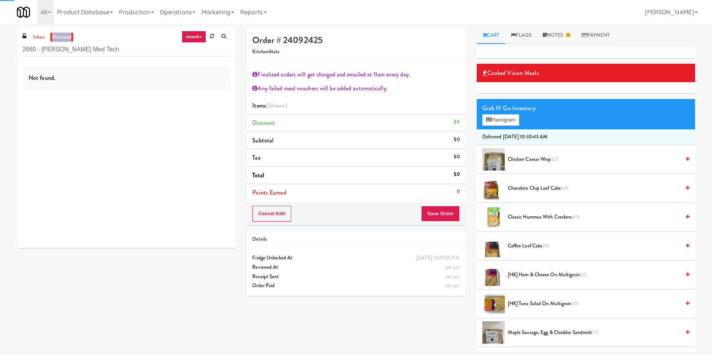
click at [64, 33] on link "reviewed" at bounding box center [61, 37] width 23 height 9
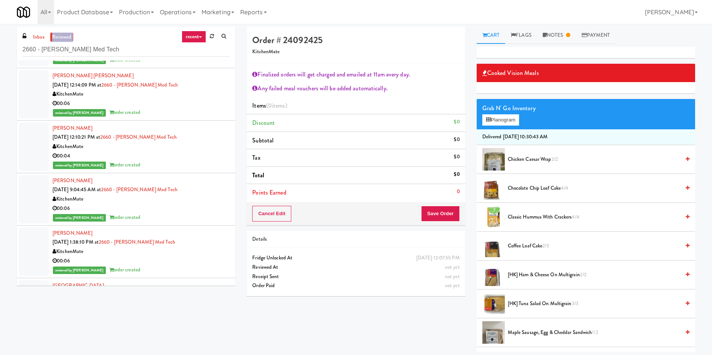
scroll to position [56, 0]
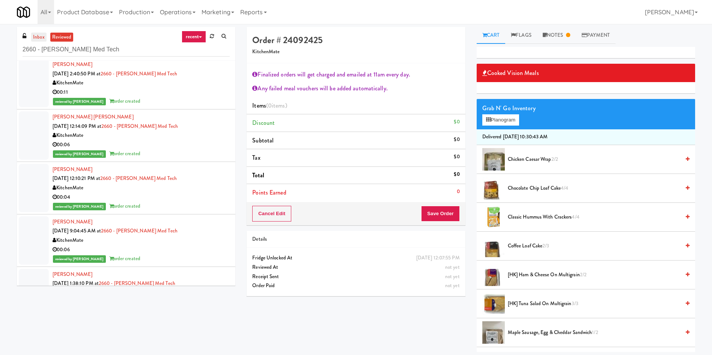
click at [38, 36] on link "inbox" at bounding box center [38, 37] width 15 height 9
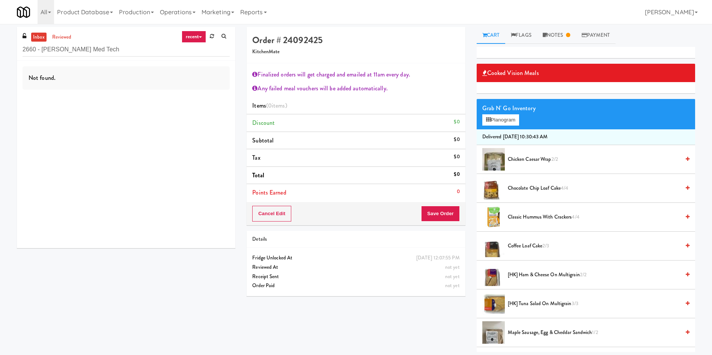
scroll to position [0, 0]
click at [38, 36] on link "inbox" at bounding box center [38, 37] width 15 height 9
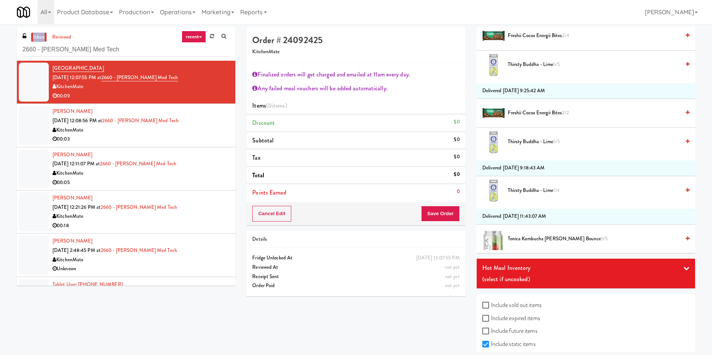
scroll to position [1093, 0]
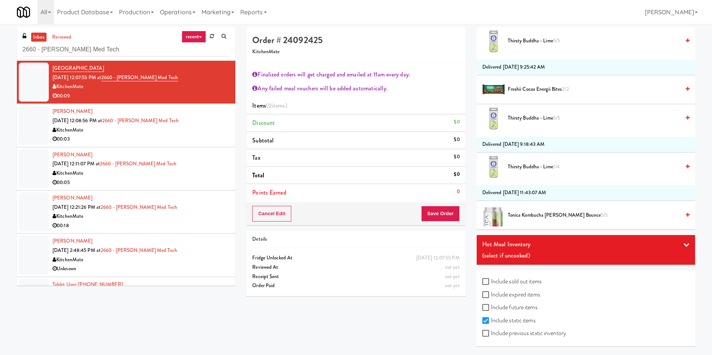
click at [547, 254] on div "(select if uncooked)" at bounding box center [585, 255] width 207 height 11
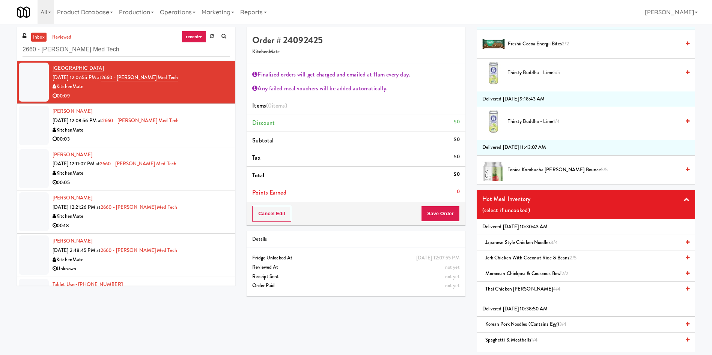
scroll to position [1149, 0]
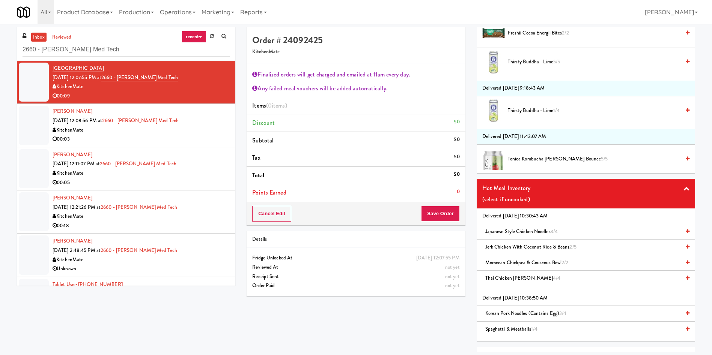
click at [515, 233] on span "Japanese Style Chicken Noodles 3/4" at bounding box center [521, 231] width 72 height 7
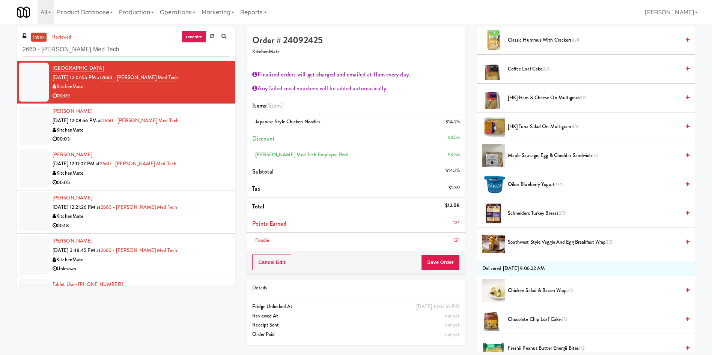
scroll to position [136, 0]
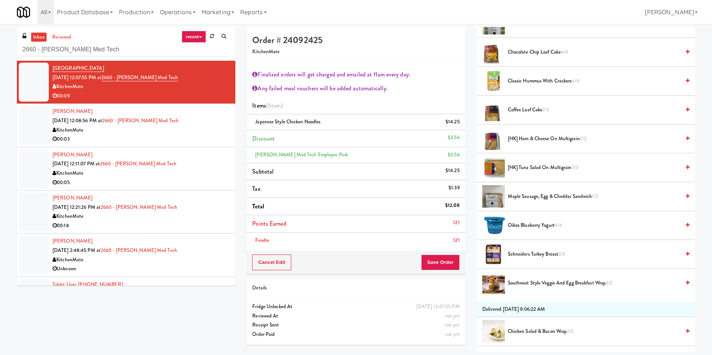
click at [533, 168] on span "[HK] Tuna Salad on Multigrain 3/3" at bounding box center [594, 167] width 172 height 9
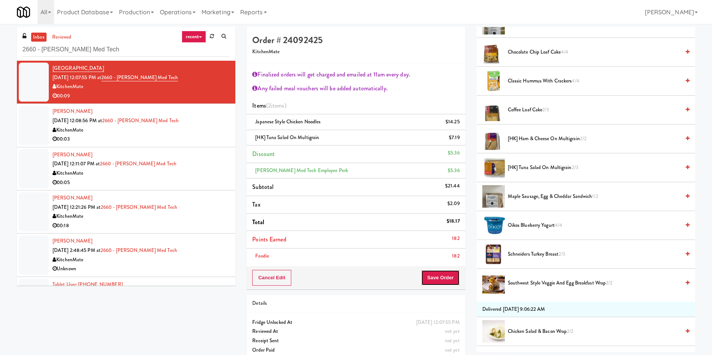
click at [443, 278] on button "Save Order" at bounding box center [440, 278] width 38 height 16
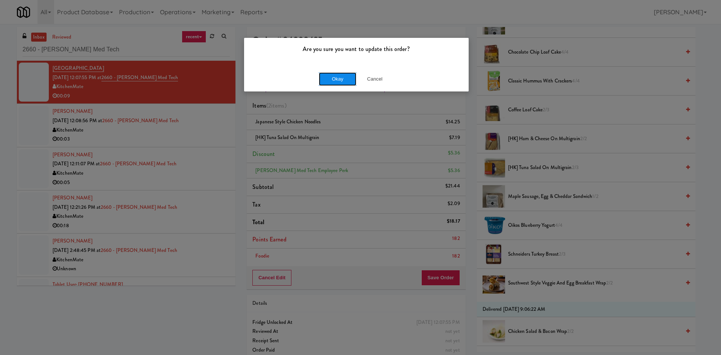
click at [340, 80] on button "Okay" at bounding box center [338, 79] width 38 height 14
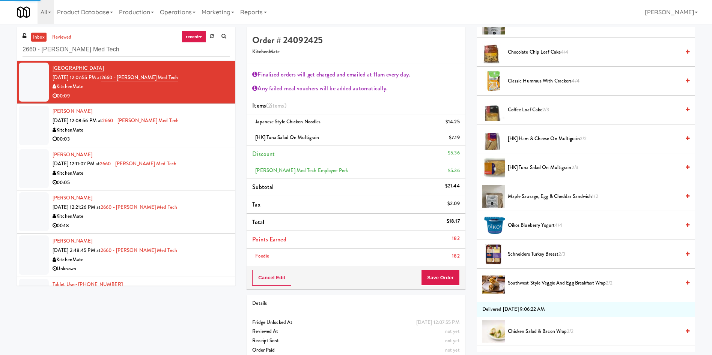
scroll to position [0, 0]
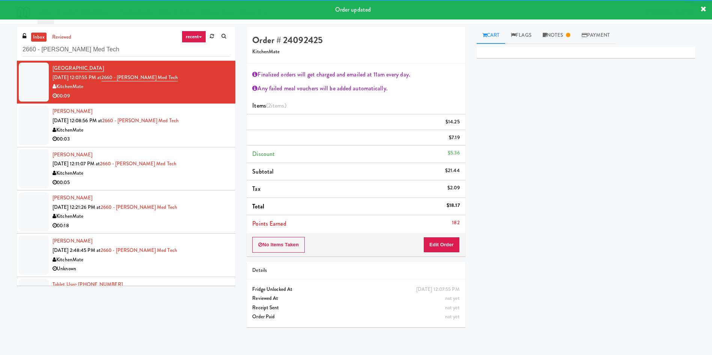
click at [38, 134] on div at bounding box center [34, 125] width 30 height 39
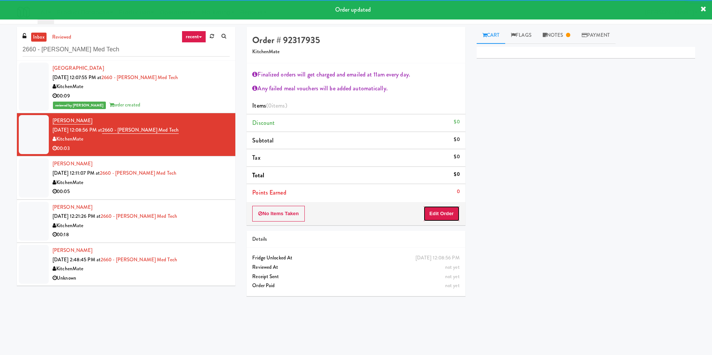
click at [438, 209] on button "Edit Order" at bounding box center [441, 214] width 36 height 16
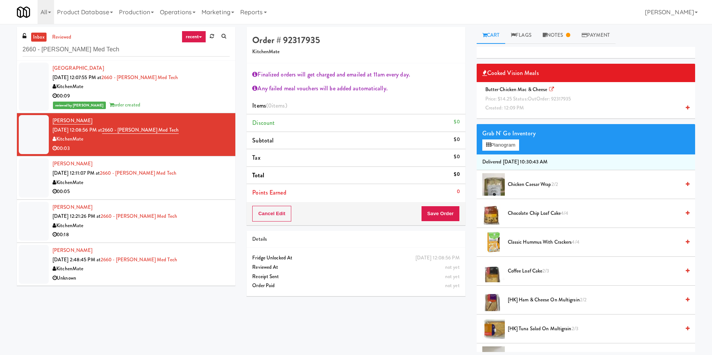
click at [514, 101] on span "Price: $14.25 Status: out Order: 92317935" at bounding box center [528, 98] width 86 height 7
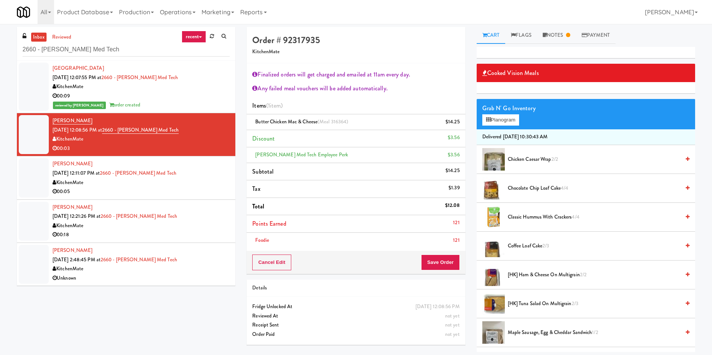
click at [39, 83] on div at bounding box center [34, 87] width 30 height 48
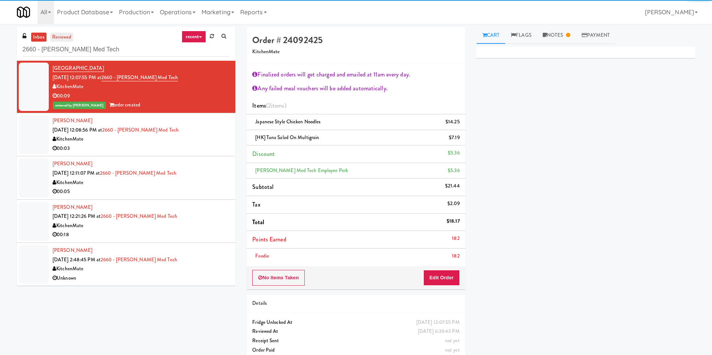
click at [60, 35] on link "reviewed" at bounding box center [61, 37] width 23 height 9
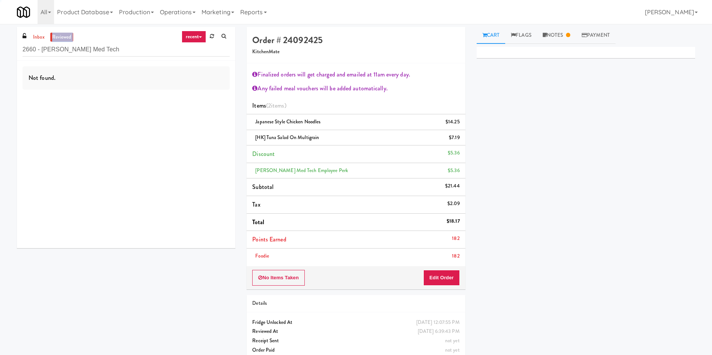
click at [60, 35] on link "reviewed" at bounding box center [61, 37] width 23 height 9
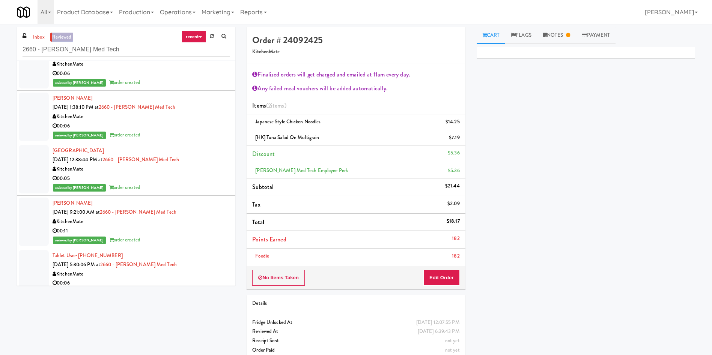
scroll to position [281, 0]
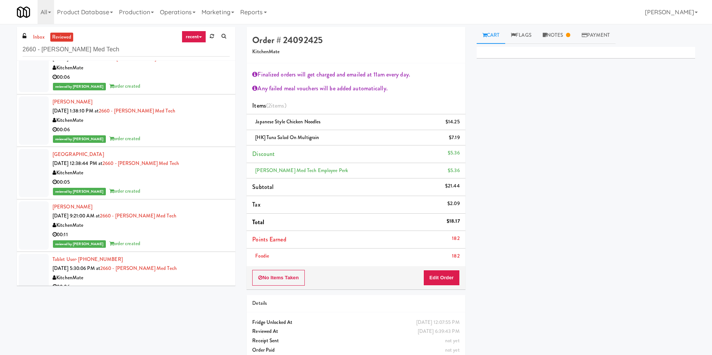
click at [35, 162] on div at bounding box center [34, 173] width 30 height 48
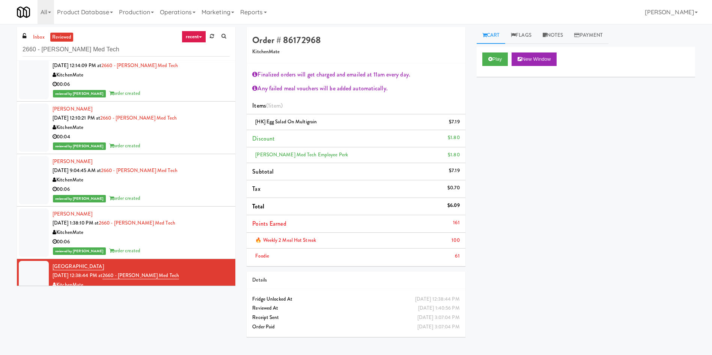
scroll to position [169, 0]
click at [42, 178] on div at bounding box center [34, 180] width 30 height 48
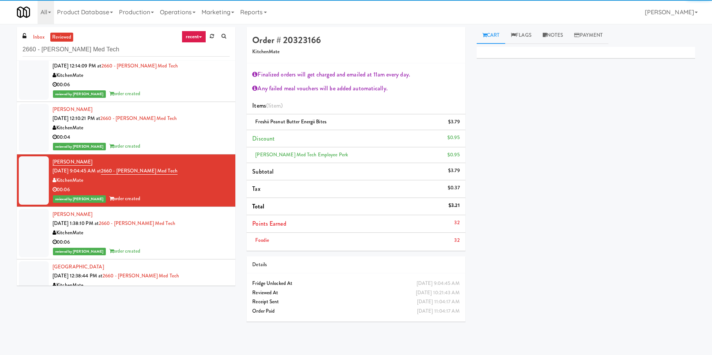
click at [35, 129] on div at bounding box center [34, 128] width 30 height 48
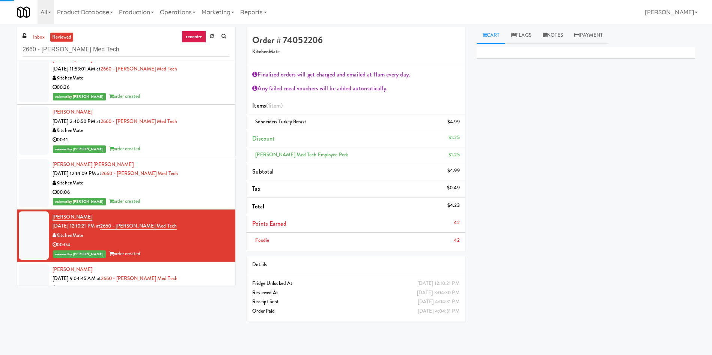
scroll to position [56, 0]
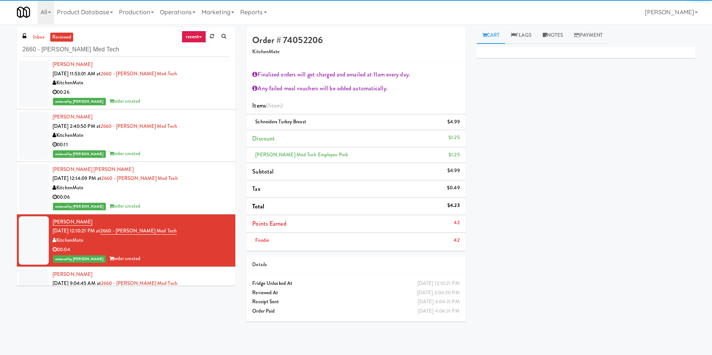
click at [37, 186] on div at bounding box center [34, 188] width 30 height 48
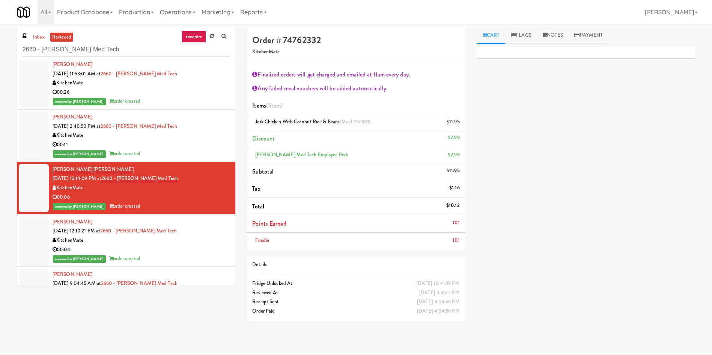
click at [27, 140] on div at bounding box center [34, 135] width 30 height 48
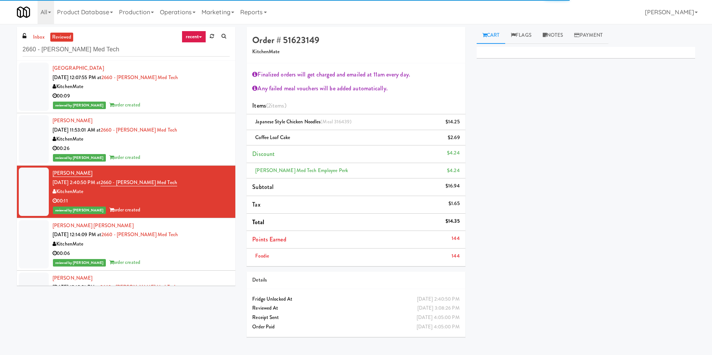
click at [29, 155] on div at bounding box center [34, 139] width 30 height 48
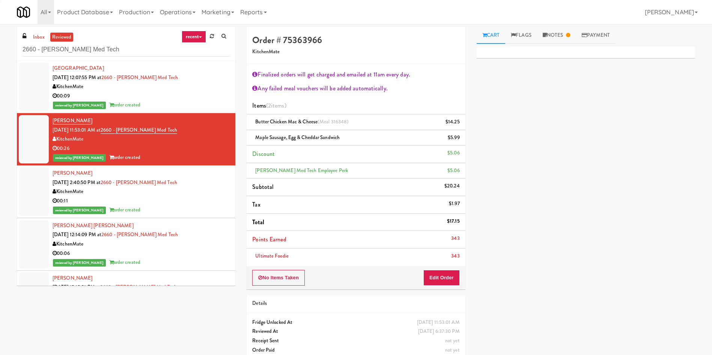
click at [24, 82] on div at bounding box center [34, 87] width 30 height 48
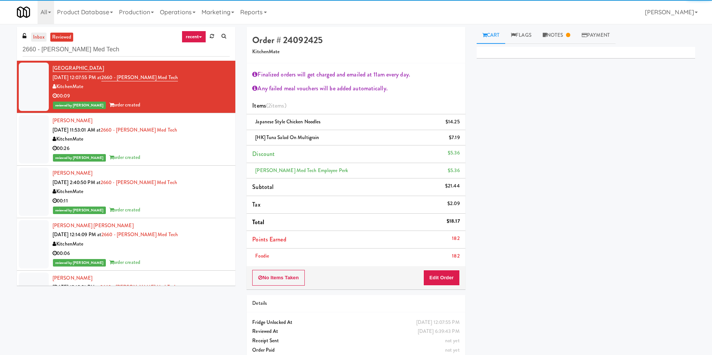
click at [36, 36] on link "inbox" at bounding box center [38, 37] width 15 height 9
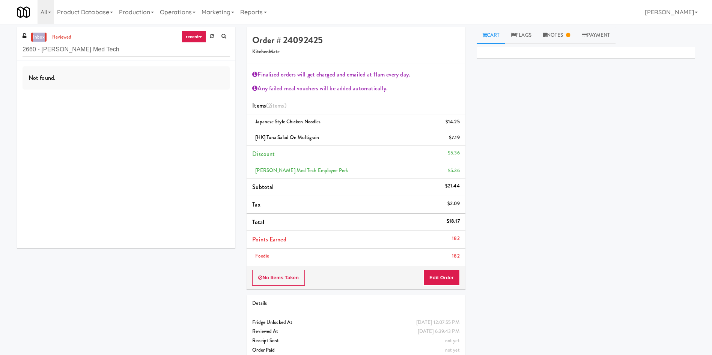
click at [36, 36] on link "inbox" at bounding box center [38, 37] width 15 height 9
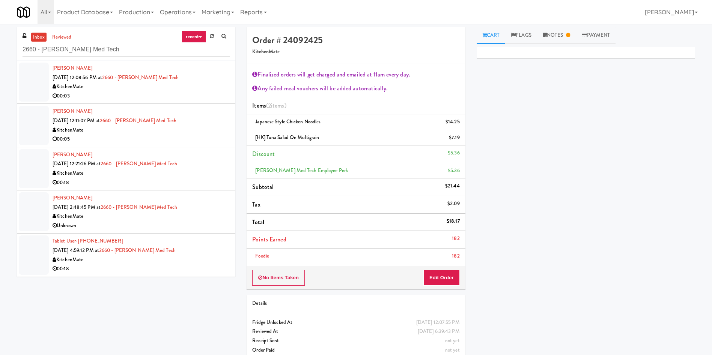
drag, startPoint x: 45, startPoint y: 81, endPoint x: 73, endPoint y: 80, distance: 28.2
click at [45, 81] on div at bounding box center [34, 82] width 30 height 39
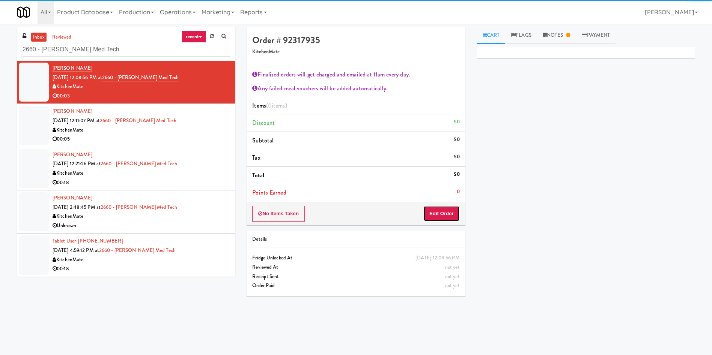
click at [441, 216] on button "Edit Order" at bounding box center [441, 214] width 36 height 16
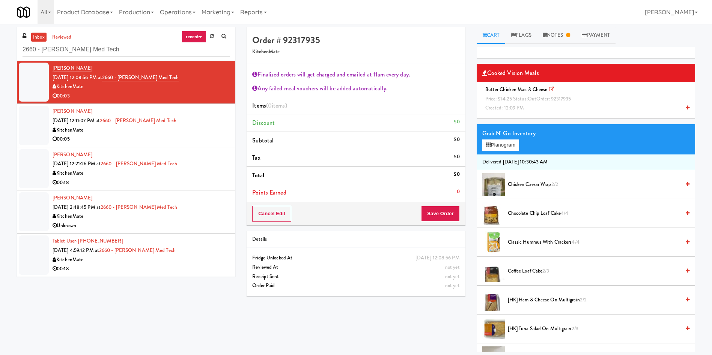
click at [505, 91] on span "Butter Chicken Mac & Cheese Price: $14.25 Status: out Order: 92317935 Created: …" at bounding box center [529, 99] width 95 height 26
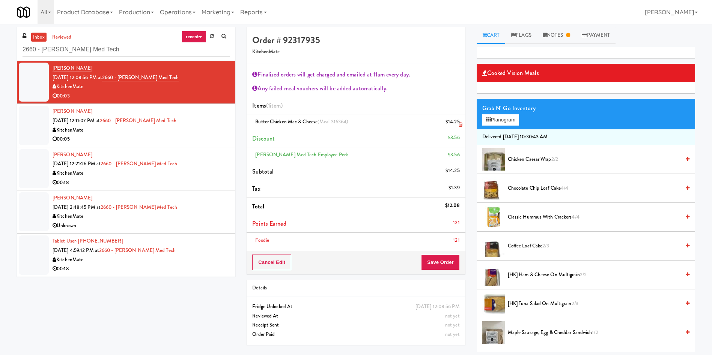
click at [459, 125] on icon at bounding box center [461, 124] width 4 height 5
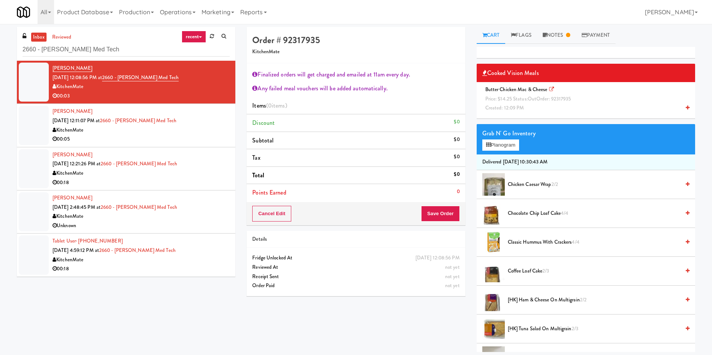
click at [27, 83] on div at bounding box center [34, 82] width 30 height 39
drag, startPoint x: 506, startPoint y: 96, endPoint x: 505, endPoint y: 100, distance: 4.4
click at [506, 96] on span "Price: $14.25 Status: out Order: 92317935" at bounding box center [528, 98] width 86 height 7
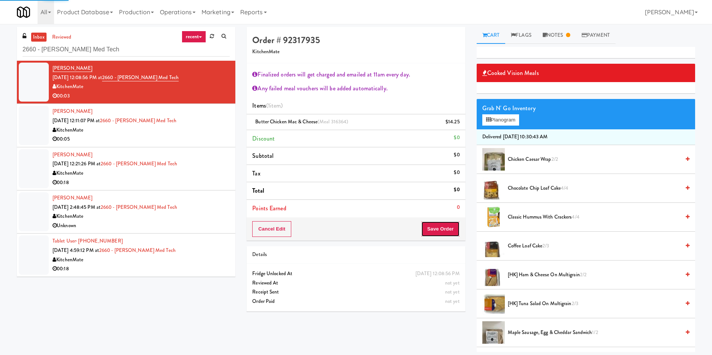
click at [442, 235] on button "Save Order" at bounding box center [440, 229] width 38 height 16
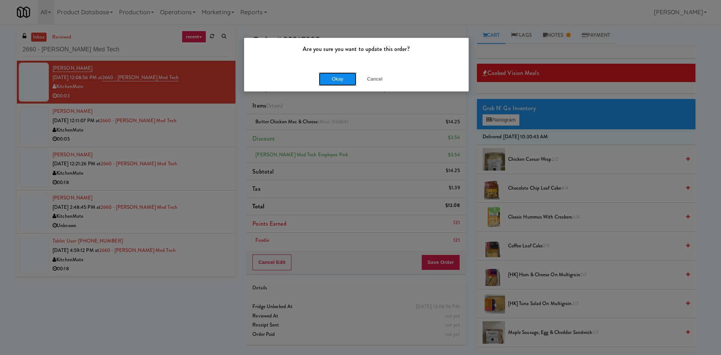
click at [332, 80] on button "Okay" at bounding box center [338, 79] width 38 height 14
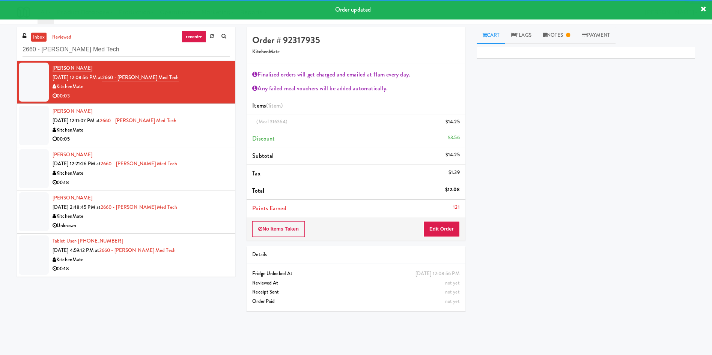
click at [36, 120] on div at bounding box center [34, 125] width 30 height 39
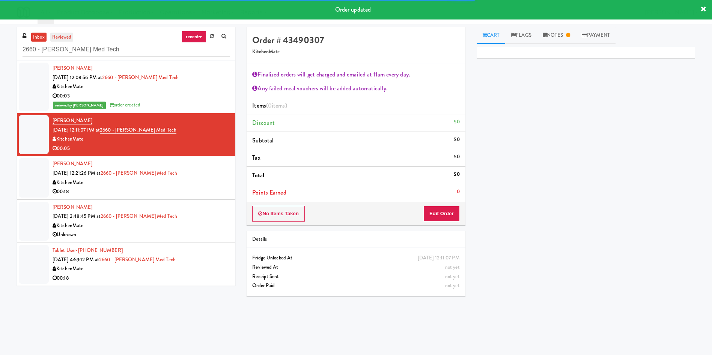
click at [62, 36] on link "reviewed" at bounding box center [61, 37] width 23 height 9
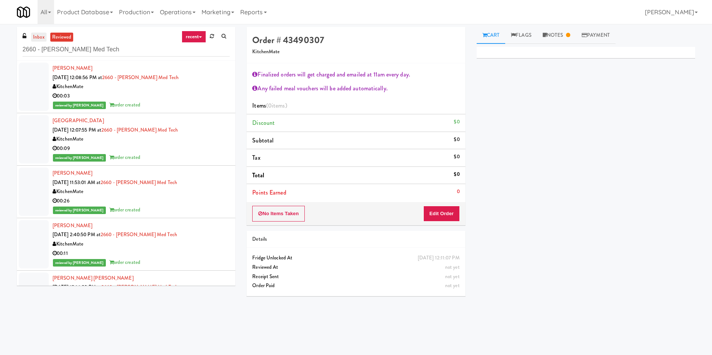
click at [42, 39] on link "inbox" at bounding box center [38, 37] width 15 height 9
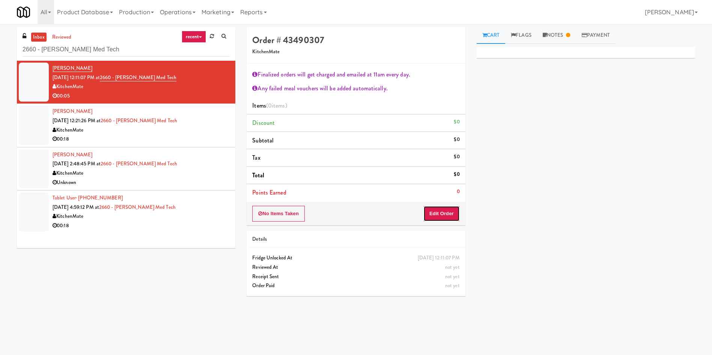
drag, startPoint x: 445, startPoint y: 213, endPoint x: 483, endPoint y: 39, distance: 178.1
click at [445, 213] on button "Edit Order" at bounding box center [441, 214] width 36 height 16
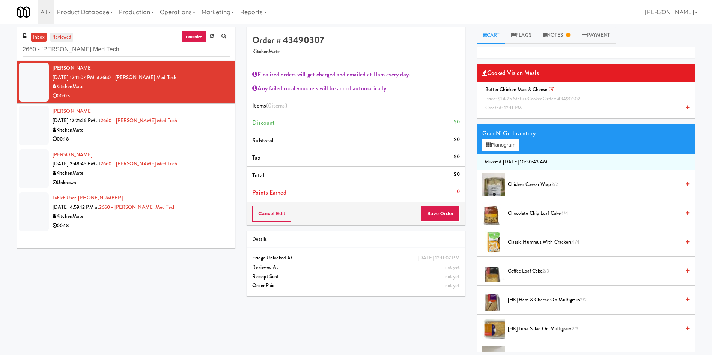
click at [56, 35] on link "reviewed" at bounding box center [61, 37] width 23 height 9
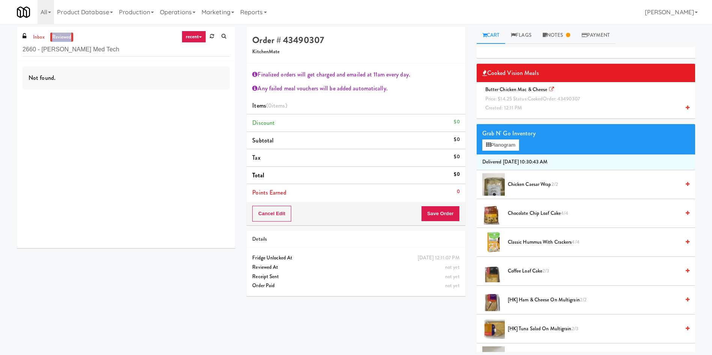
click at [56, 35] on link "reviewed" at bounding box center [61, 37] width 23 height 9
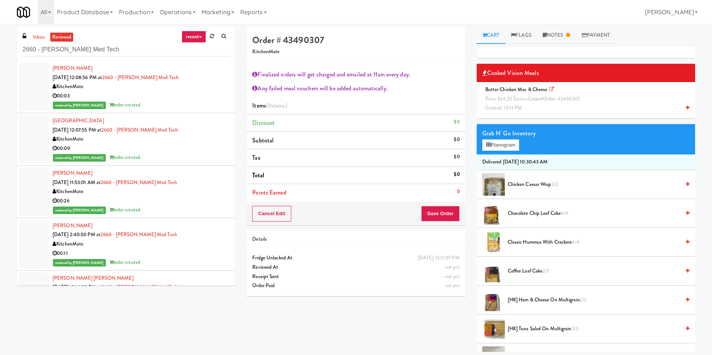
click at [35, 139] on div at bounding box center [34, 139] width 30 height 48
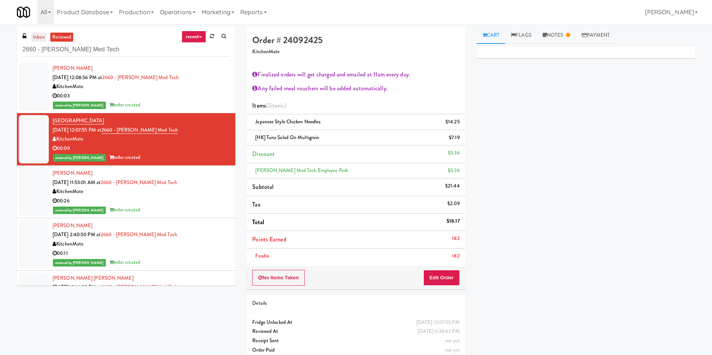
click at [35, 35] on link "inbox" at bounding box center [38, 37] width 15 height 9
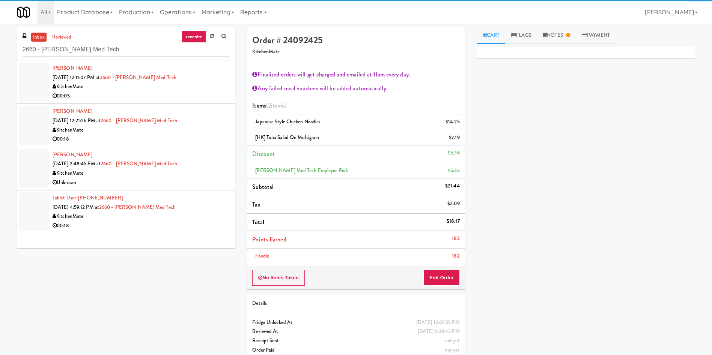
click at [36, 77] on div at bounding box center [34, 82] width 30 height 39
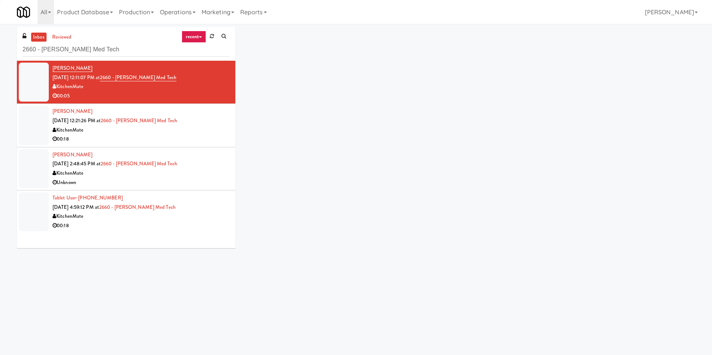
click at [36, 77] on div at bounding box center [34, 82] width 30 height 39
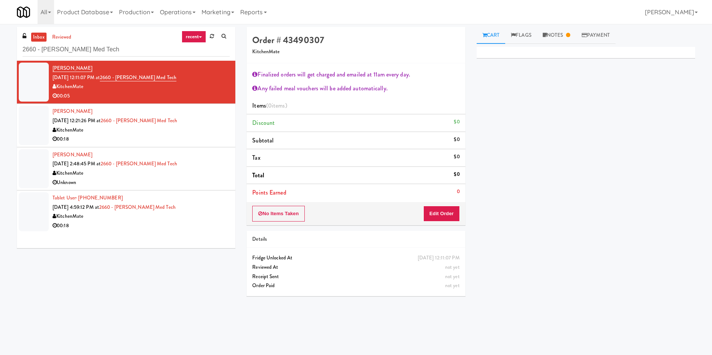
click at [23, 80] on div at bounding box center [34, 82] width 30 height 39
click at [441, 210] on button "Edit Order" at bounding box center [441, 214] width 36 height 16
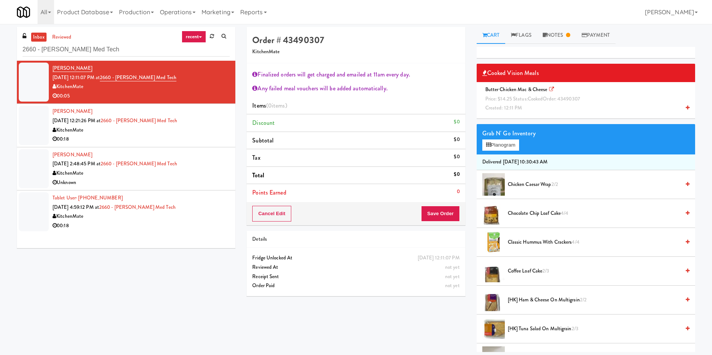
click at [522, 104] on span "Butter Chicken Mac & Cheese Price: $14.25 Status: cooked Order: 43490307 Create…" at bounding box center [533, 99] width 103 height 26
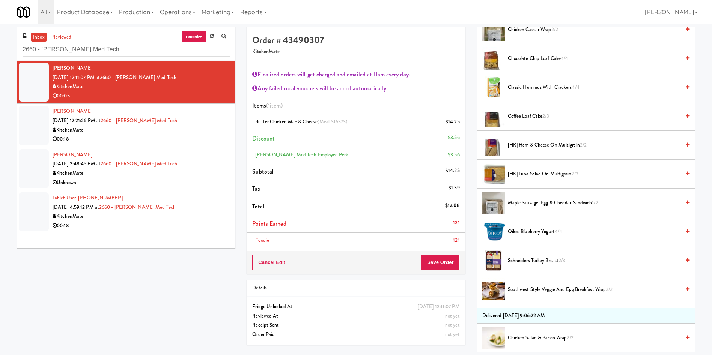
scroll to position [113, 0]
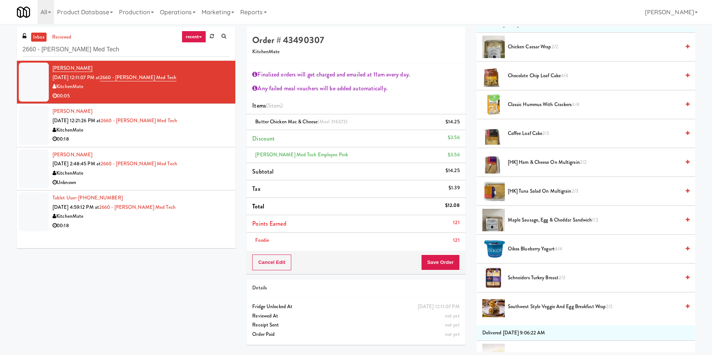
click at [525, 79] on span "Chocolate Chip Loaf Cake 4/4" at bounding box center [594, 75] width 172 height 9
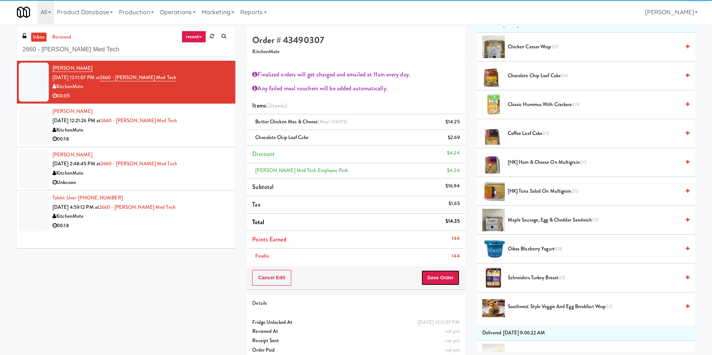
click at [433, 279] on button "Save Order" at bounding box center [440, 278] width 38 height 16
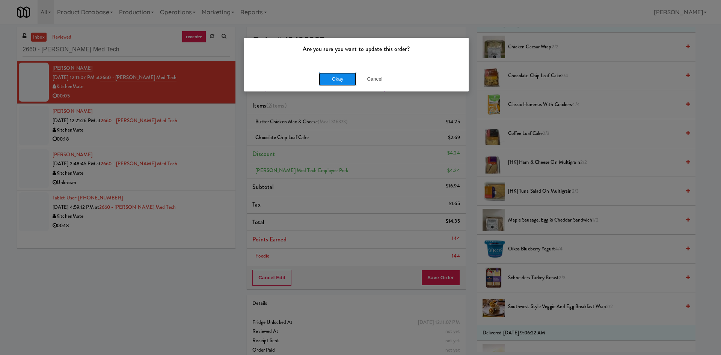
click at [334, 75] on button "Okay" at bounding box center [338, 79] width 38 height 14
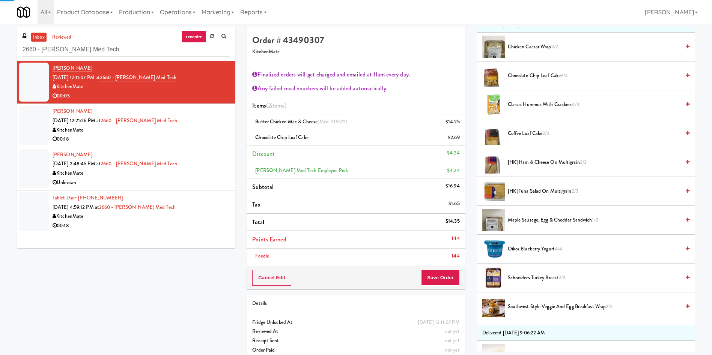
click at [30, 132] on div at bounding box center [34, 125] width 30 height 39
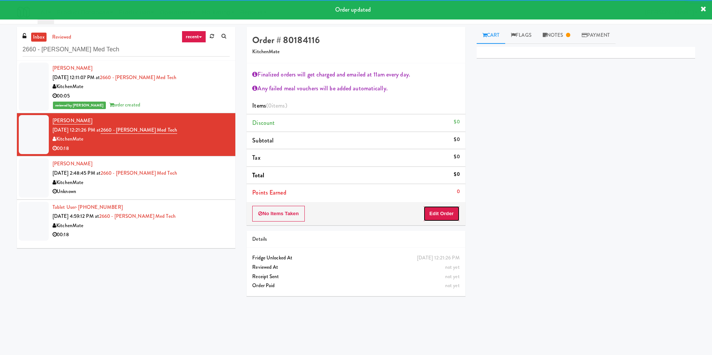
click at [453, 217] on button "Edit Order" at bounding box center [441, 214] width 36 height 16
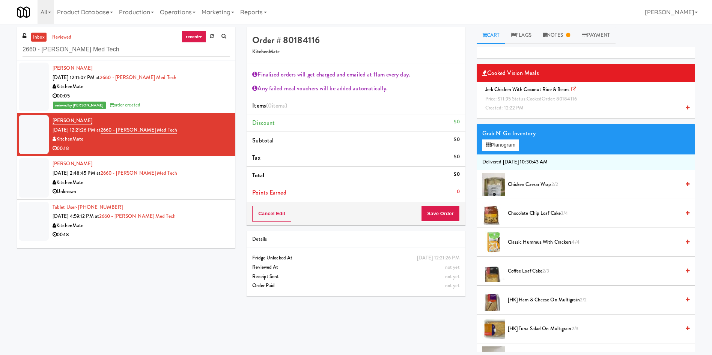
click at [536, 101] on span "cooked" at bounding box center [534, 98] width 15 height 7
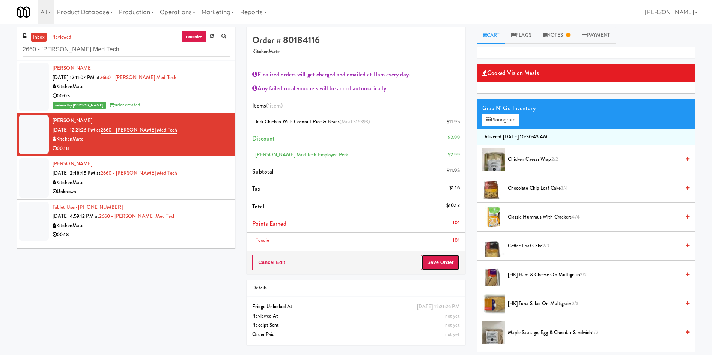
click at [448, 269] on button "Save Order" at bounding box center [440, 263] width 38 height 16
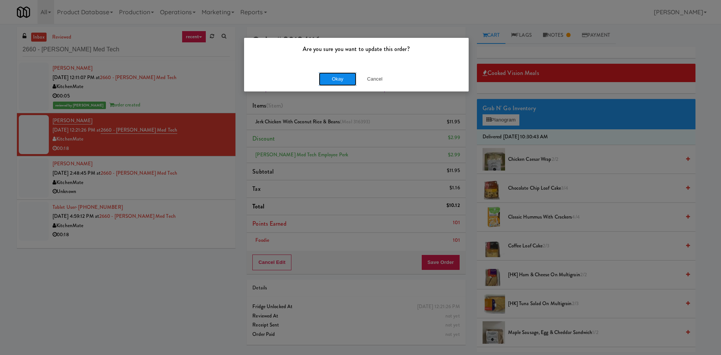
click at [334, 81] on button "Okay" at bounding box center [338, 79] width 38 height 14
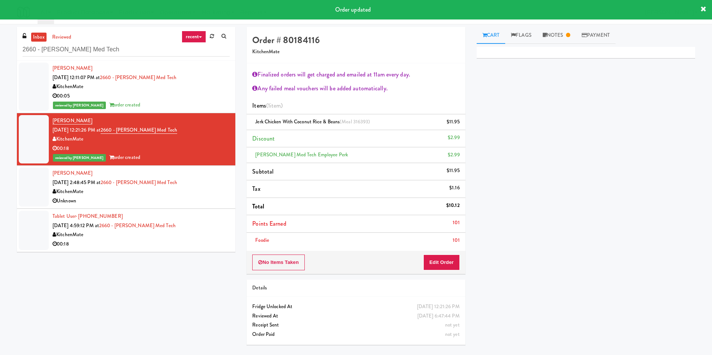
drag, startPoint x: 38, startPoint y: 193, endPoint x: 126, endPoint y: 184, distance: 87.9
click at [38, 193] on div at bounding box center [34, 187] width 30 height 39
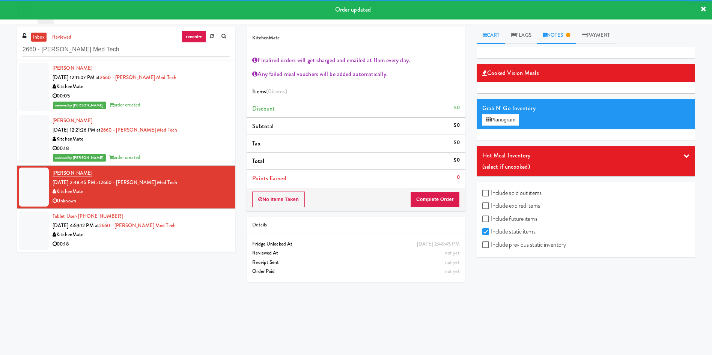
click at [565, 38] on link "Notes" at bounding box center [556, 35] width 39 height 17
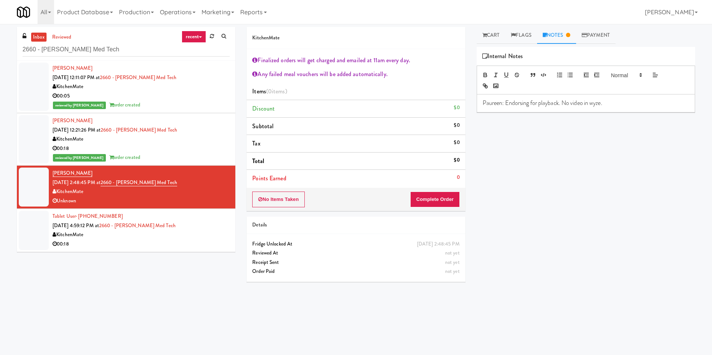
drag, startPoint x: 495, startPoint y: 37, endPoint x: 497, endPoint y: 160, distance: 123.1
click at [495, 41] on link "Cart" at bounding box center [491, 35] width 29 height 17
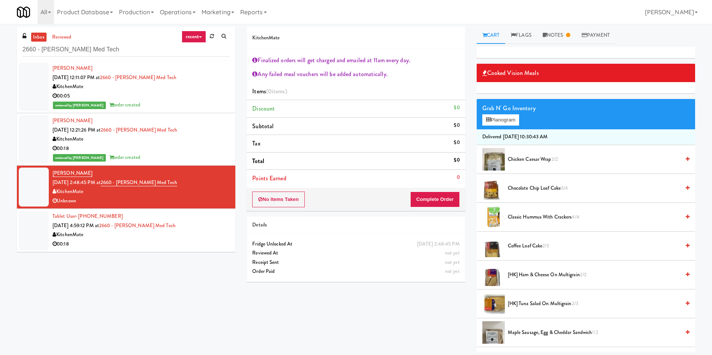
scroll to position [56, 0]
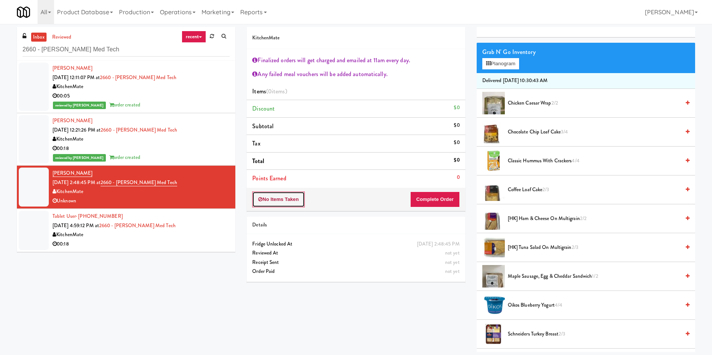
click at [295, 201] on button "No Items Taken" at bounding box center [278, 200] width 53 height 16
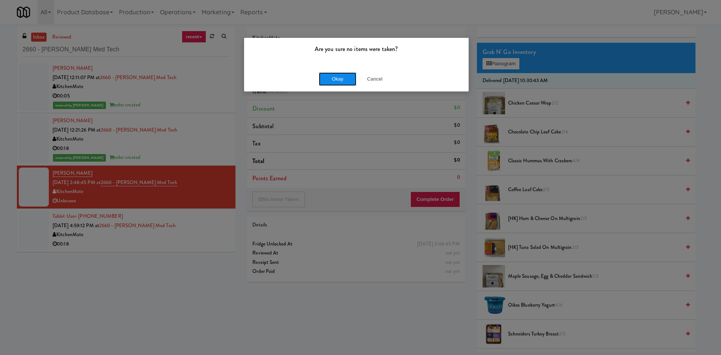
click at [349, 79] on button "Okay" at bounding box center [338, 79] width 38 height 14
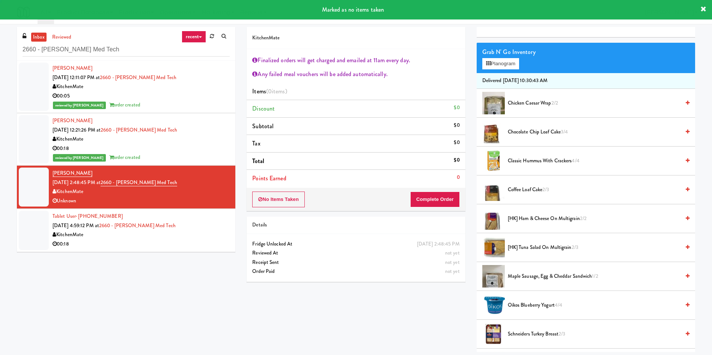
click at [27, 230] on div at bounding box center [34, 230] width 30 height 39
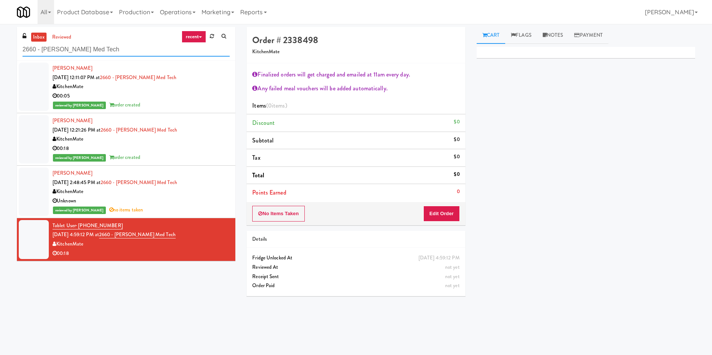
drag, startPoint x: 99, startPoint y: 52, endPoint x: 0, endPoint y: 47, distance: 98.8
click at [0, 47] on div "inbox reviewed recent all unclear take inventory issue suspicious failed recent…" at bounding box center [356, 177] width 712 height 301
paste input "Cafe Valleywood"
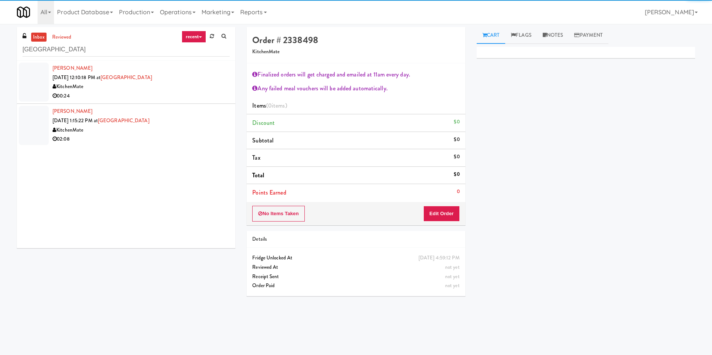
click at [31, 86] on div at bounding box center [34, 82] width 30 height 39
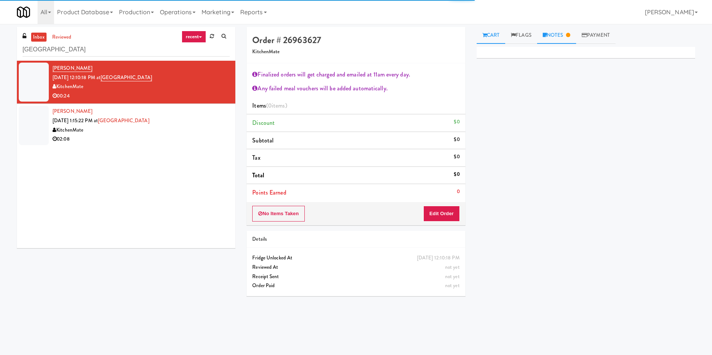
click at [555, 39] on link "Notes" at bounding box center [556, 35] width 39 height 17
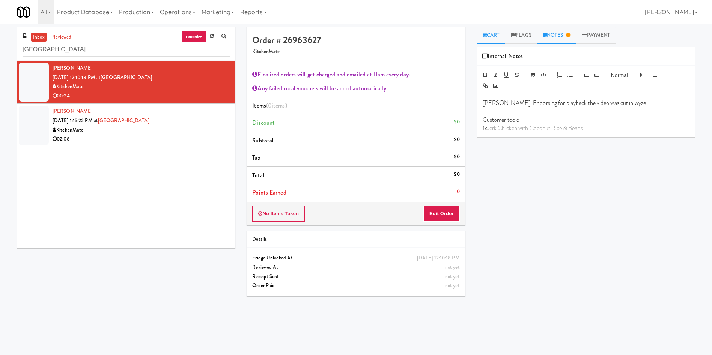
click at [492, 33] on link "Cart" at bounding box center [491, 35] width 29 height 17
click at [439, 214] on button "Edit Order" at bounding box center [441, 214] width 36 height 16
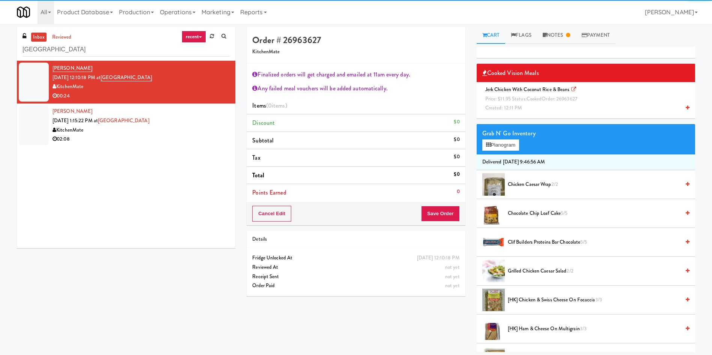
click at [517, 105] on span "Created: 12:11 PM" at bounding box center [503, 107] width 37 height 7
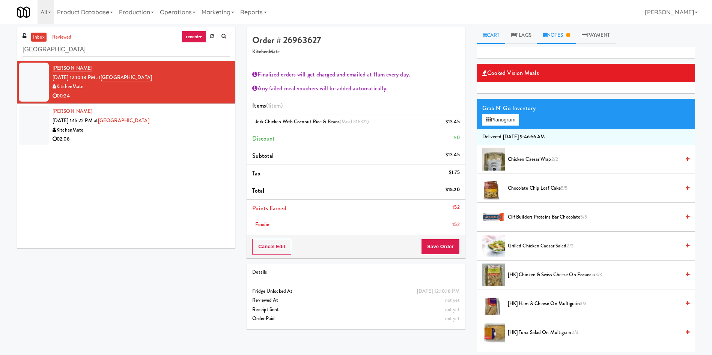
click at [557, 35] on link "Notes" at bounding box center [556, 35] width 39 height 17
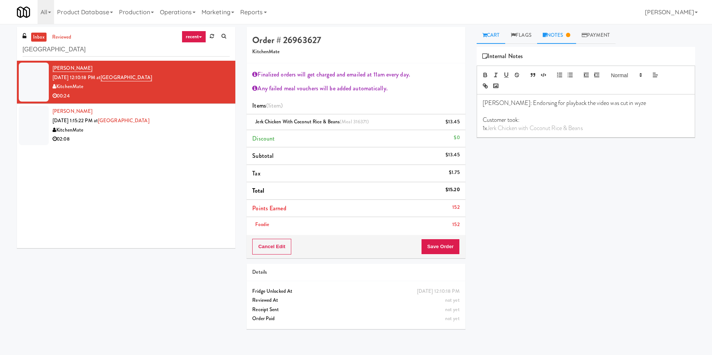
click at [487, 36] on link "Cart" at bounding box center [491, 35] width 29 height 17
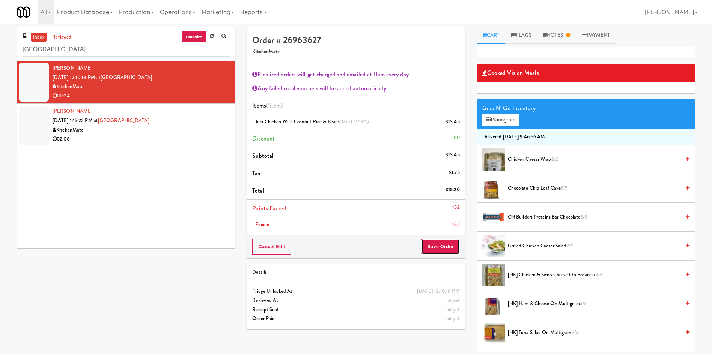
click at [447, 240] on button "Save Order" at bounding box center [440, 247] width 38 height 16
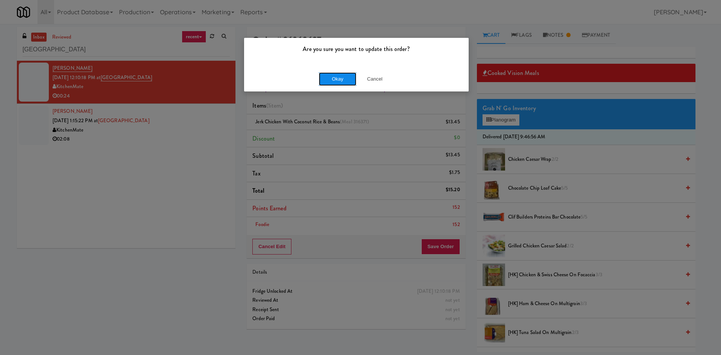
click at [338, 80] on button "Okay" at bounding box center [338, 79] width 38 height 14
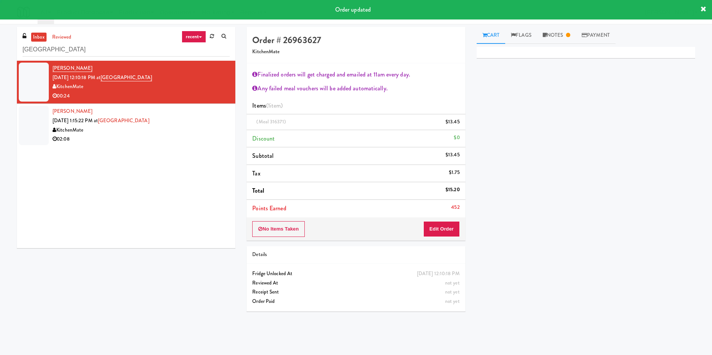
drag, startPoint x: 37, startPoint y: 126, endPoint x: 60, endPoint y: 123, distance: 23.1
click at [37, 126] on div at bounding box center [34, 125] width 30 height 39
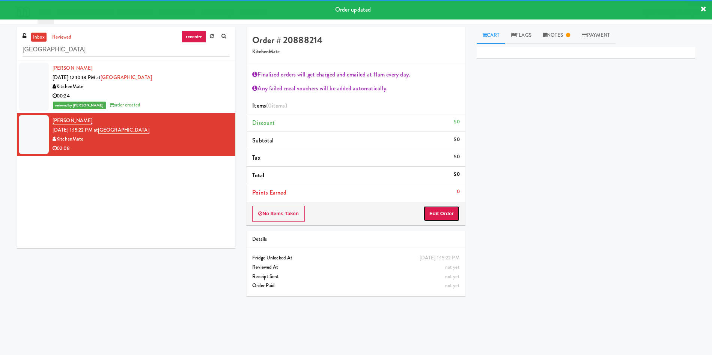
click at [439, 212] on button "Edit Order" at bounding box center [441, 214] width 36 height 16
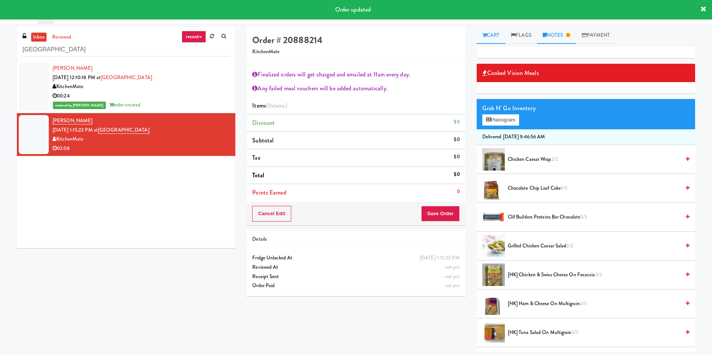
click at [566, 41] on link "Notes" at bounding box center [556, 35] width 39 height 17
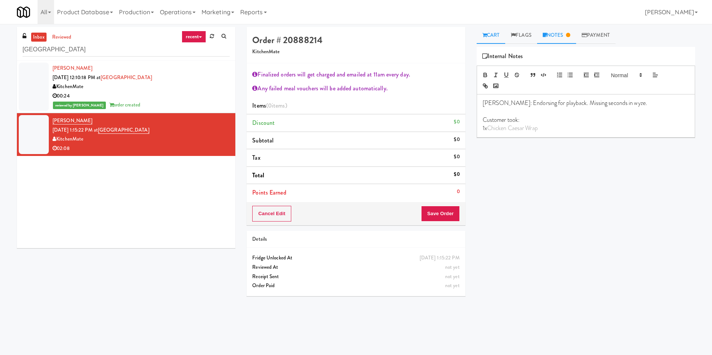
click at [493, 37] on link "Cart" at bounding box center [491, 35] width 29 height 17
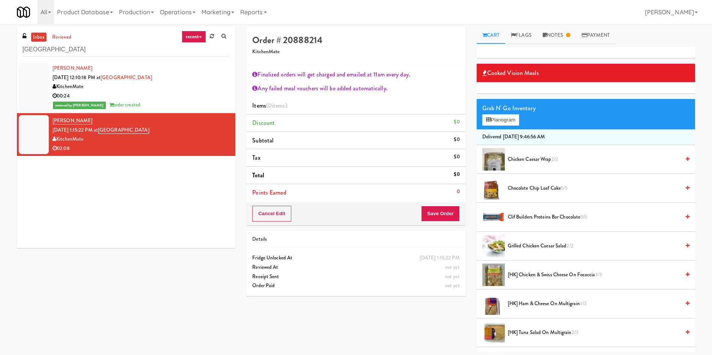
click at [539, 160] on span "Chicken Caesar Wrap 2/2" at bounding box center [594, 159] width 172 height 9
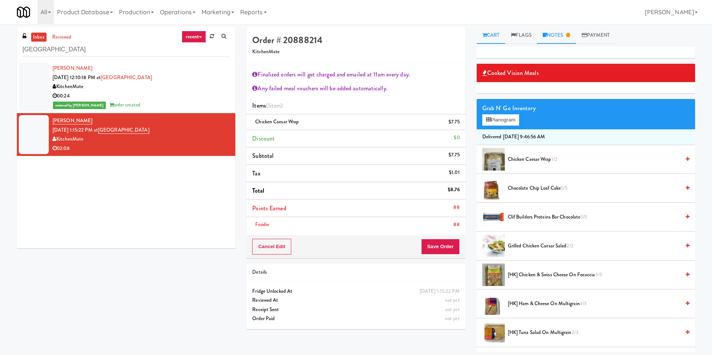
click at [561, 41] on link "Notes" at bounding box center [556, 35] width 39 height 17
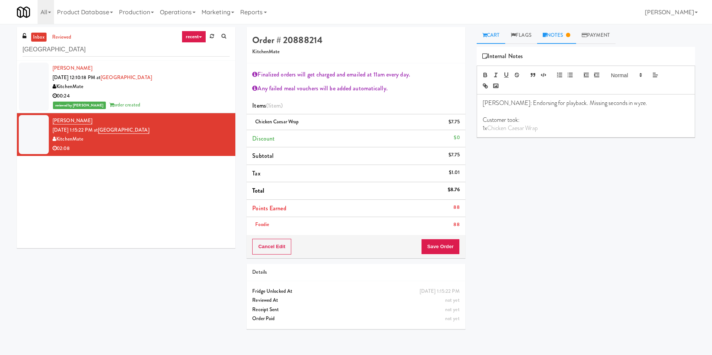
click at [495, 36] on link "Cart" at bounding box center [491, 35] width 29 height 17
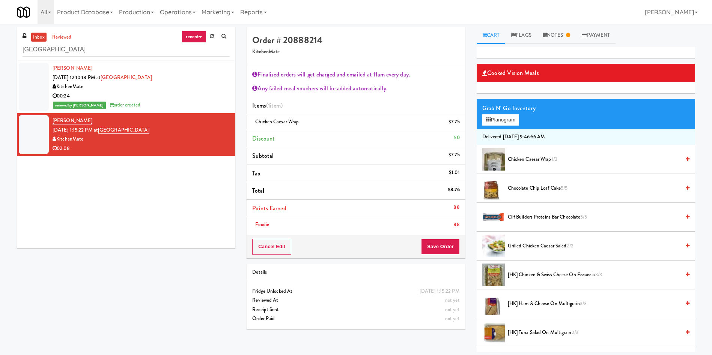
click at [341, 320] on div "Order Paid" at bounding box center [355, 318] width 207 height 9
click at [436, 243] on button "Save Order" at bounding box center [440, 247] width 38 height 16
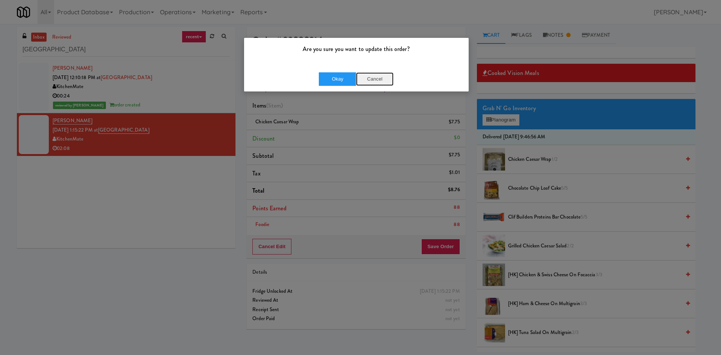
click at [379, 81] on button "Cancel" at bounding box center [375, 79] width 38 height 14
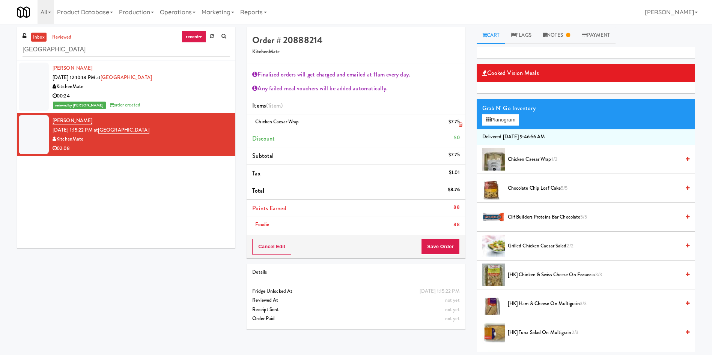
click at [460, 124] on icon at bounding box center [461, 124] width 4 height 5
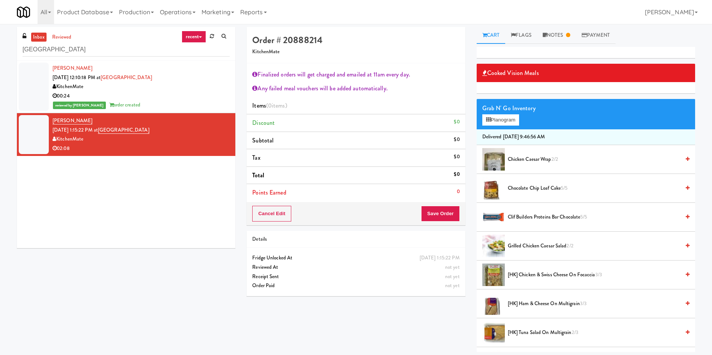
click at [539, 277] on span "[HK] Chicken & Swiss Cheese On Focaccia 3/3" at bounding box center [594, 275] width 172 height 9
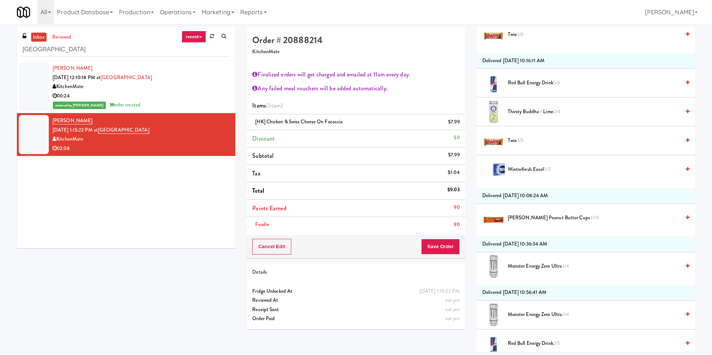
scroll to position [507, 0]
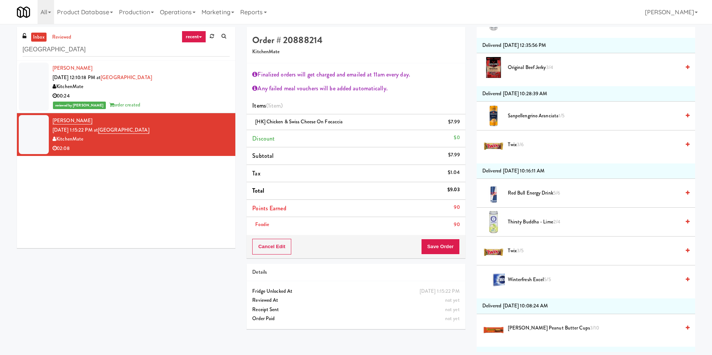
click at [517, 116] on span "Sanpellengrino Aranciata 1/5" at bounding box center [594, 115] width 172 height 9
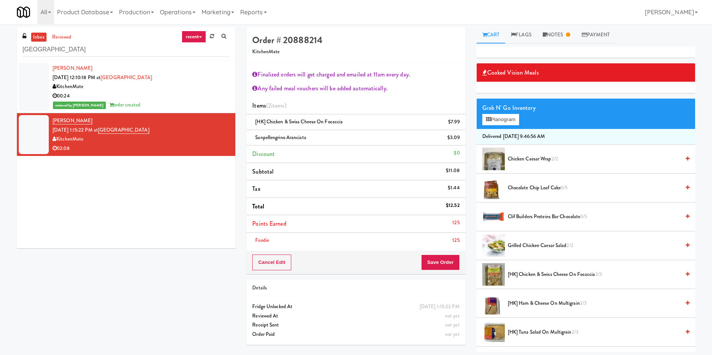
scroll to position [0, 0]
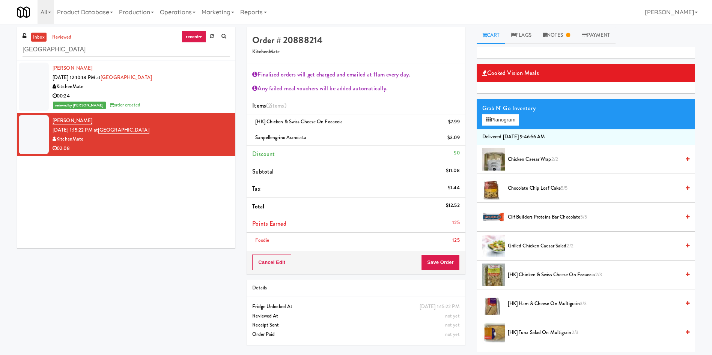
click at [518, 191] on span "Chocolate Chip Loaf Cake 5/5" at bounding box center [594, 188] width 172 height 9
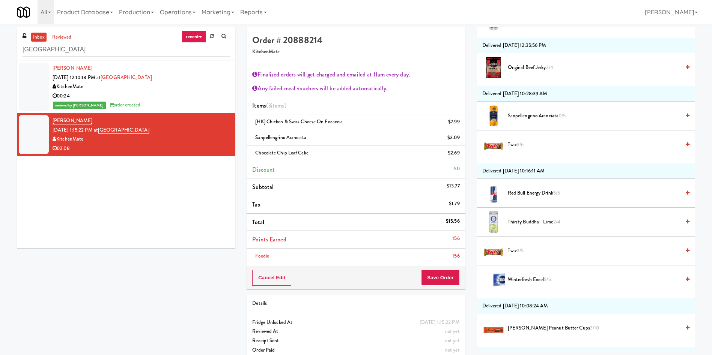
scroll to position [619, 0]
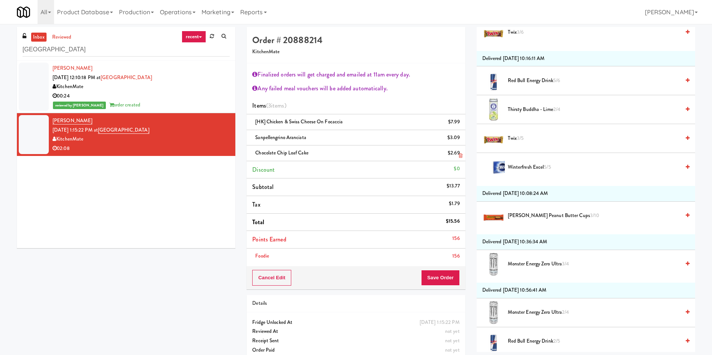
click at [460, 155] on icon at bounding box center [461, 155] width 4 height 5
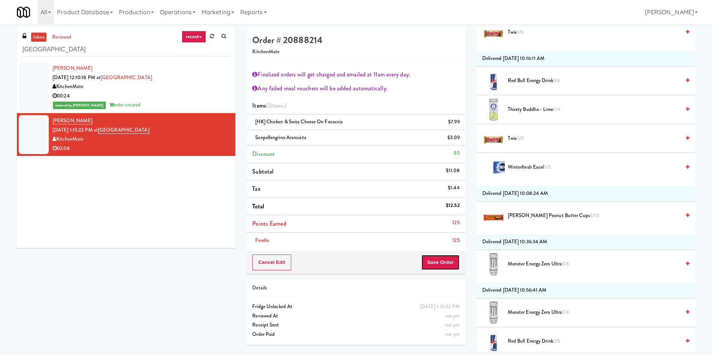
click at [427, 263] on button "Save Order" at bounding box center [440, 263] width 38 height 16
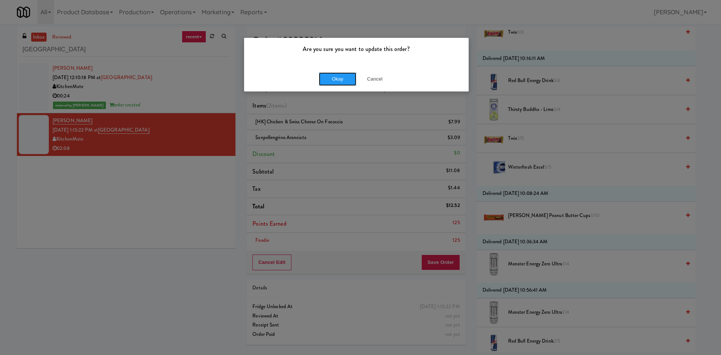
click at [340, 82] on button "Okay" at bounding box center [338, 79] width 38 height 14
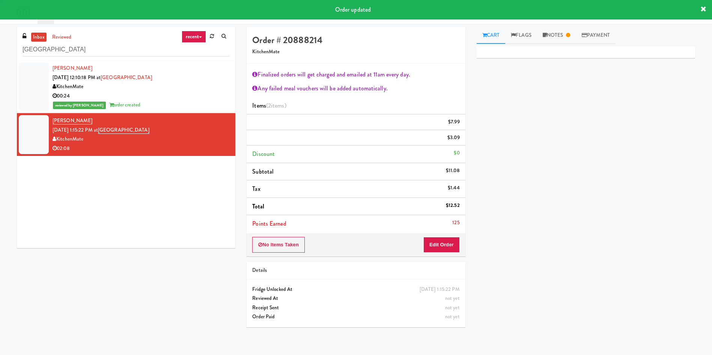
scroll to position [0, 0]
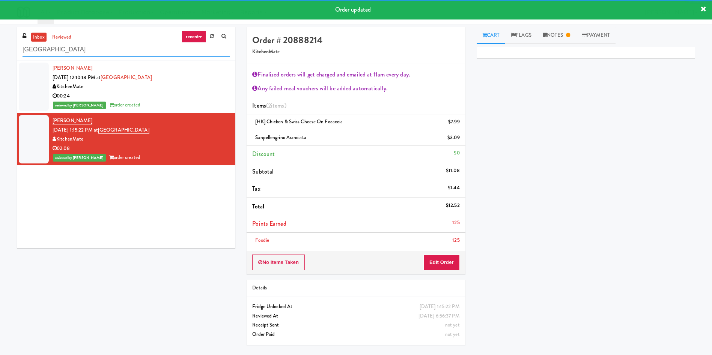
drag, startPoint x: 73, startPoint y: 51, endPoint x: 0, endPoint y: 35, distance: 74.9
click at [0, 35] on div "inbox reviewed recent all unclear take inventory issue suspicious failed recent…" at bounding box center [356, 189] width 712 height 324
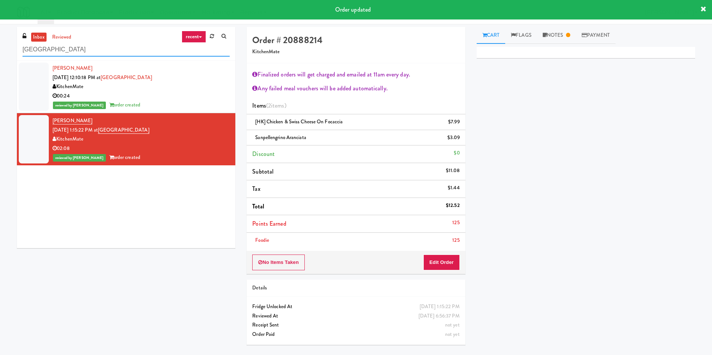
paste input "Earth Rangers"
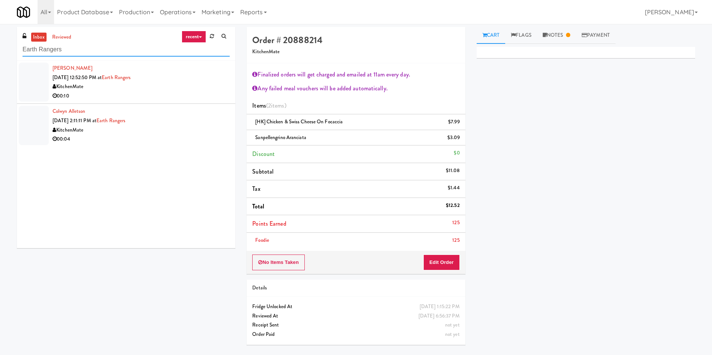
type input "Earth Rangers"
drag, startPoint x: 36, startPoint y: 75, endPoint x: 96, endPoint y: 72, distance: 60.5
click at [36, 75] on div at bounding box center [34, 82] width 30 height 39
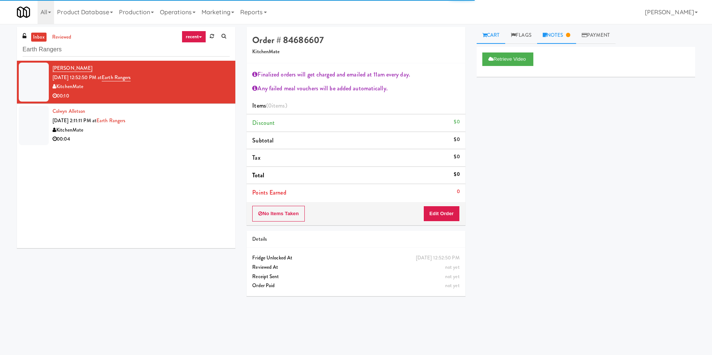
click at [564, 39] on link "Notes" at bounding box center [556, 35] width 39 height 17
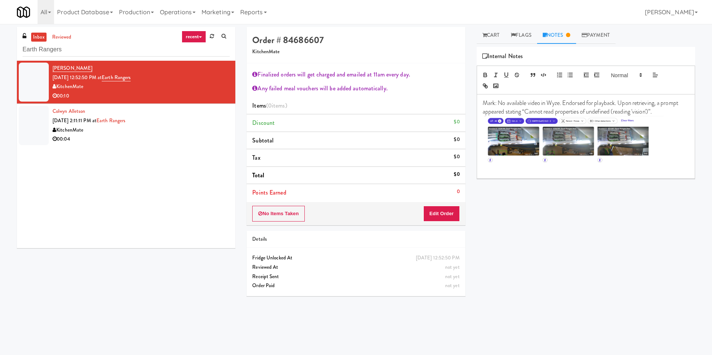
click at [649, 169] on img at bounding box center [573, 144] width 179 height 56
click at [657, 174] on div "Mark: No available video in Wyze. Endorsed for playback. Upon retrieving, a pro…" at bounding box center [586, 137] width 218 height 84
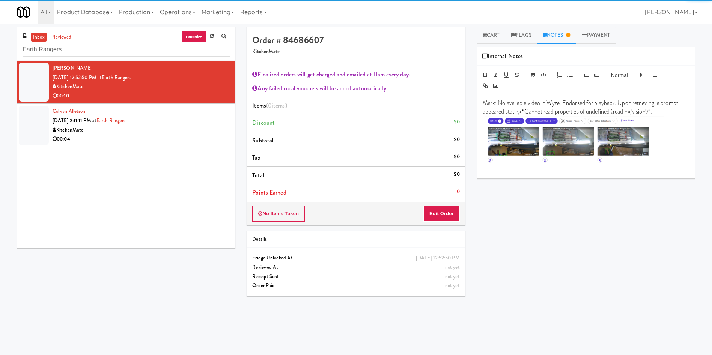
click at [660, 164] on img at bounding box center [573, 144] width 179 height 56
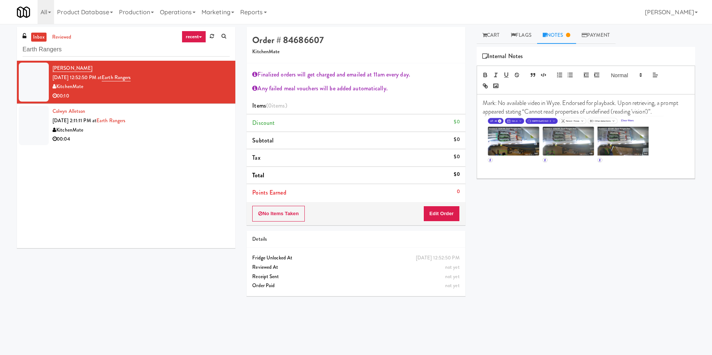
click at [624, 174] on p at bounding box center [586, 145] width 206 height 58
click at [686, 161] on div "Mark: No available video in Wyze. Endorsed for playback. Upon retrieving, a pro…" at bounding box center [586, 137] width 218 height 84
click at [676, 166] on p at bounding box center [586, 145] width 206 height 58
click at [676, 172] on p at bounding box center [586, 145] width 206 height 58
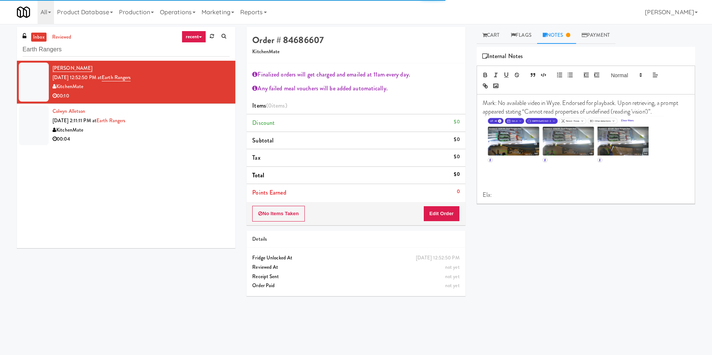
click at [536, 184] on p at bounding box center [586, 186] width 206 height 8
click at [534, 178] on p "Ela:" at bounding box center [586, 178] width 206 height 8
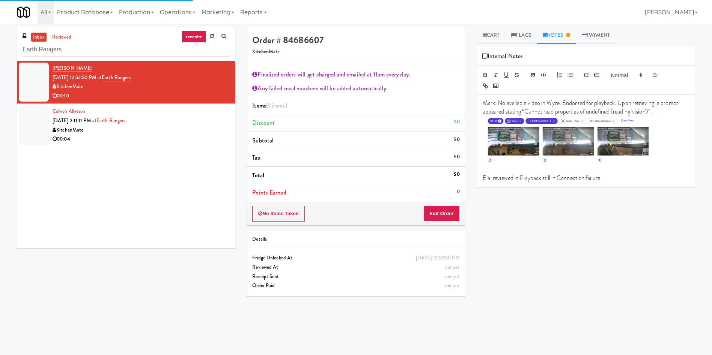
click at [534, 178] on p "Ela: reviewed in Playback still in Connection failure" at bounding box center [586, 178] width 206 height 8
copy p "Ela: reviewed in Playback still in Connection failure"
click at [30, 125] on div at bounding box center [34, 125] width 30 height 39
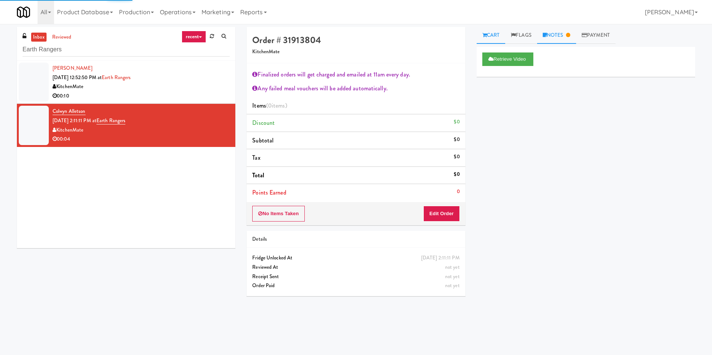
click at [570, 39] on link "Notes" at bounding box center [556, 35] width 39 height 17
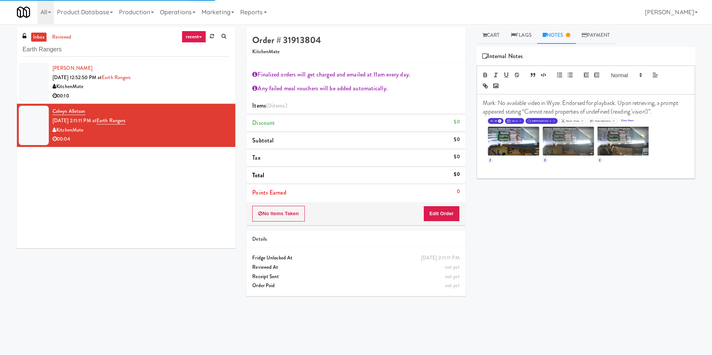
click at [647, 170] on img at bounding box center [573, 144] width 179 height 56
click at [671, 170] on p at bounding box center [586, 145] width 206 height 58
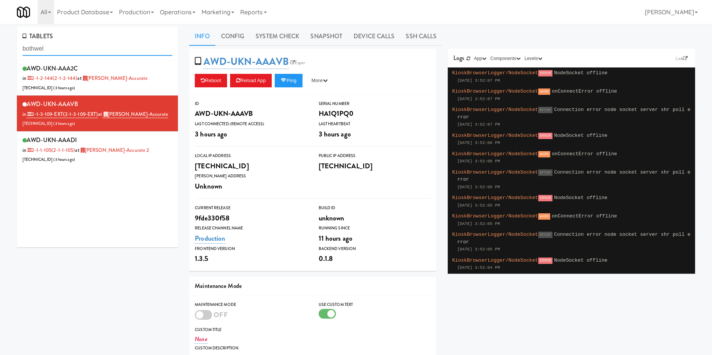
click at [0, 46] on div "TABLETS bothwel AWD-UKN-AAA2C in 2-1-2-144 (2-1-2-144) at [GEOGRAPHIC_DATA]-Acc…" at bounding box center [356, 240] width 712 height 427
paste input "[STREET_ADDRESS]"
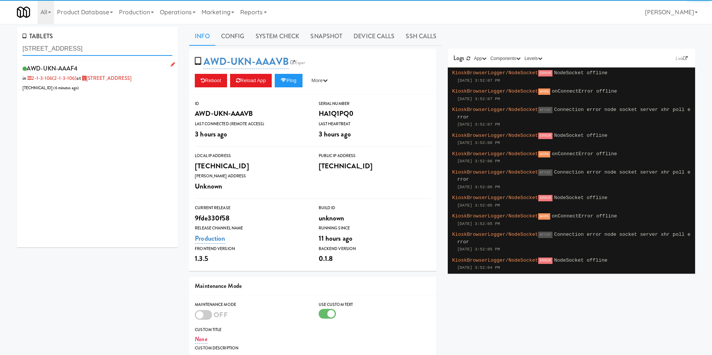
type input "[STREET_ADDRESS]"
click at [123, 86] on div "AWD-UKN-AAAF4 in 2-1-3-106 (2-1-3-106) at [STREET_ADDRESS] [TECHNICAL_ID] ( 6 m…" at bounding box center [98, 78] width 150 height 30
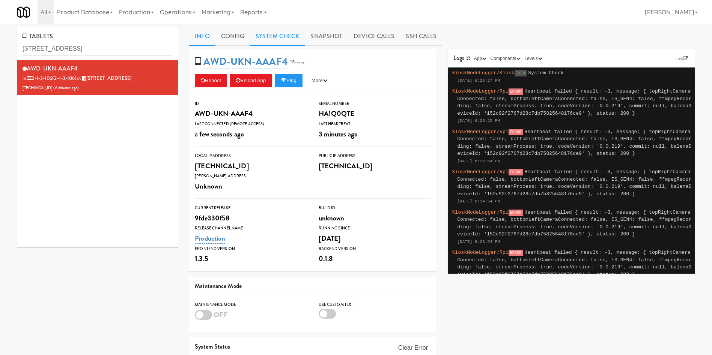
click at [268, 41] on link "System Check" at bounding box center [277, 36] width 55 height 19
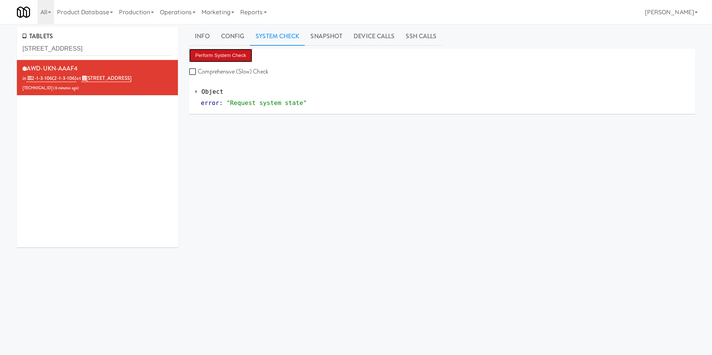
click at [227, 56] on button "Perform System Check" at bounding box center [220, 56] width 63 height 14
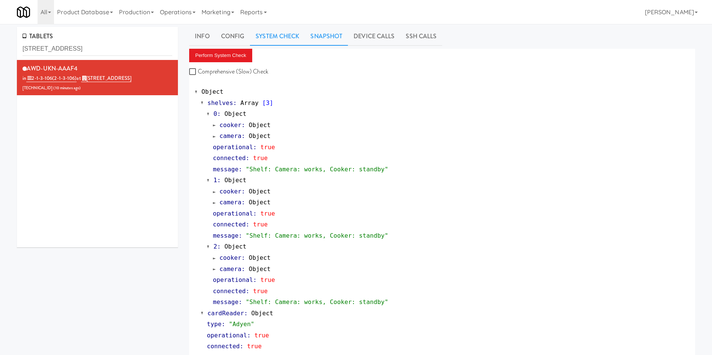
click at [335, 39] on link "Snapshot" at bounding box center [326, 36] width 43 height 19
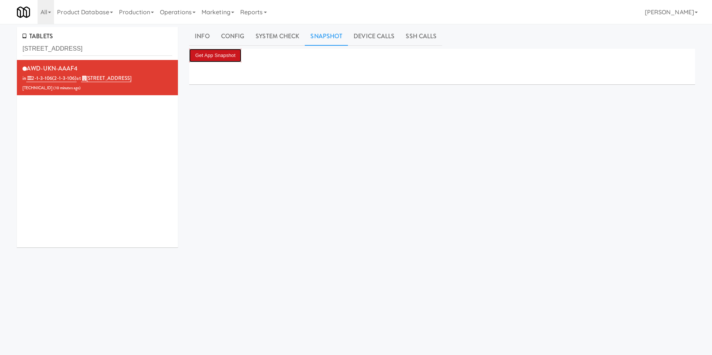
click at [226, 55] on button "Get App Snapshot" at bounding box center [215, 56] width 52 height 14
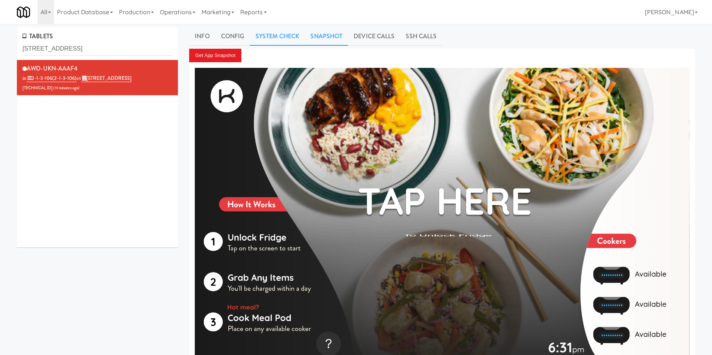
click at [267, 41] on link "System Check" at bounding box center [277, 36] width 55 height 19
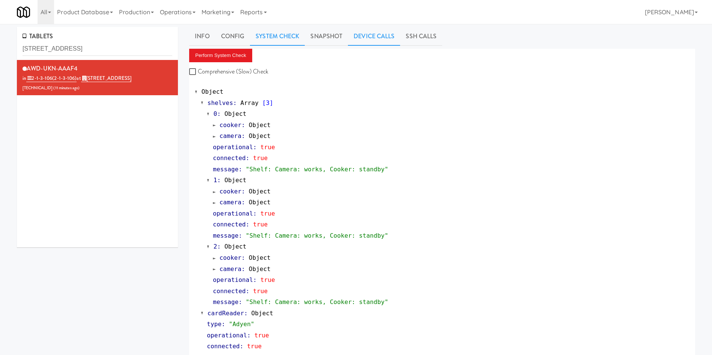
click at [382, 39] on link "Device Calls" at bounding box center [374, 36] width 52 height 19
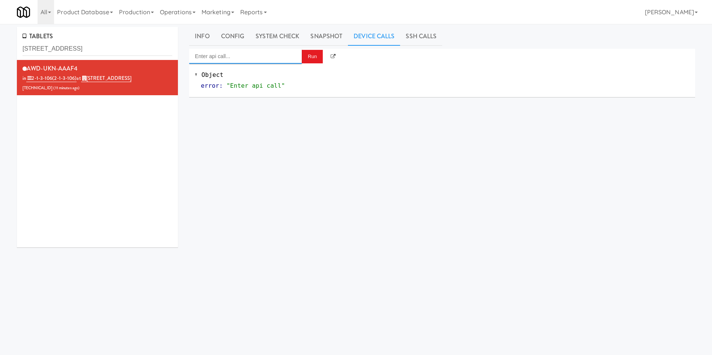
click at [223, 57] on input "Enter api call..." at bounding box center [245, 56] width 113 height 15
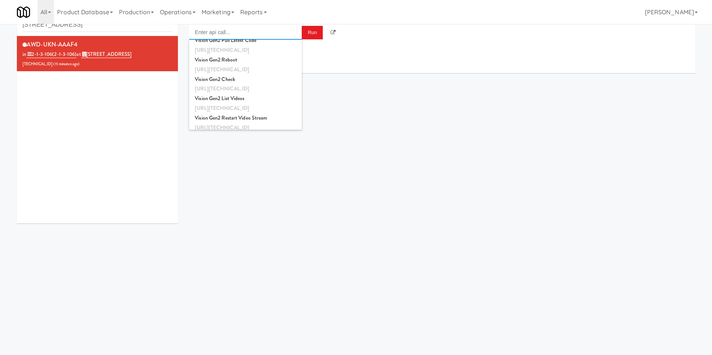
scroll to position [244, 0]
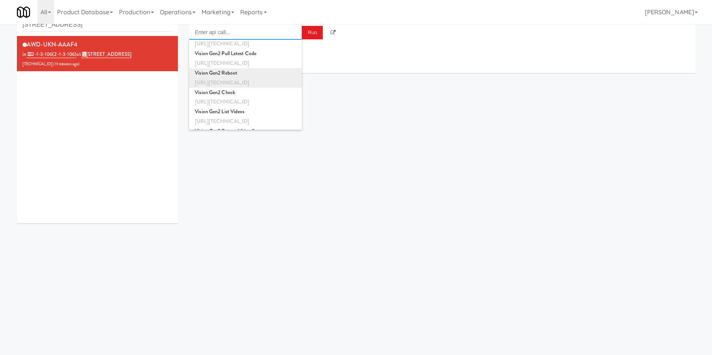
click at [235, 74] on div "Vision Gen2 Reboot" at bounding box center [245, 73] width 101 height 10
type input "Vision Gen2 Reboot"
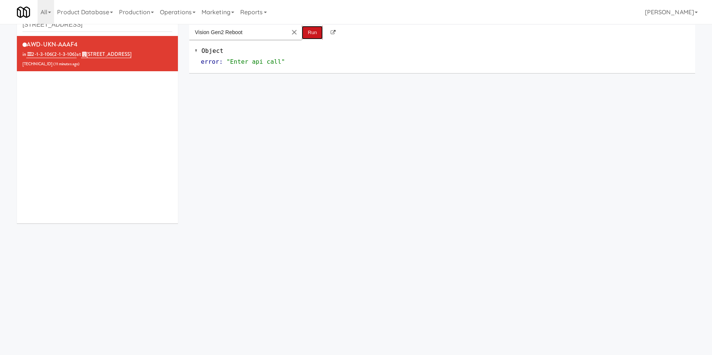
click at [311, 30] on button "Run" at bounding box center [312, 33] width 21 height 14
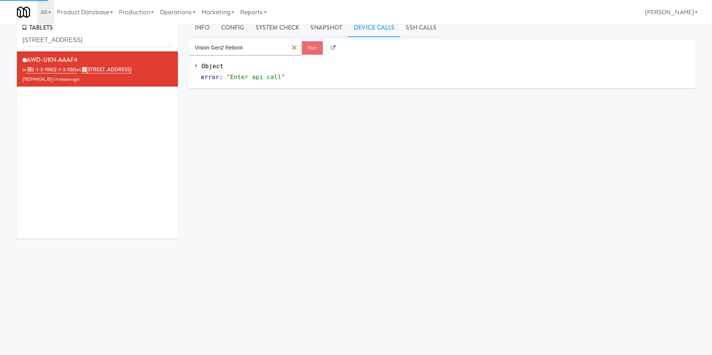
scroll to position [0, 0]
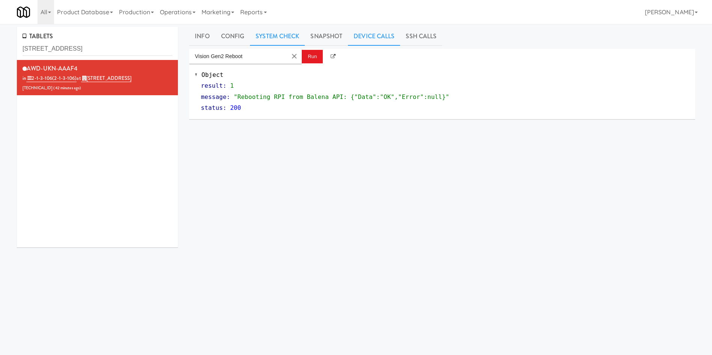
click at [267, 32] on link "System Check" at bounding box center [277, 36] width 55 height 19
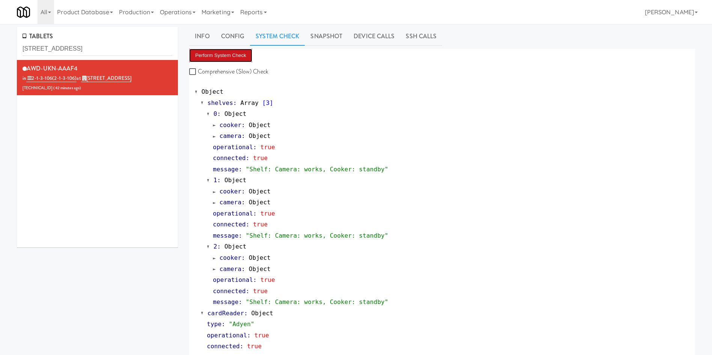
click at [228, 57] on button "Perform System Check" at bounding box center [220, 56] width 63 height 14
click at [323, 36] on link "Snapshot" at bounding box center [326, 36] width 43 height 19
